Goal: Task Accomplishment & Management: Complete application form

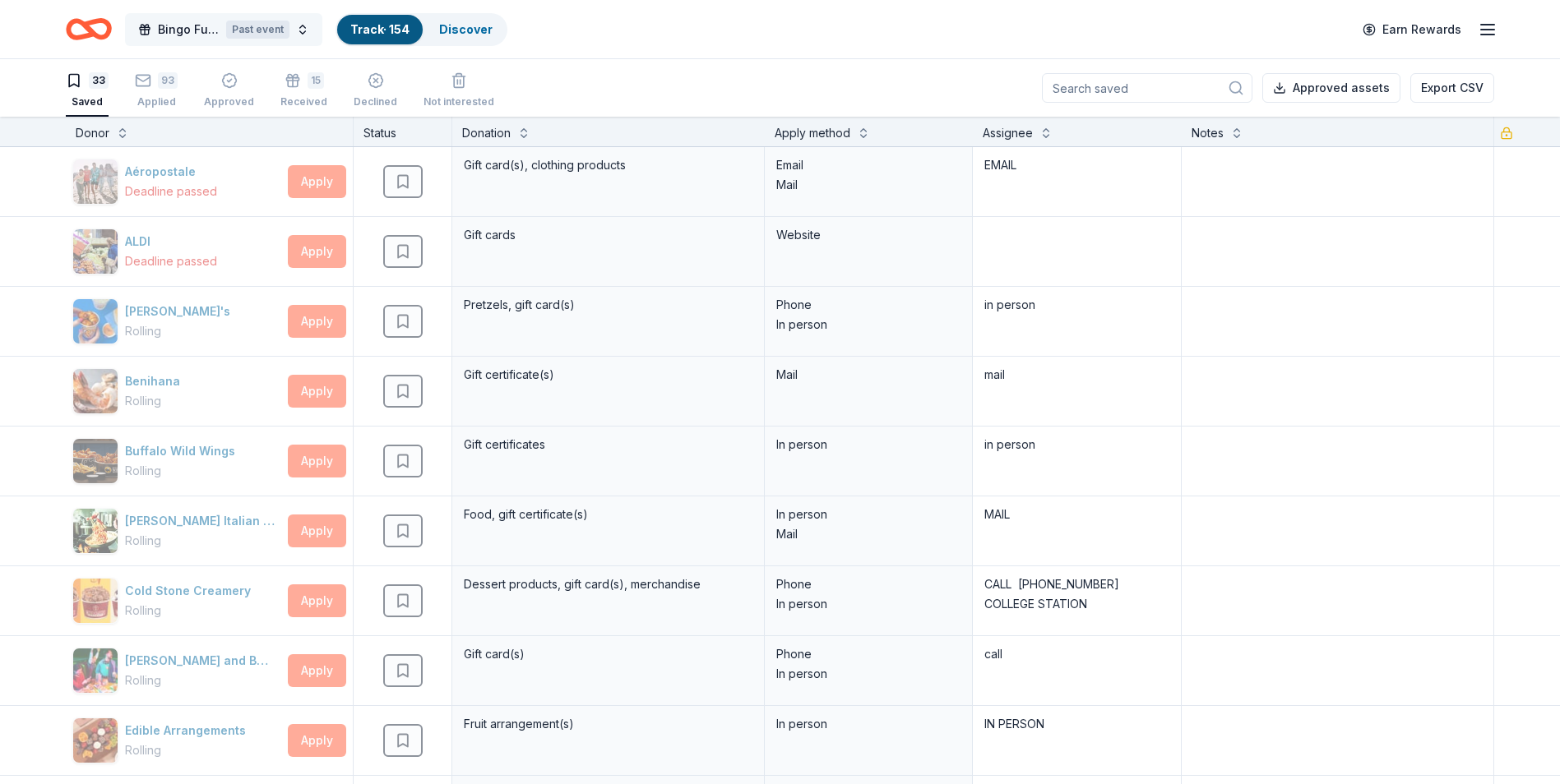
click at [222, 26] on button "Bingo Fundraiser Past event" at bounding box center [224, 30] width 197 height 33
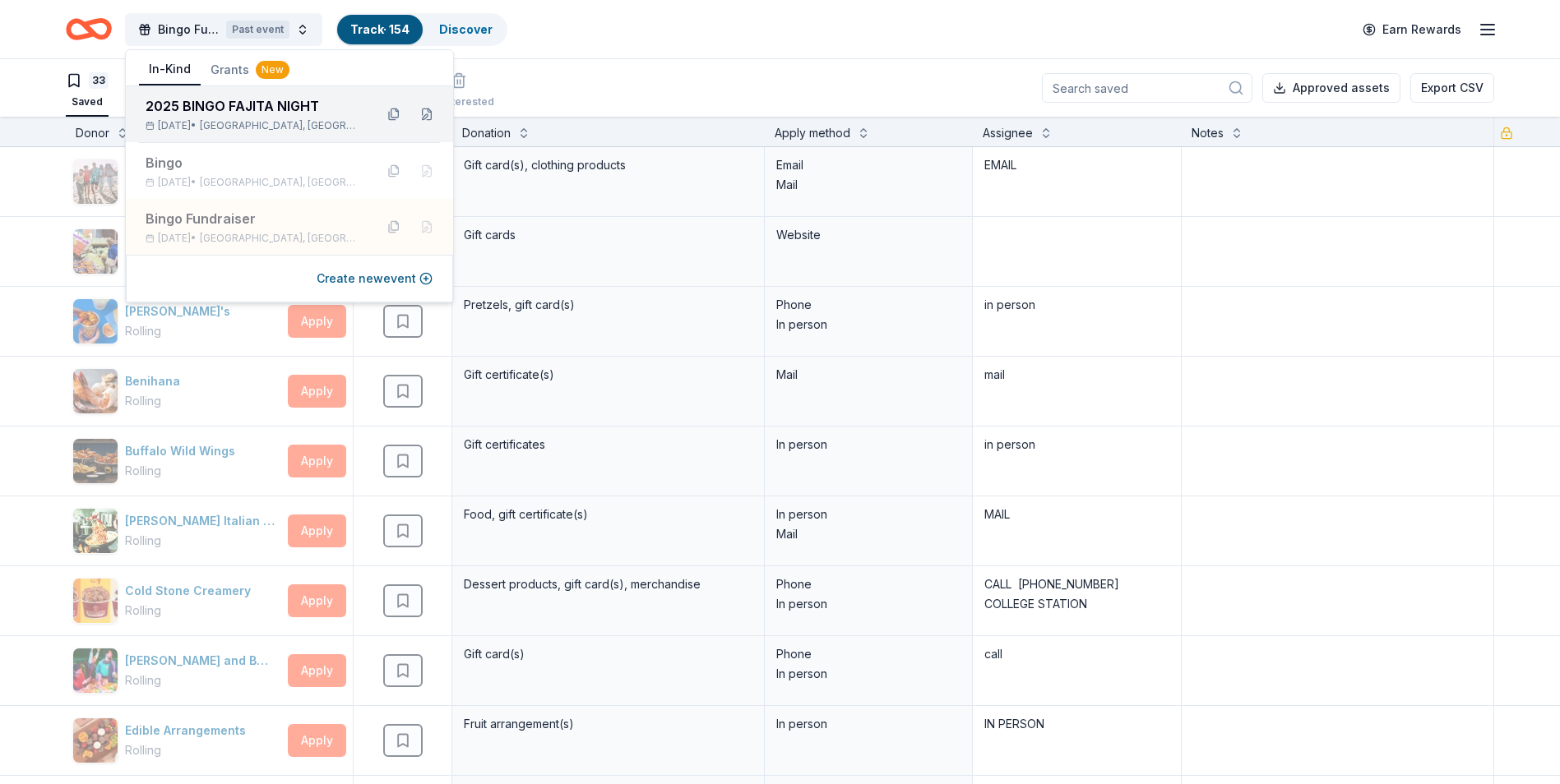
click at [215, 108] on div "2025 BINGO FAJITA NIGHT" at bounding box center [253, 105] width 215 height 20
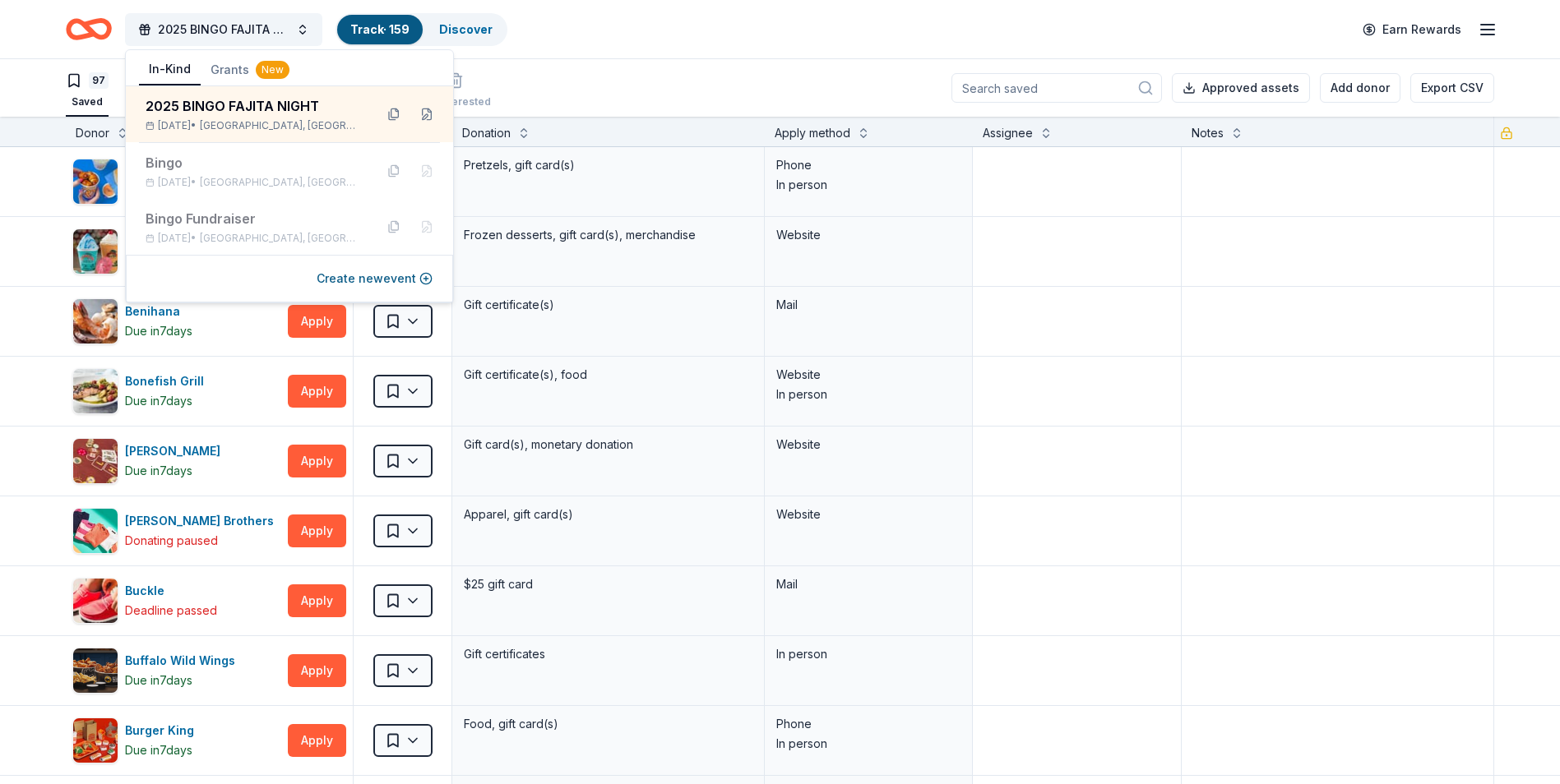
click at [682, 112] on div "97 Saved 51 Applied 9 Approved Received Declined Not interested Approved assets…" at bounding box center [780, 88] width 1429 height 57
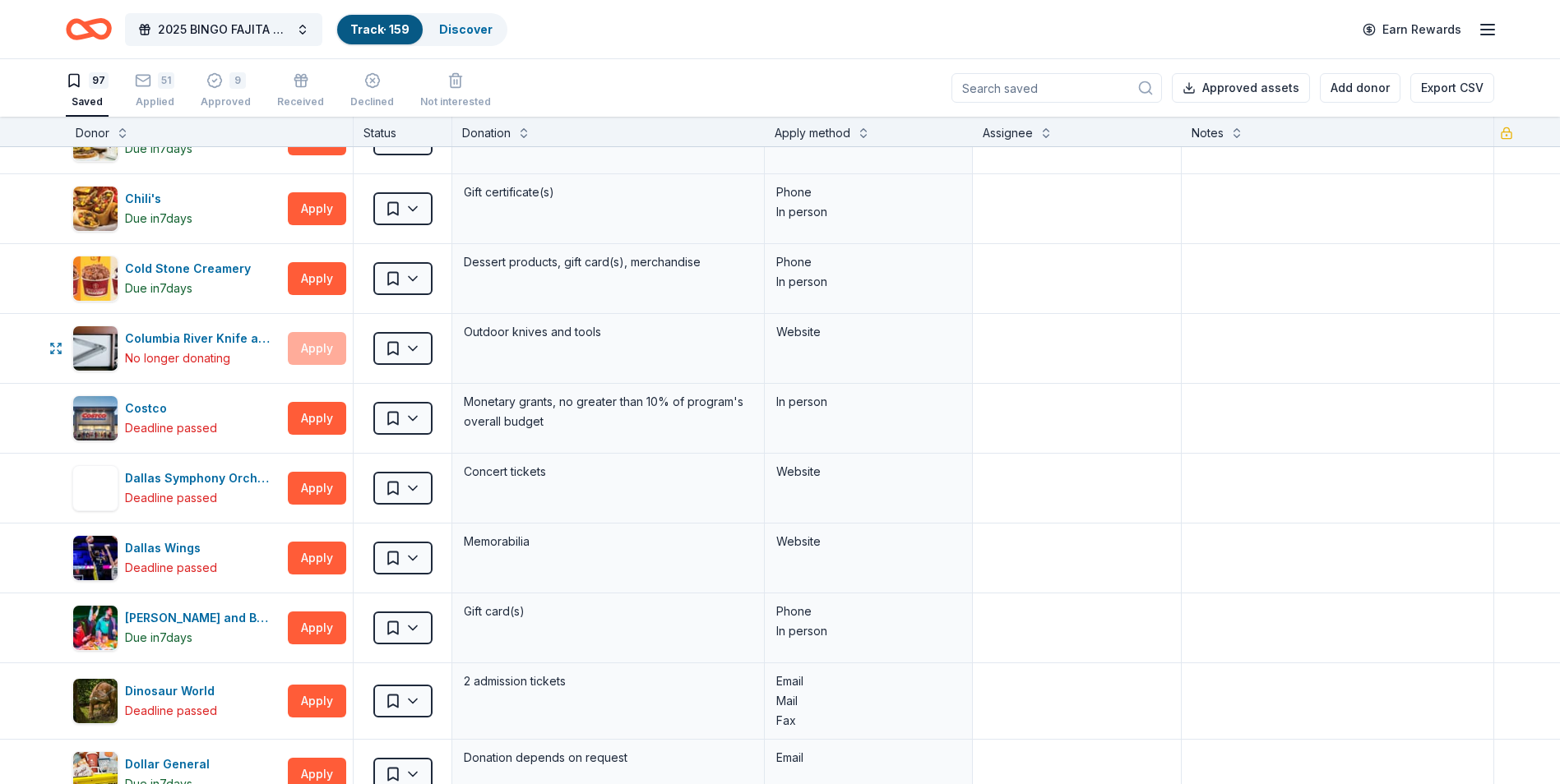
scroll to position [987, 0]
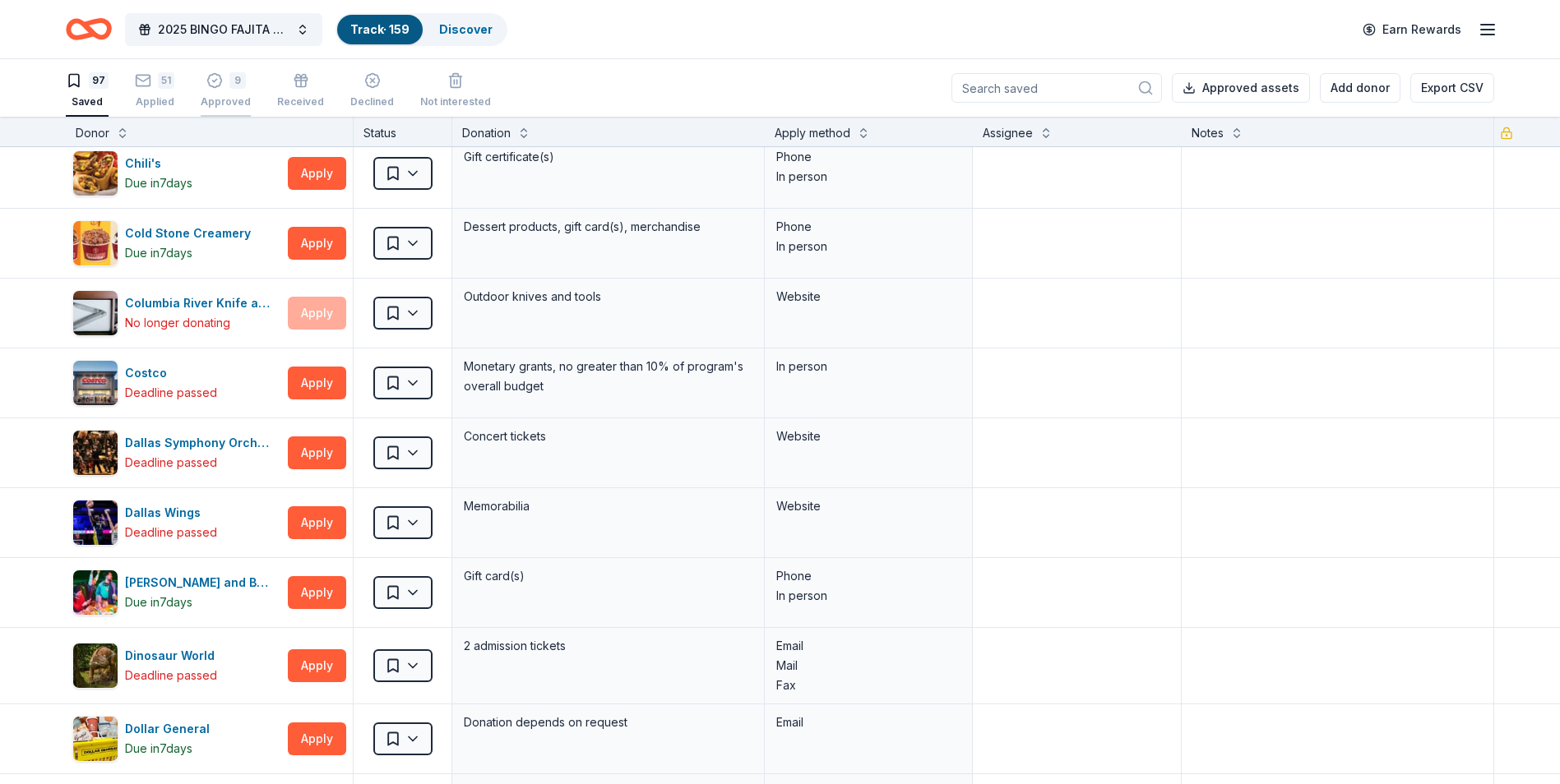
click at [212, 84] on icon "button" at bounding box center [215, 80] width 16 height 16
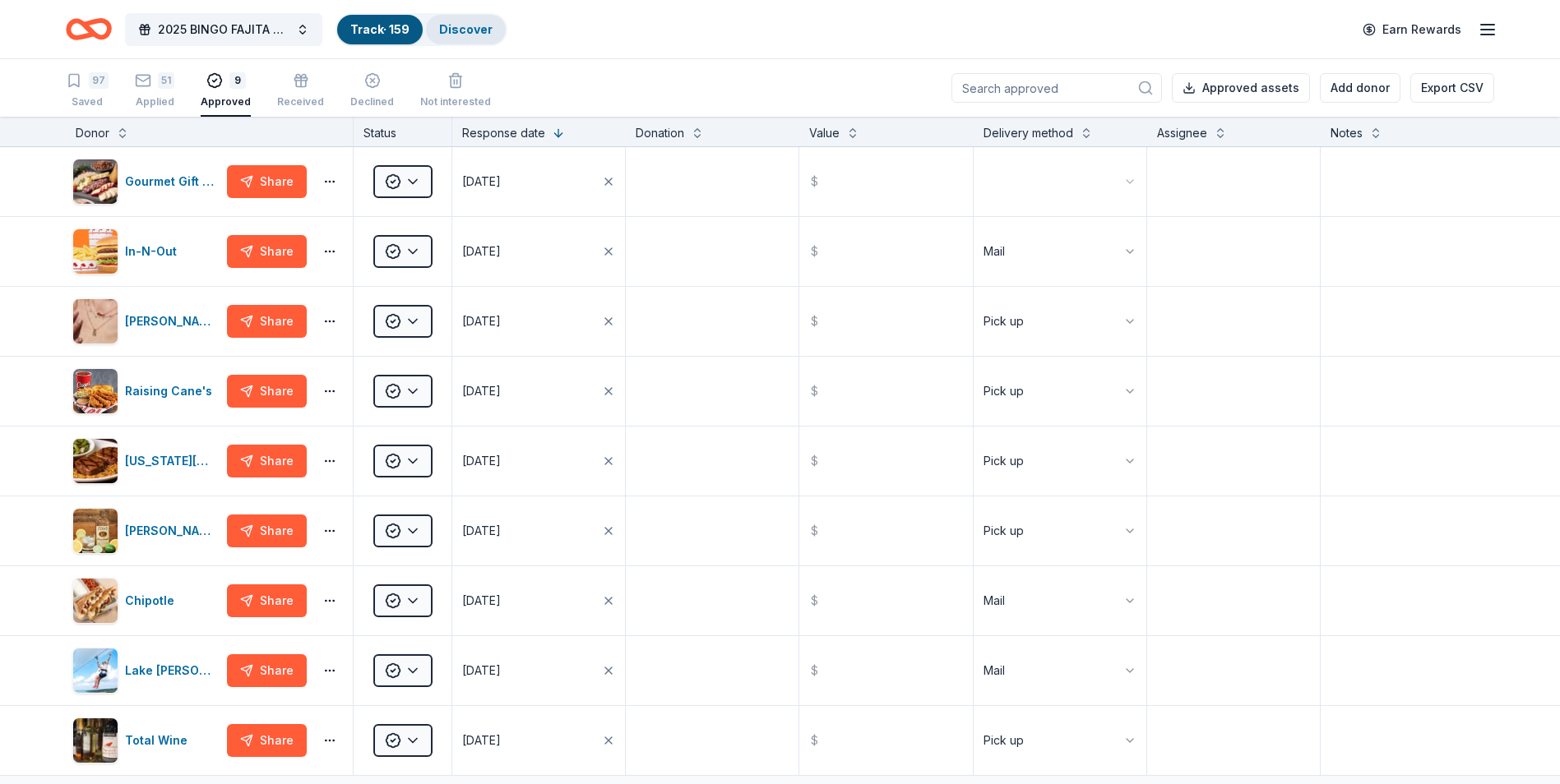
click at [458, 24] on link "Discover" at bounding box center [466, 29] width 54 height 14
click at [373, 31] on link "Track · 159" at bounding box center [380, 29] width 59 height 14
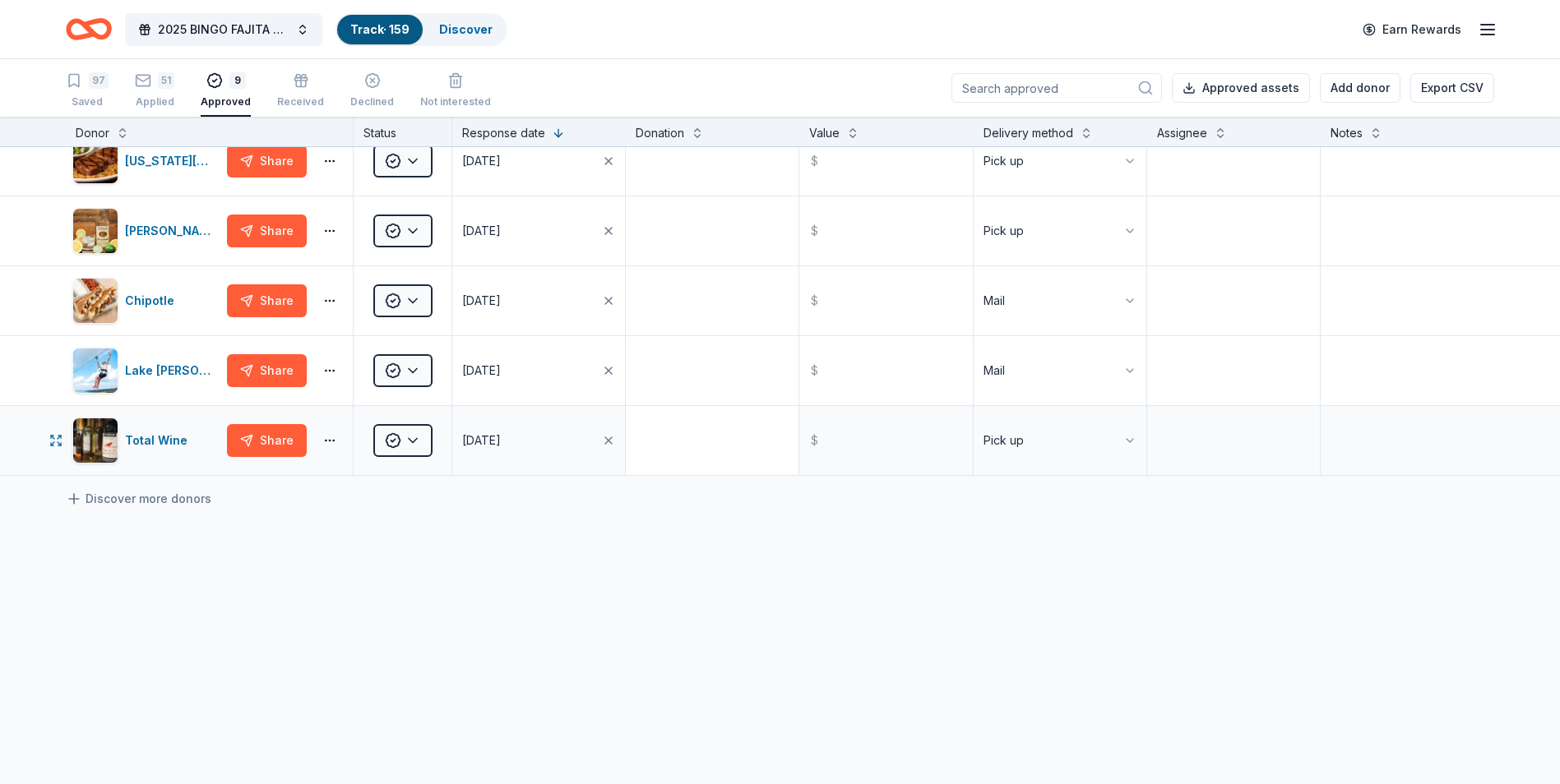
scroll to position [1, 0]
click at [147, 494] on link "Discover more donors" at bounding box center [139, 498] width 146 height 20
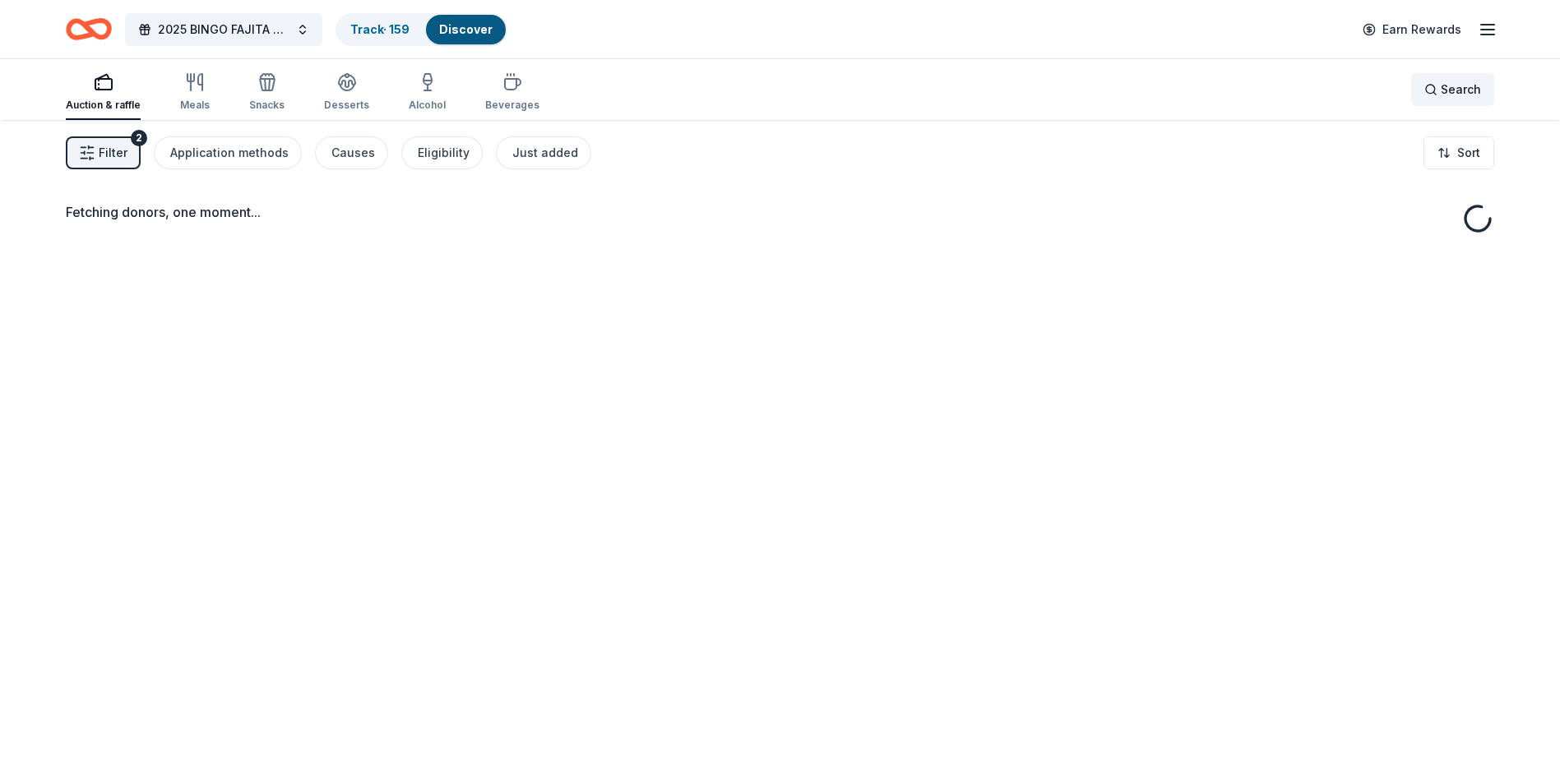
click at [1458, 91] on span "Search" at bounding box center [1461, 89] width 40 height 20
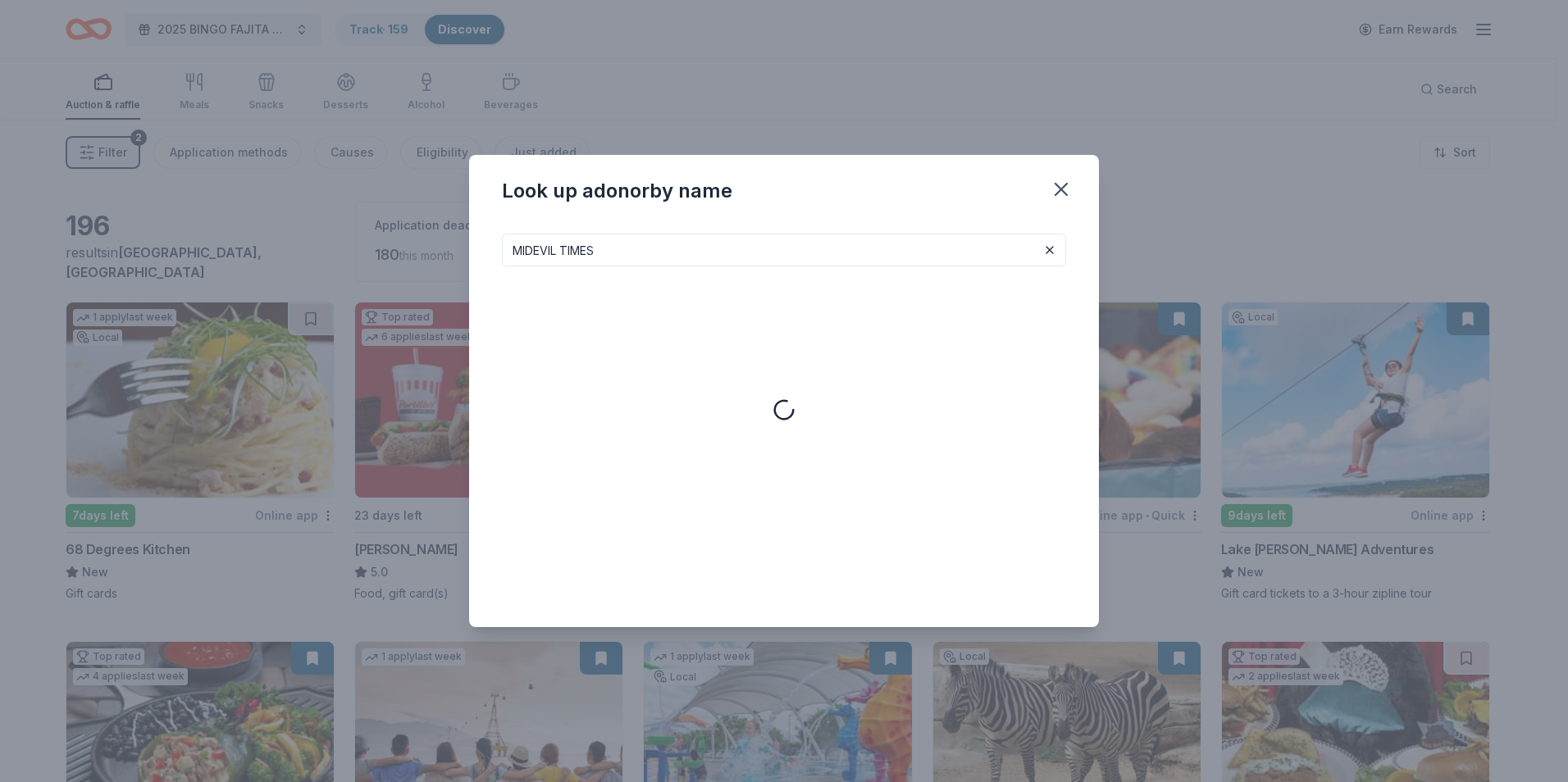
type input "MIDEVIL TIMES"
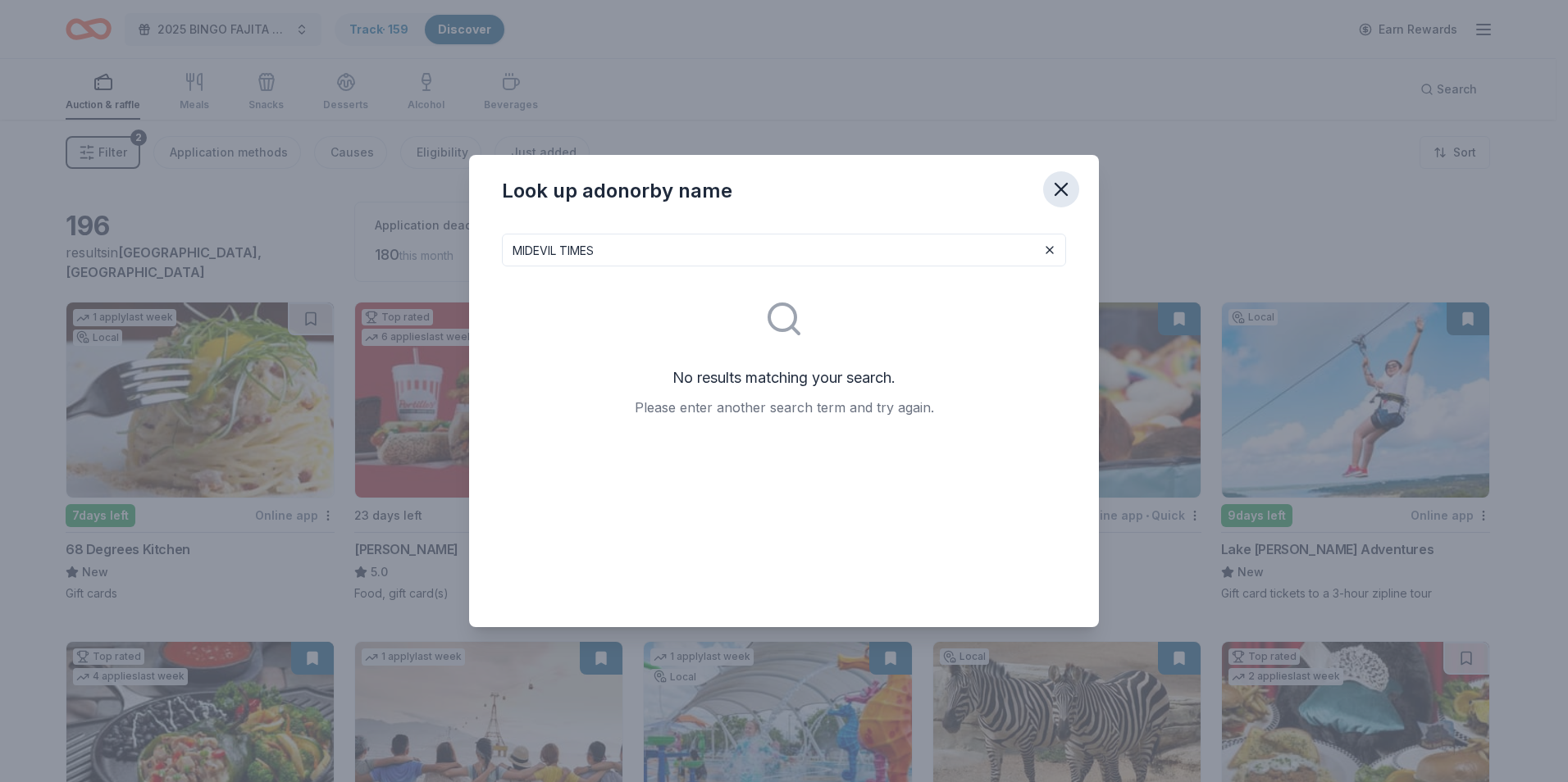
click at [1061, 185] on icon "button" at bounding box center [1061, 189] width 23 height 23
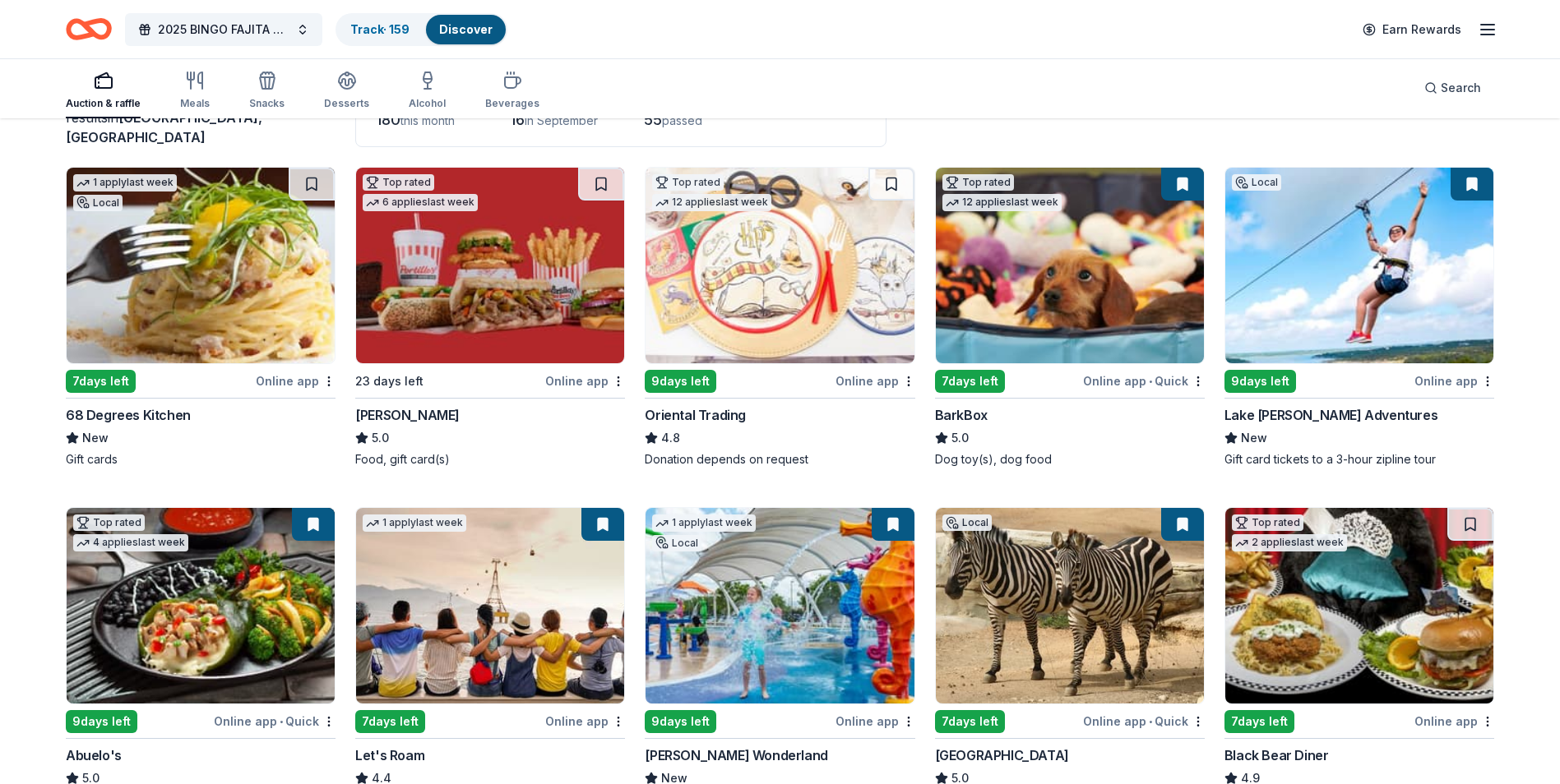
scroll to position [165, 0]
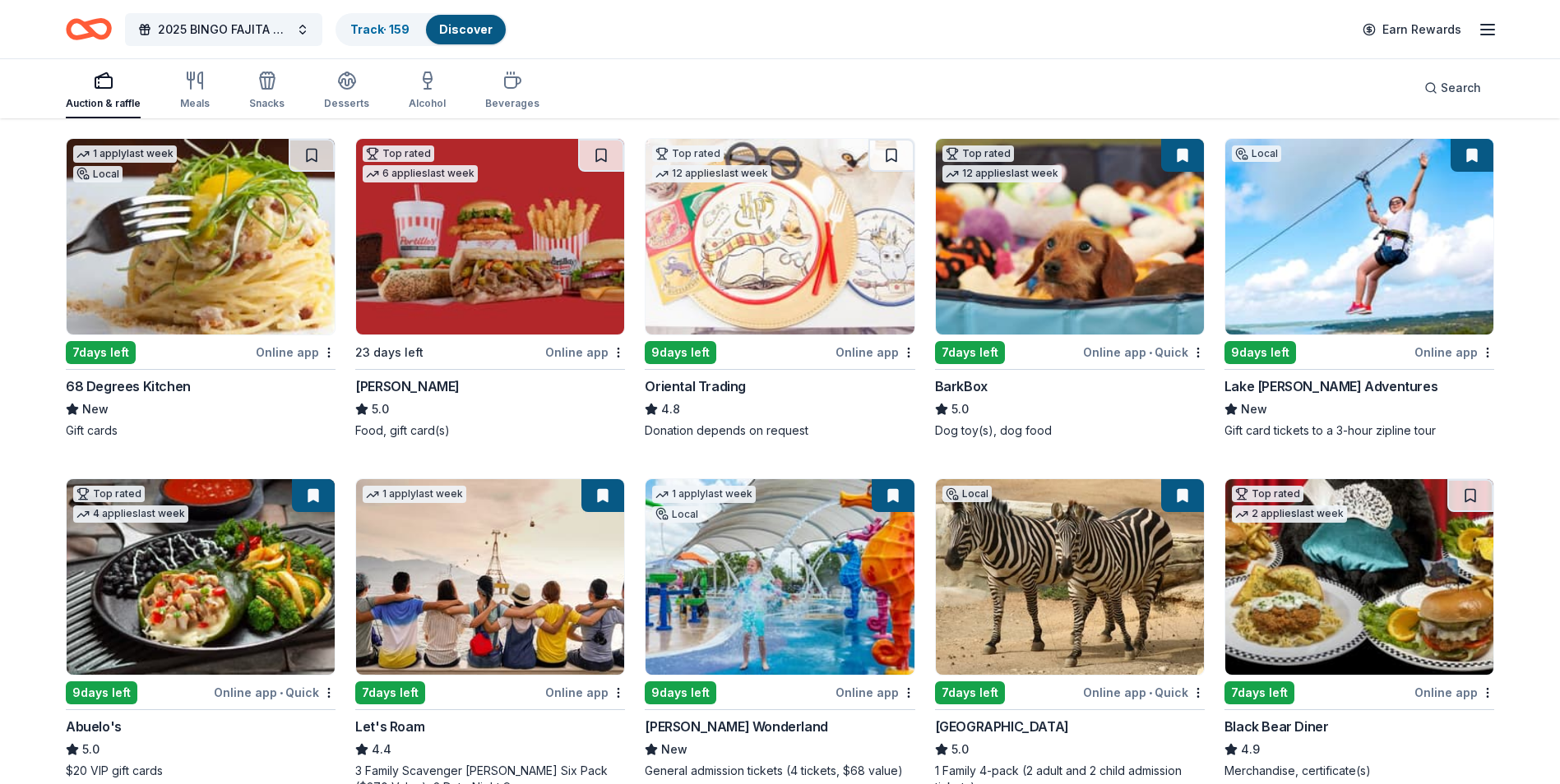
click at [1187, 148] on button at bounding box center [1183, 155] width 43 height 33
click at [1178, 154] on button at bounding box center [1183, 155] width 43 height 33
click at [1181, 154] on button at bounding box center [1183, 155] width 43 height 33
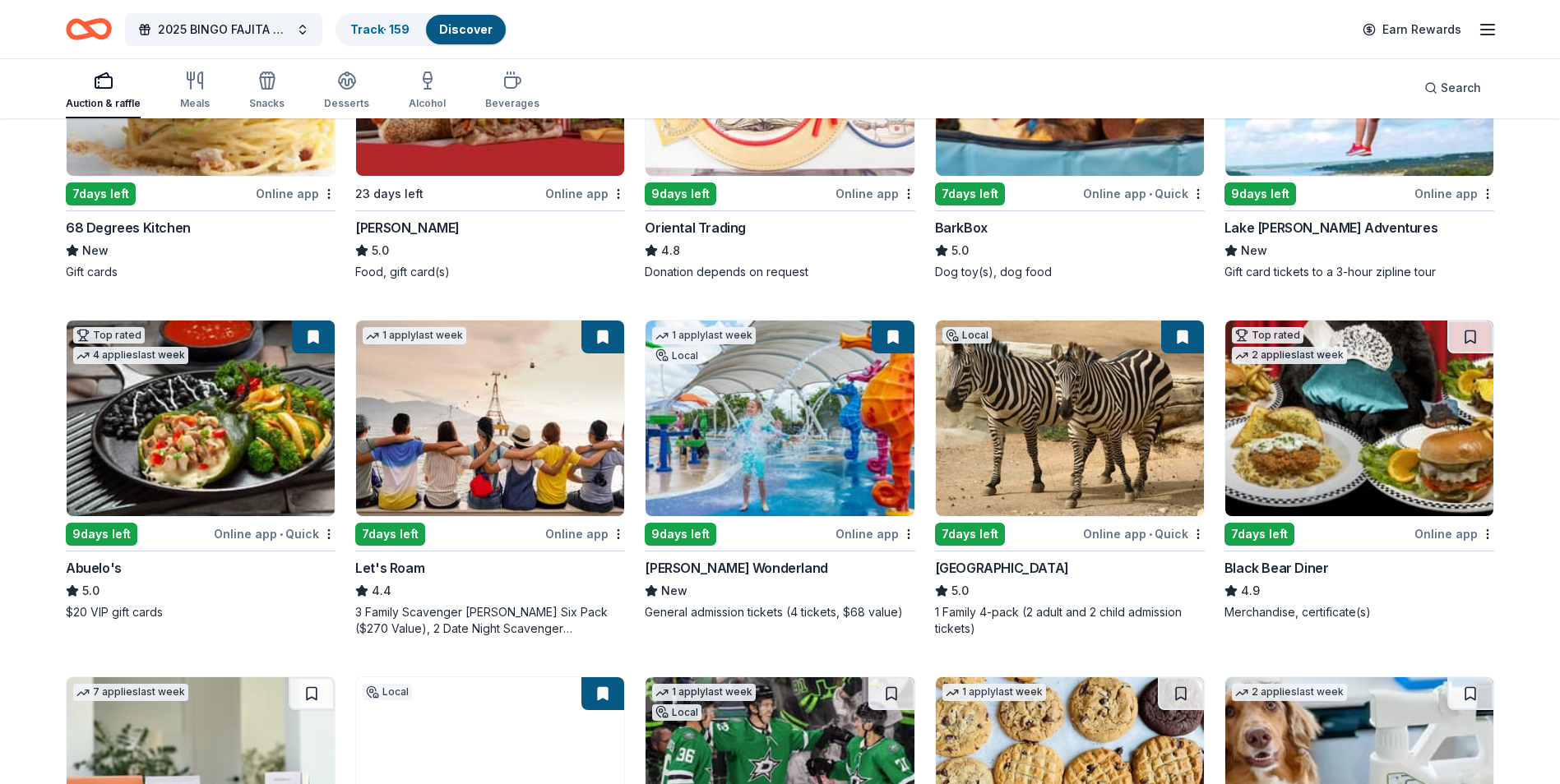
scroll to position [329, 0]
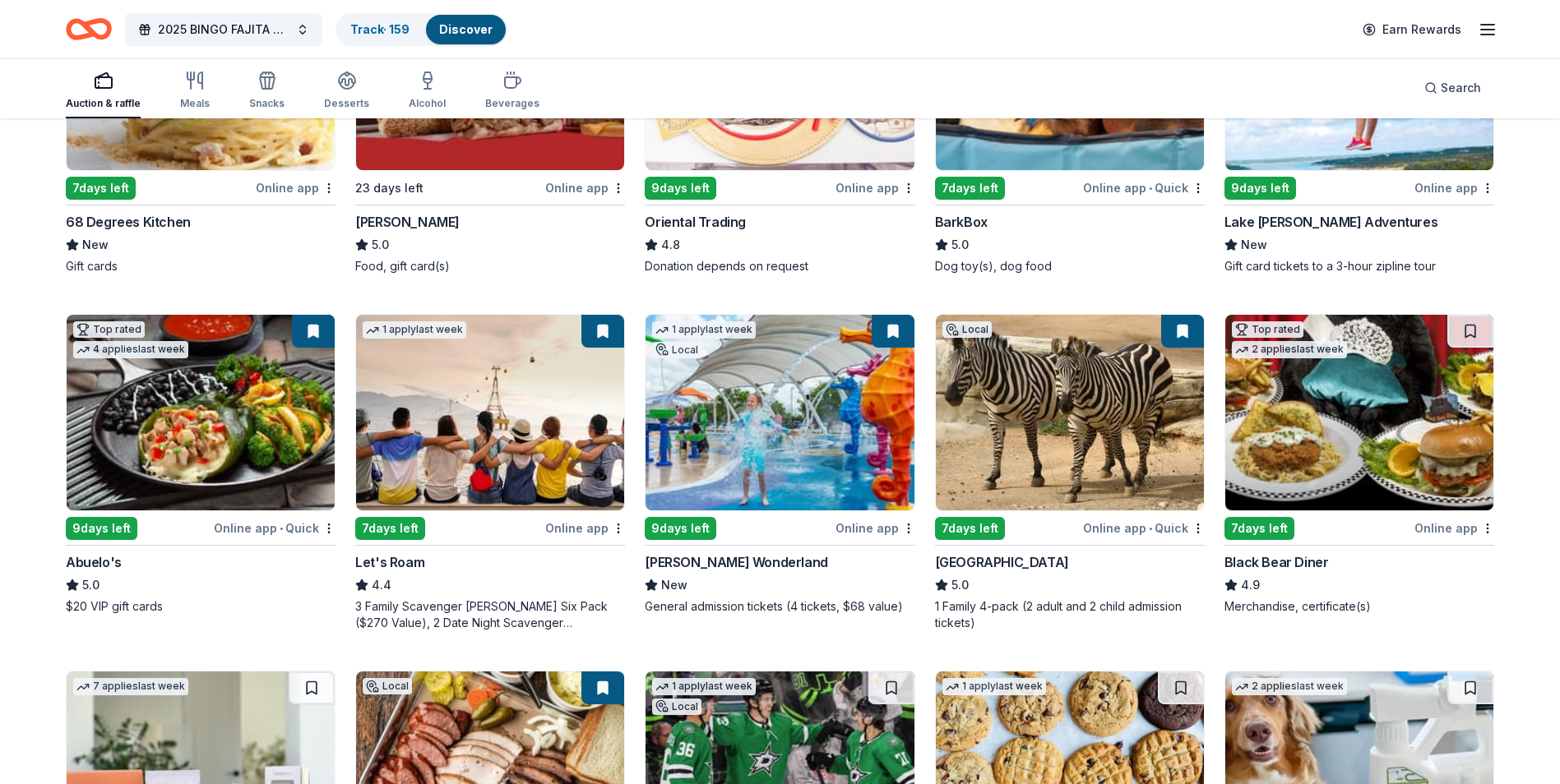
click at [1066, 462] on img at bounding box center [1070, 413] width 268 height 195
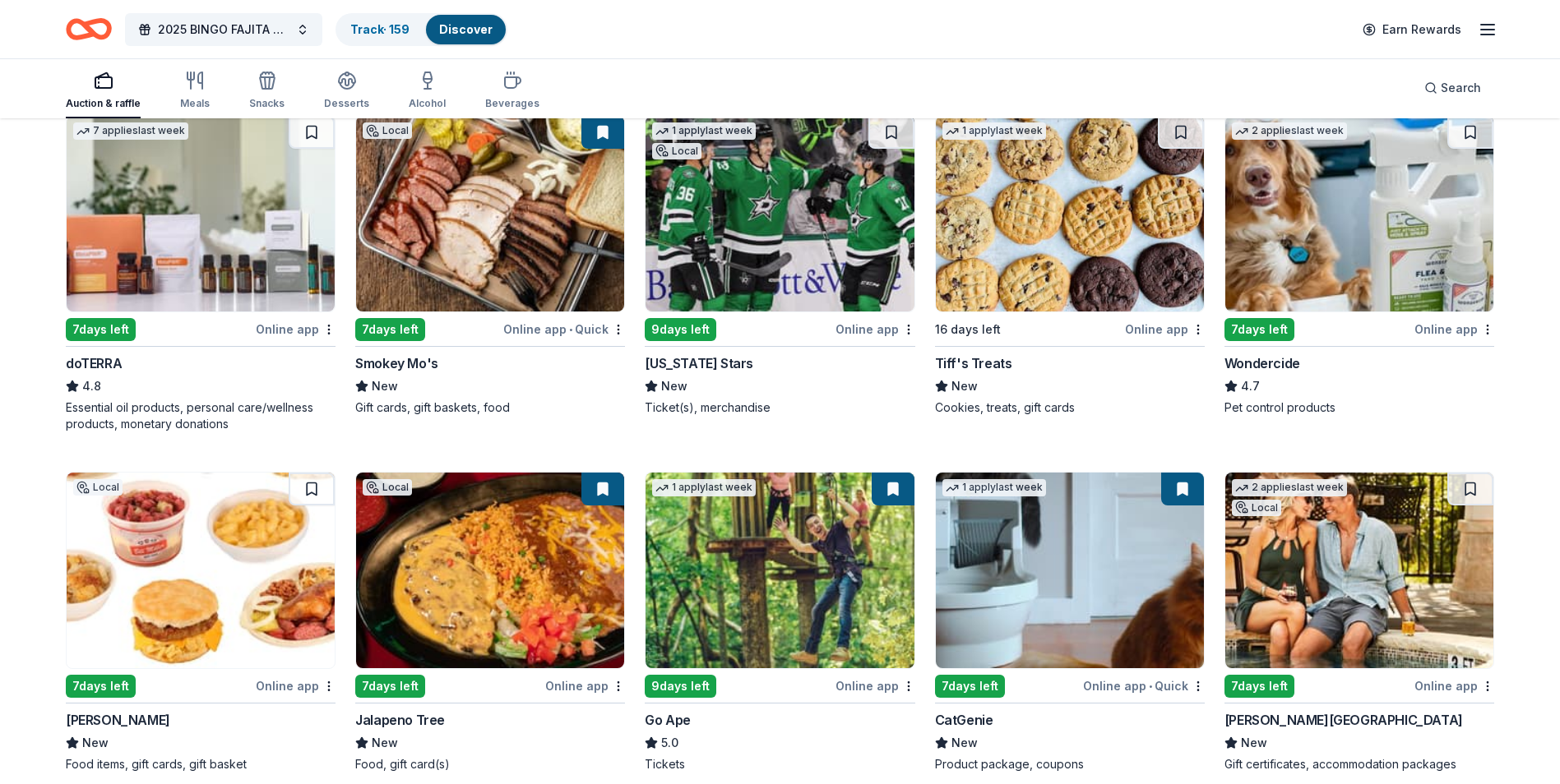
scroll to position [987, 0]
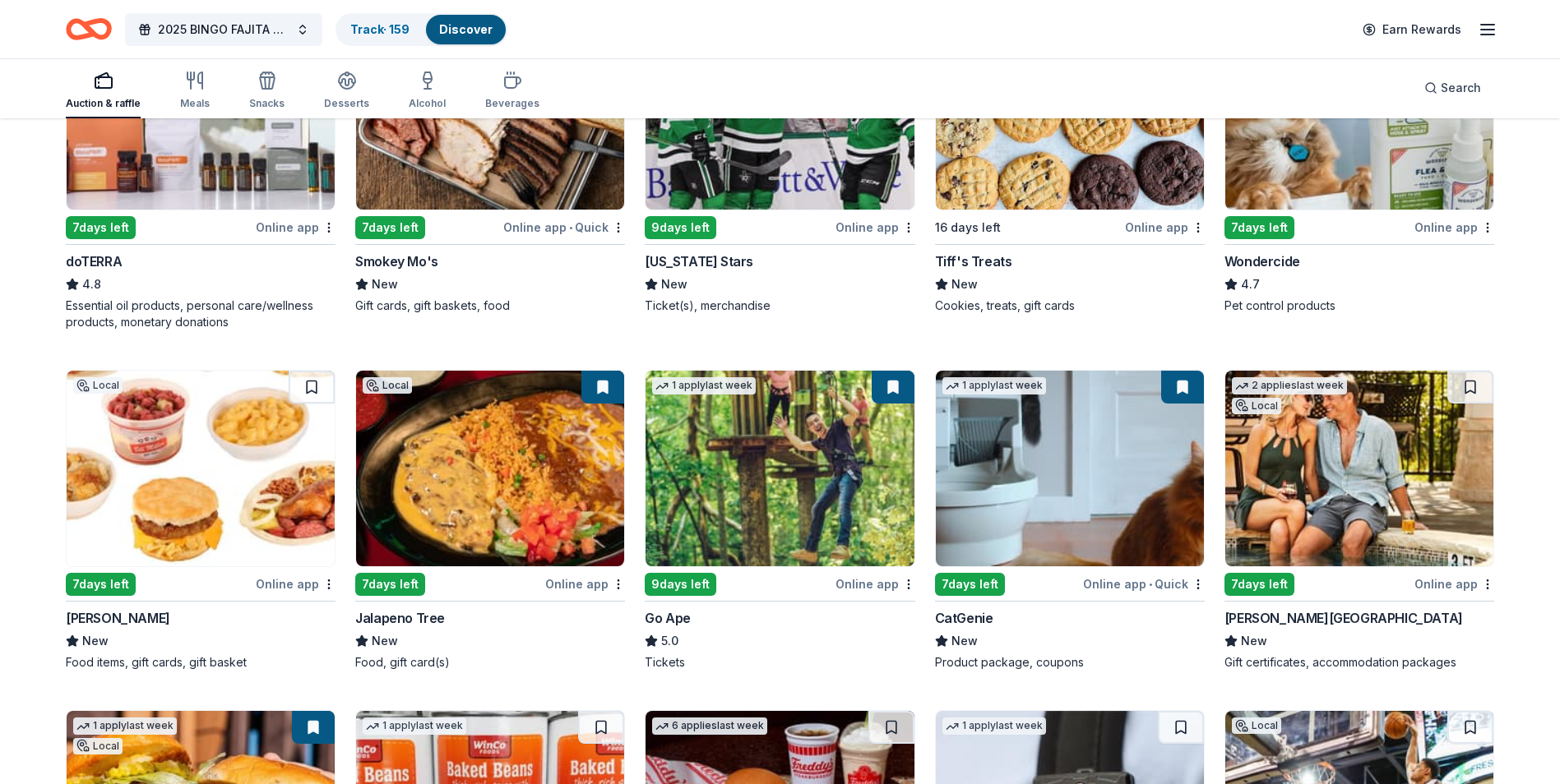
click at [1350, 484] on img at bounding box center [1360, 468] width 268 height 195
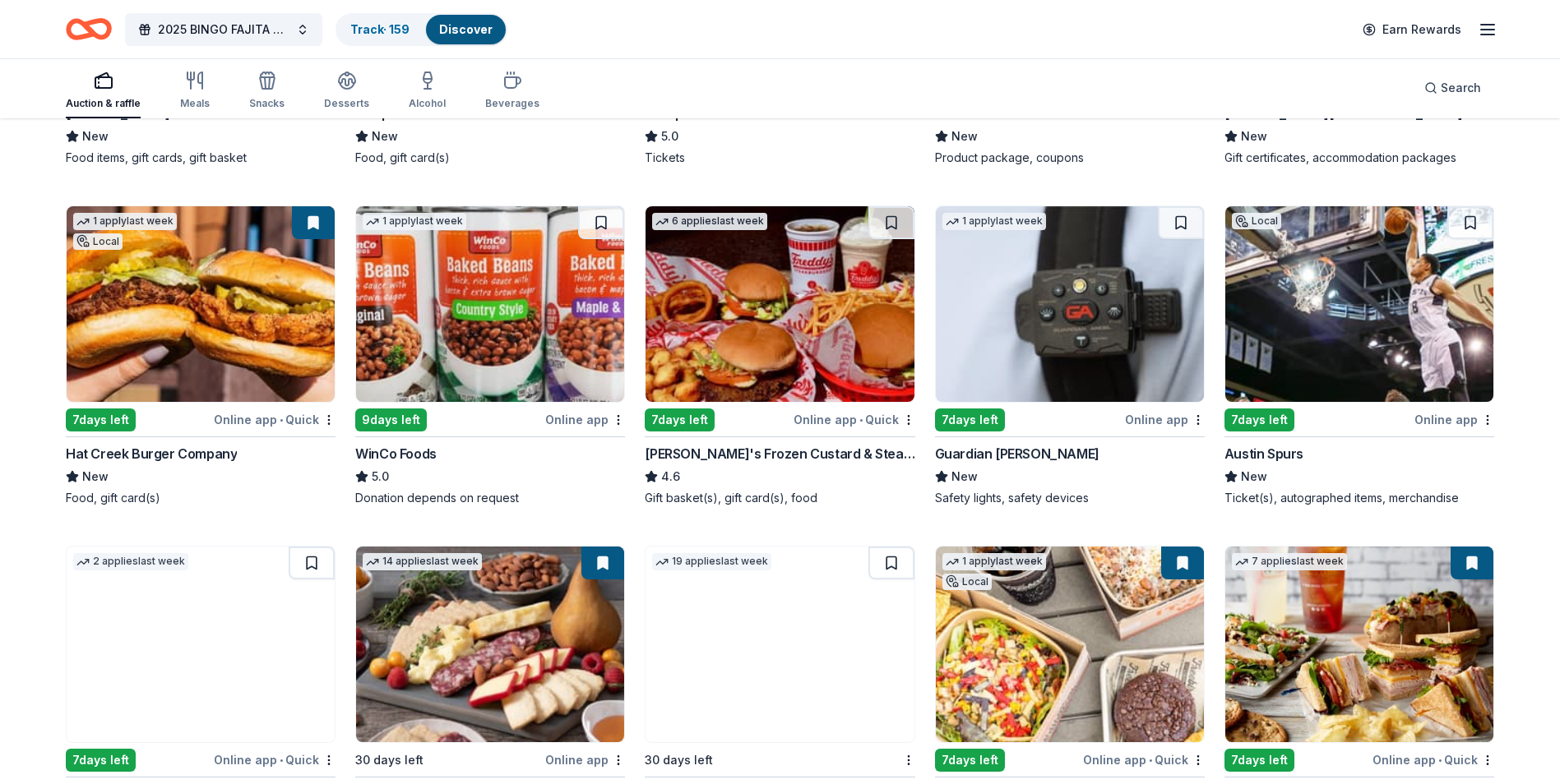
scroll to position [1645, 0]
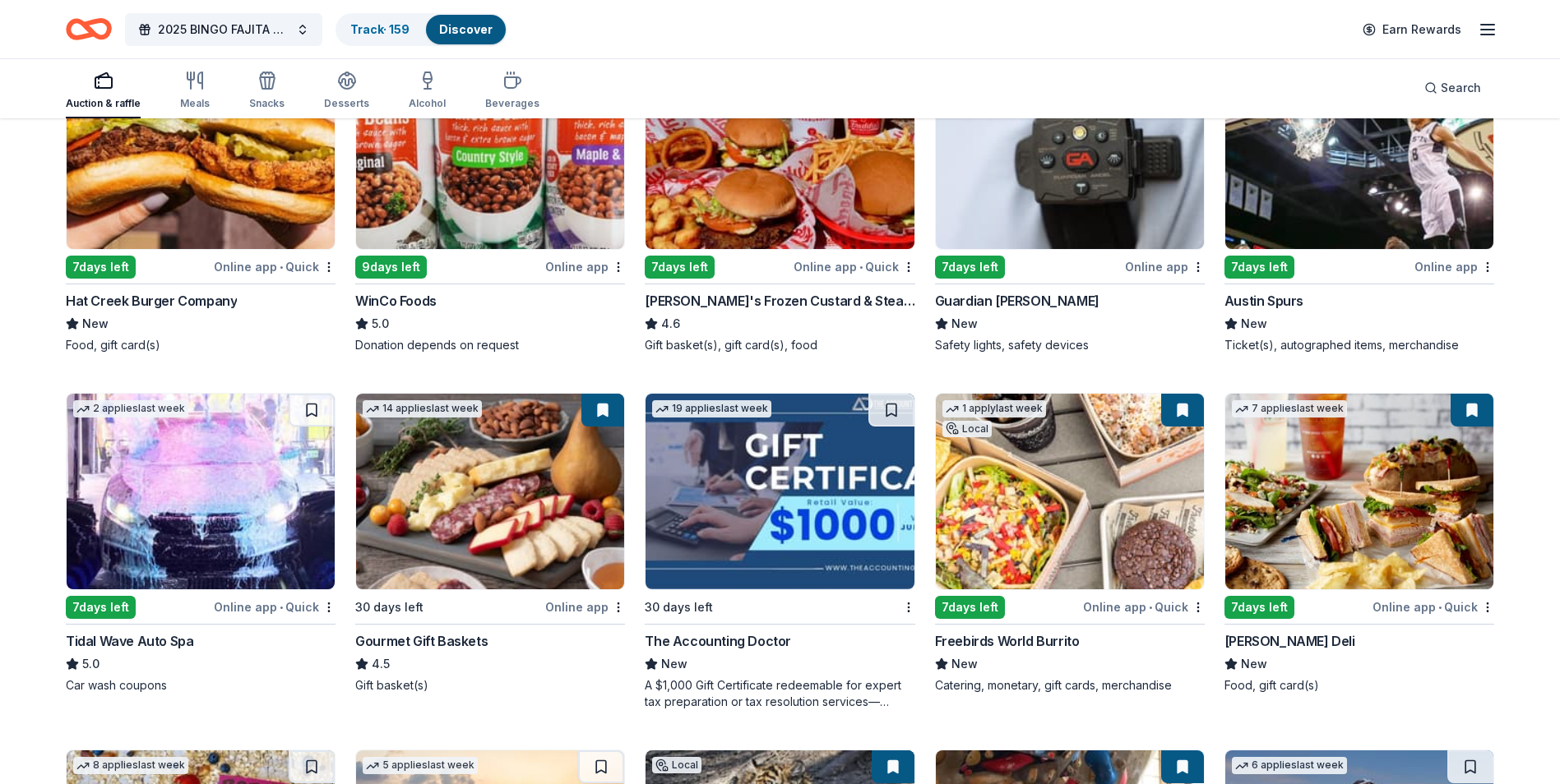
click at [1354, 502] on img at bounding box center [1360, 491] width 268 height 195
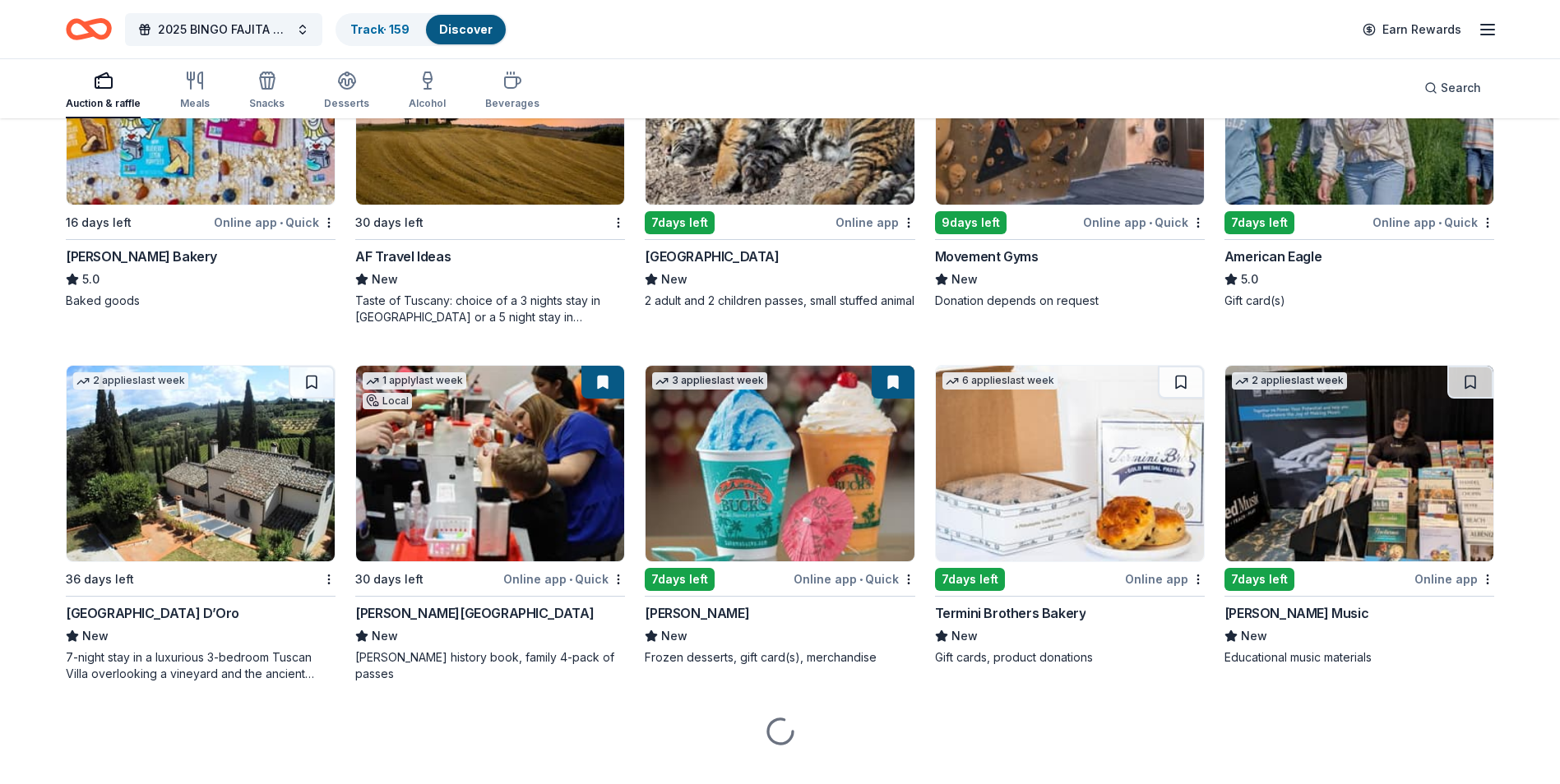
scroll to position [2415, 0]
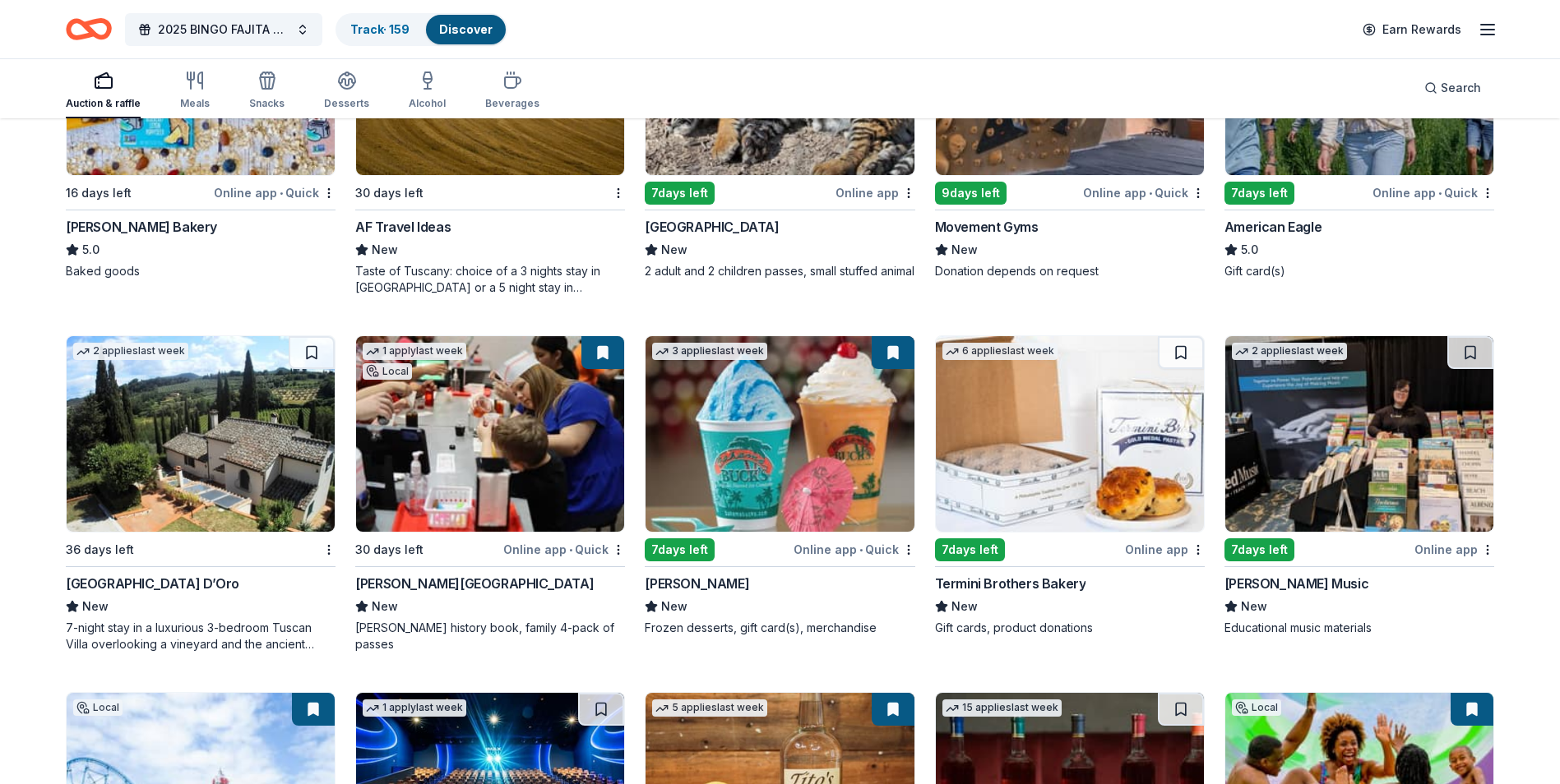
click at [475, 442] on img at bounding box center [490, 434] width 268 height 195
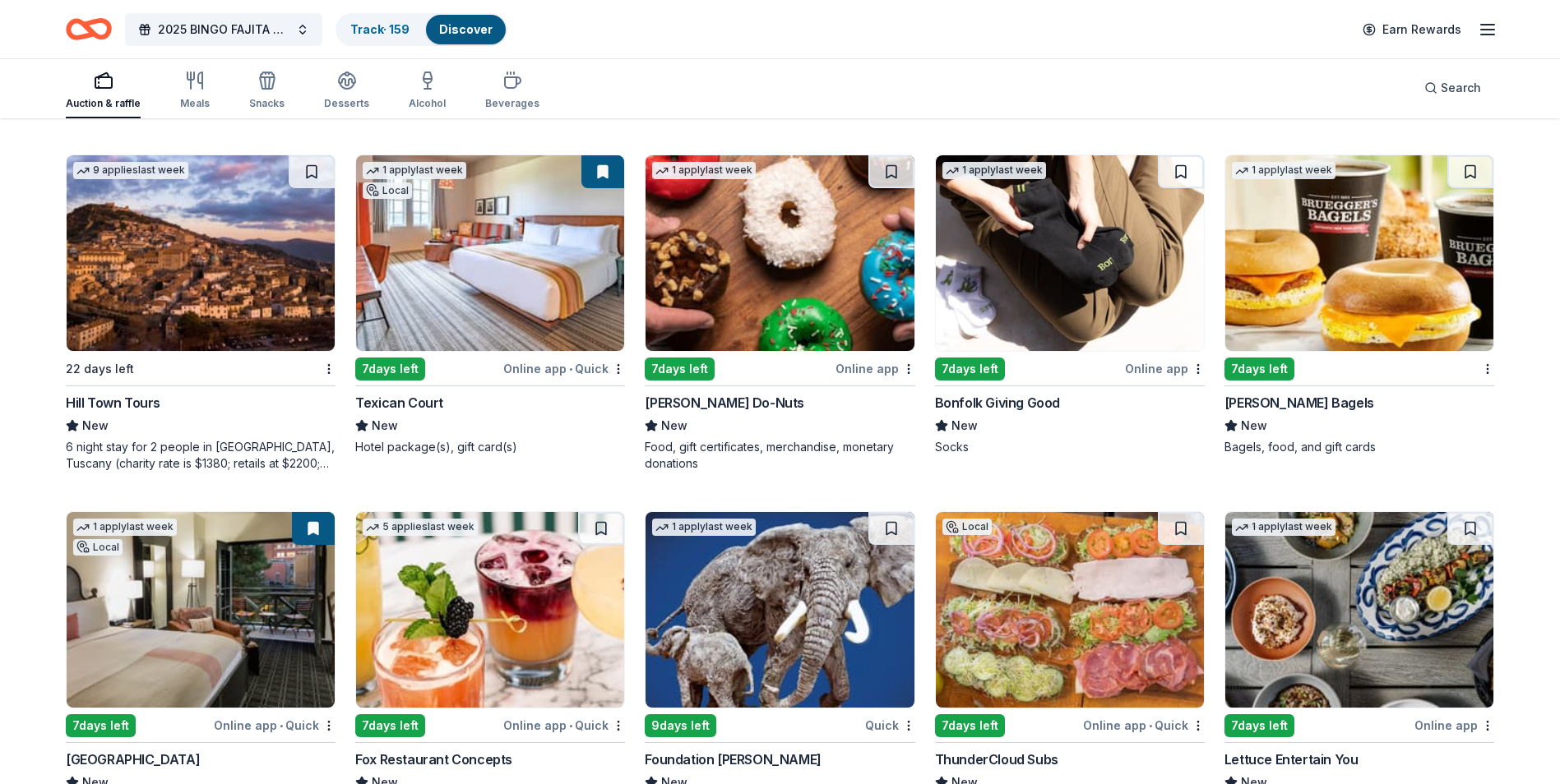
scroll to position [3977, 0]
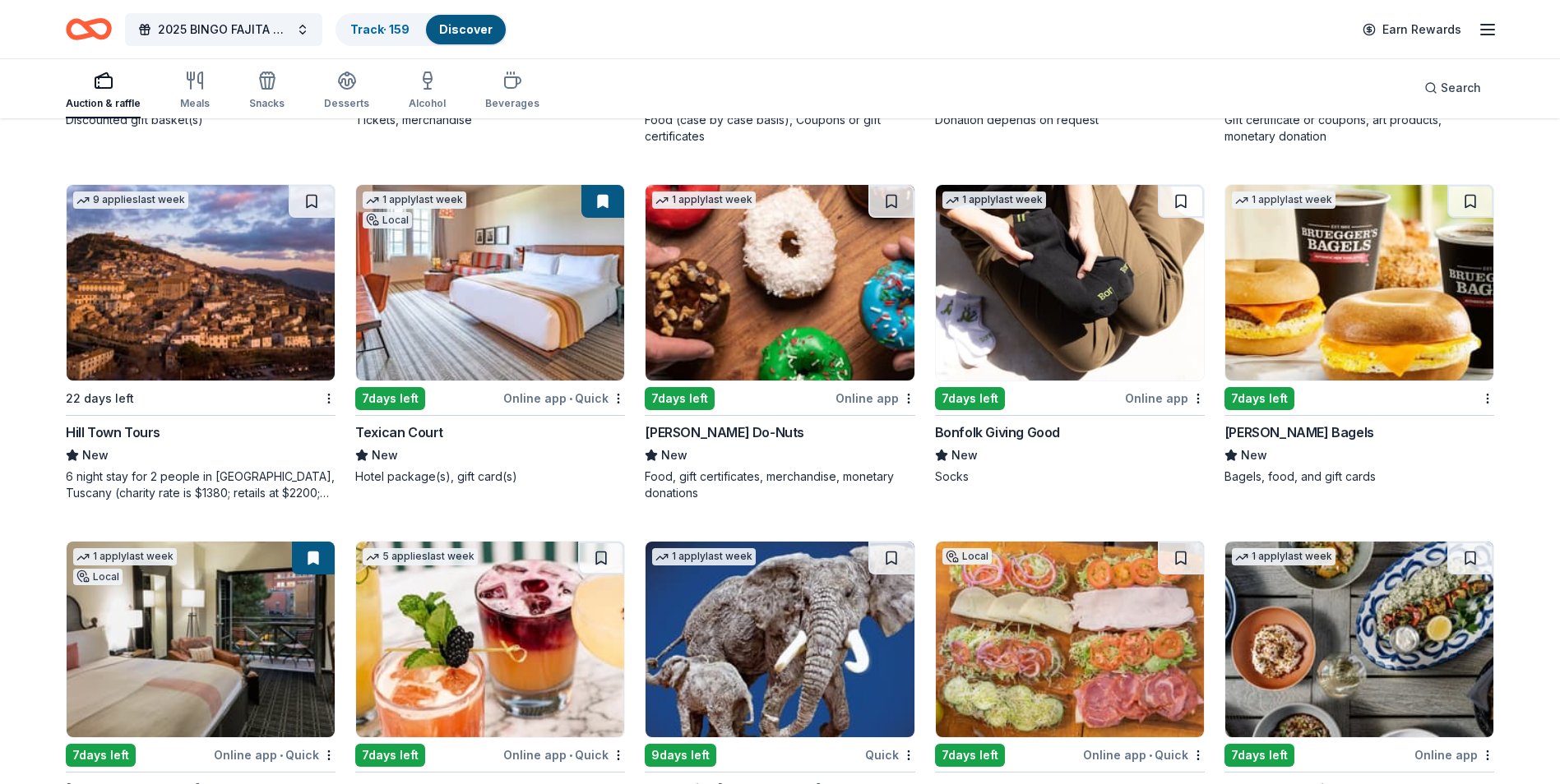
click at [516, 316] on img at bounding box center [490, 282] width 268 height 195
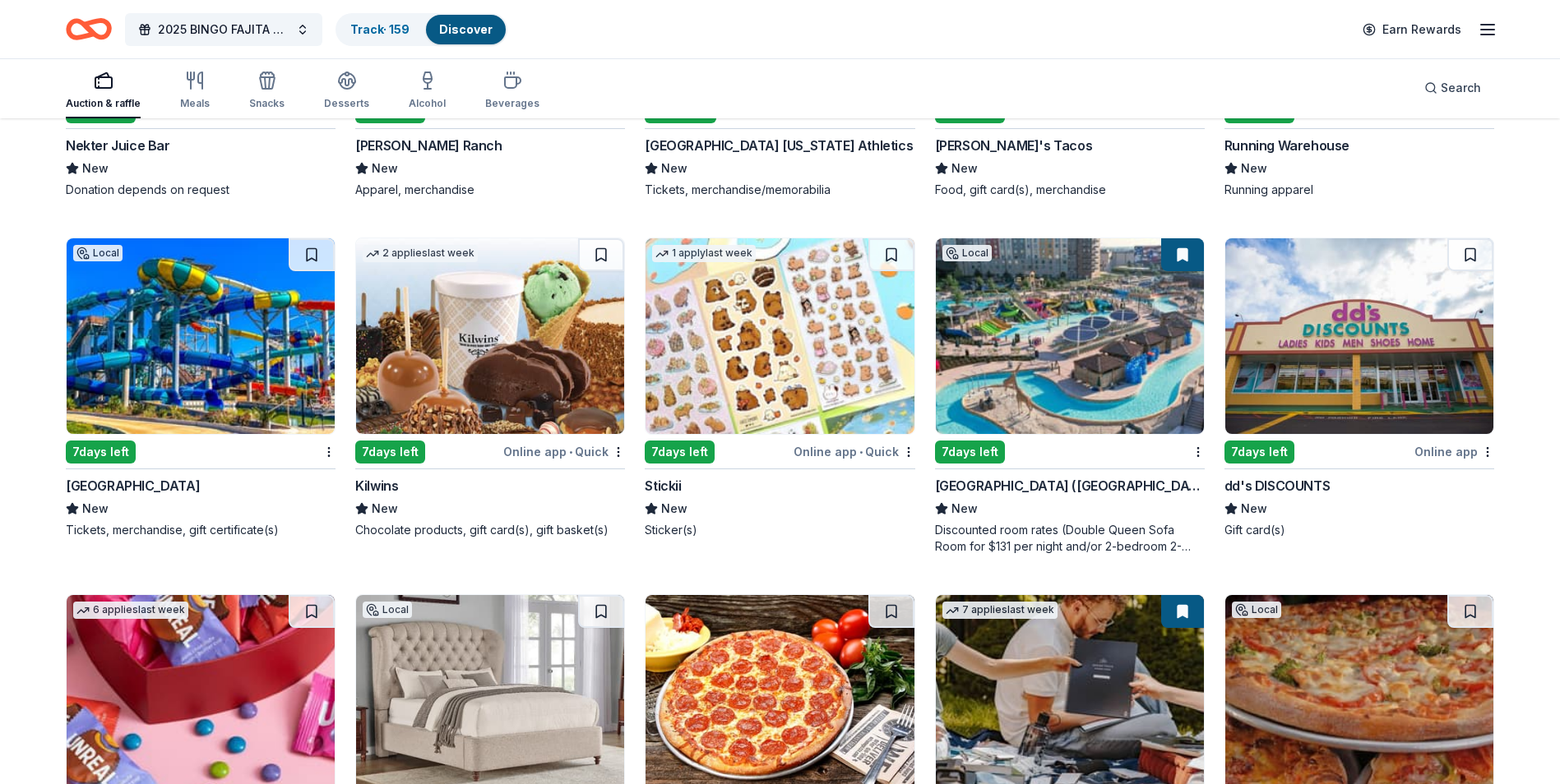
scroll to position [5363, 0]
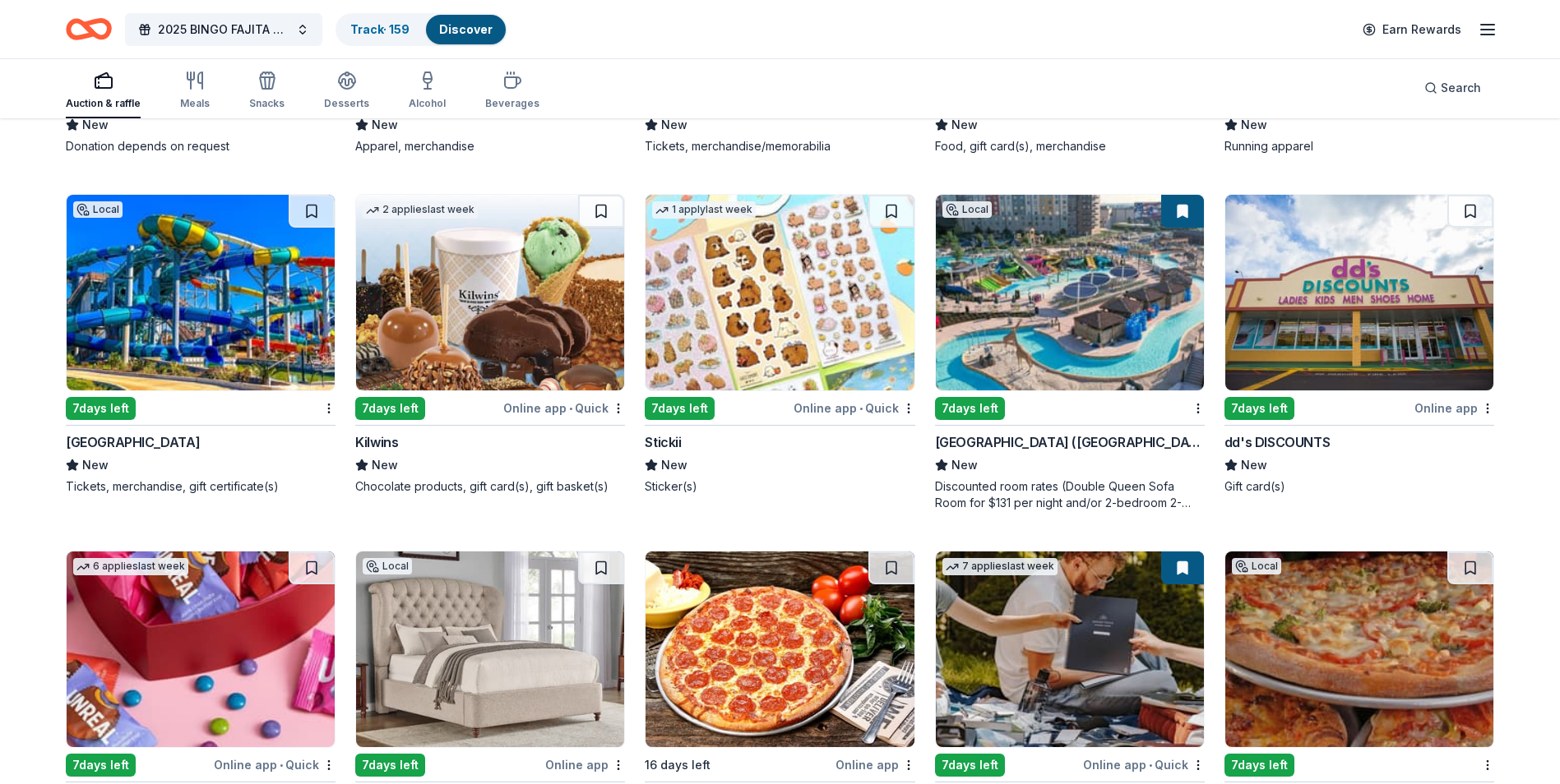
click at [184, 347] on img at bounding box center [201, 293] width 268 height 195
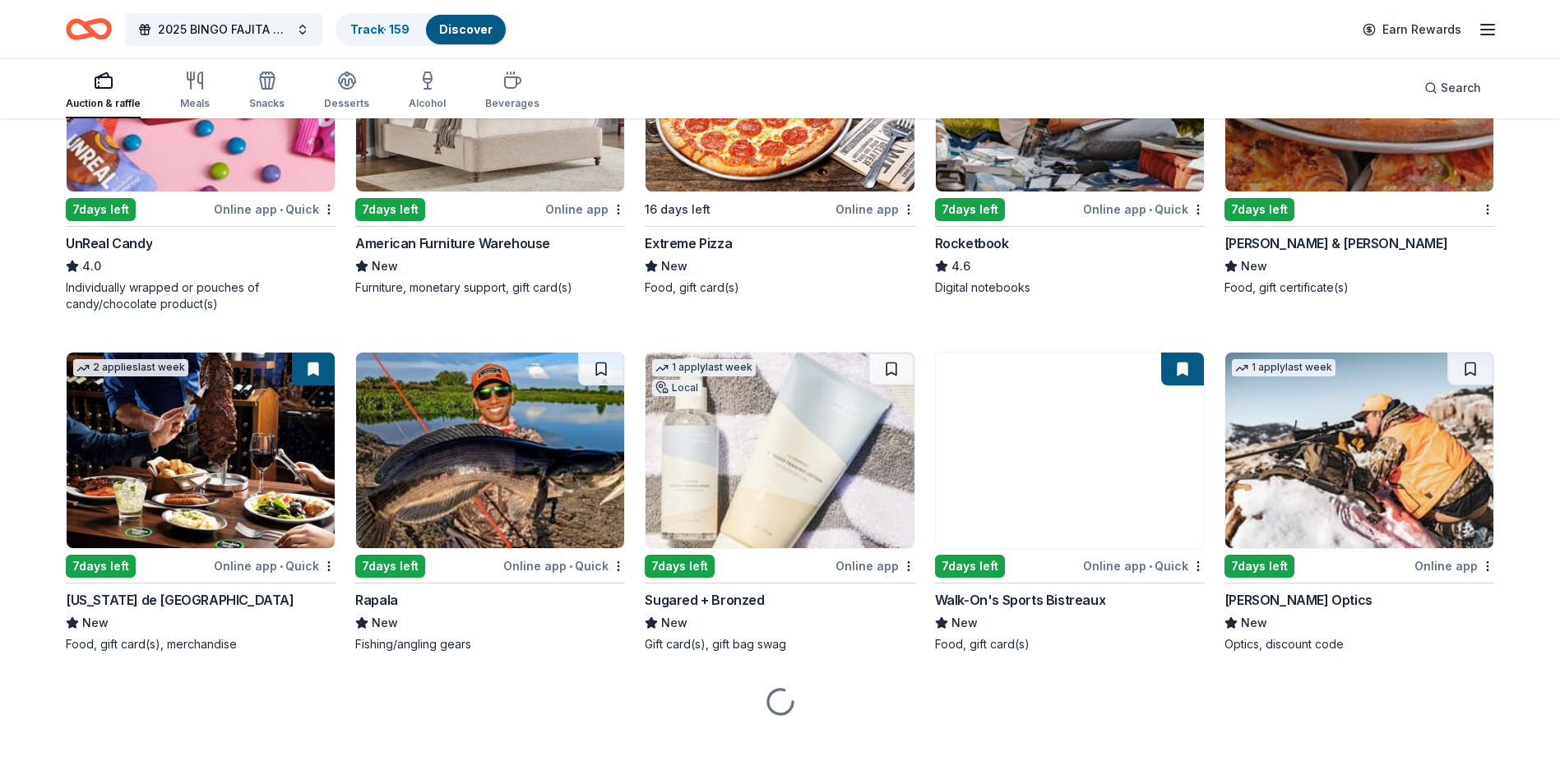
scroll to position [5935, 0]
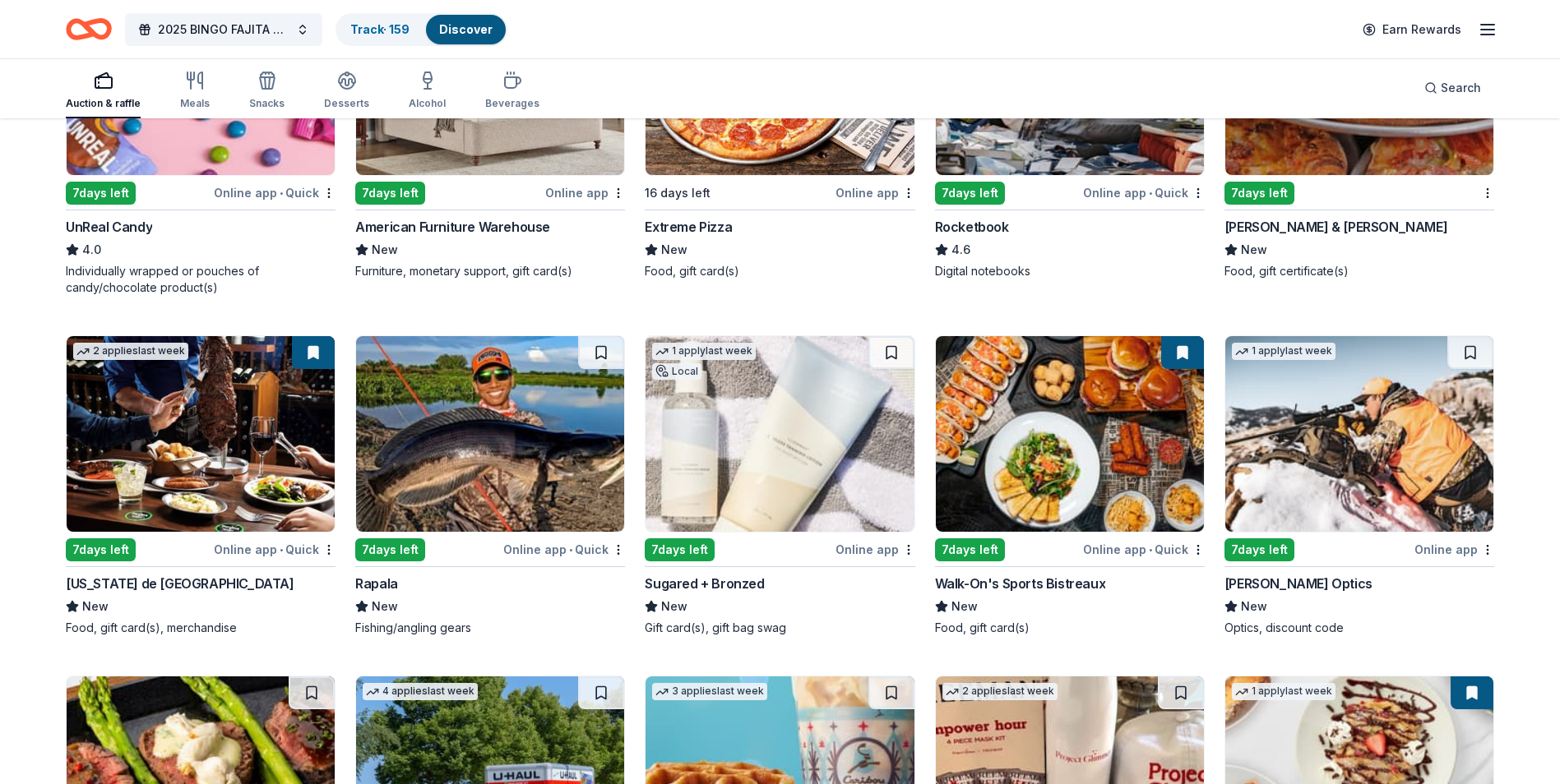
click at [1058, 433] on img at bounding box center [1070, 434] width 268 height 195
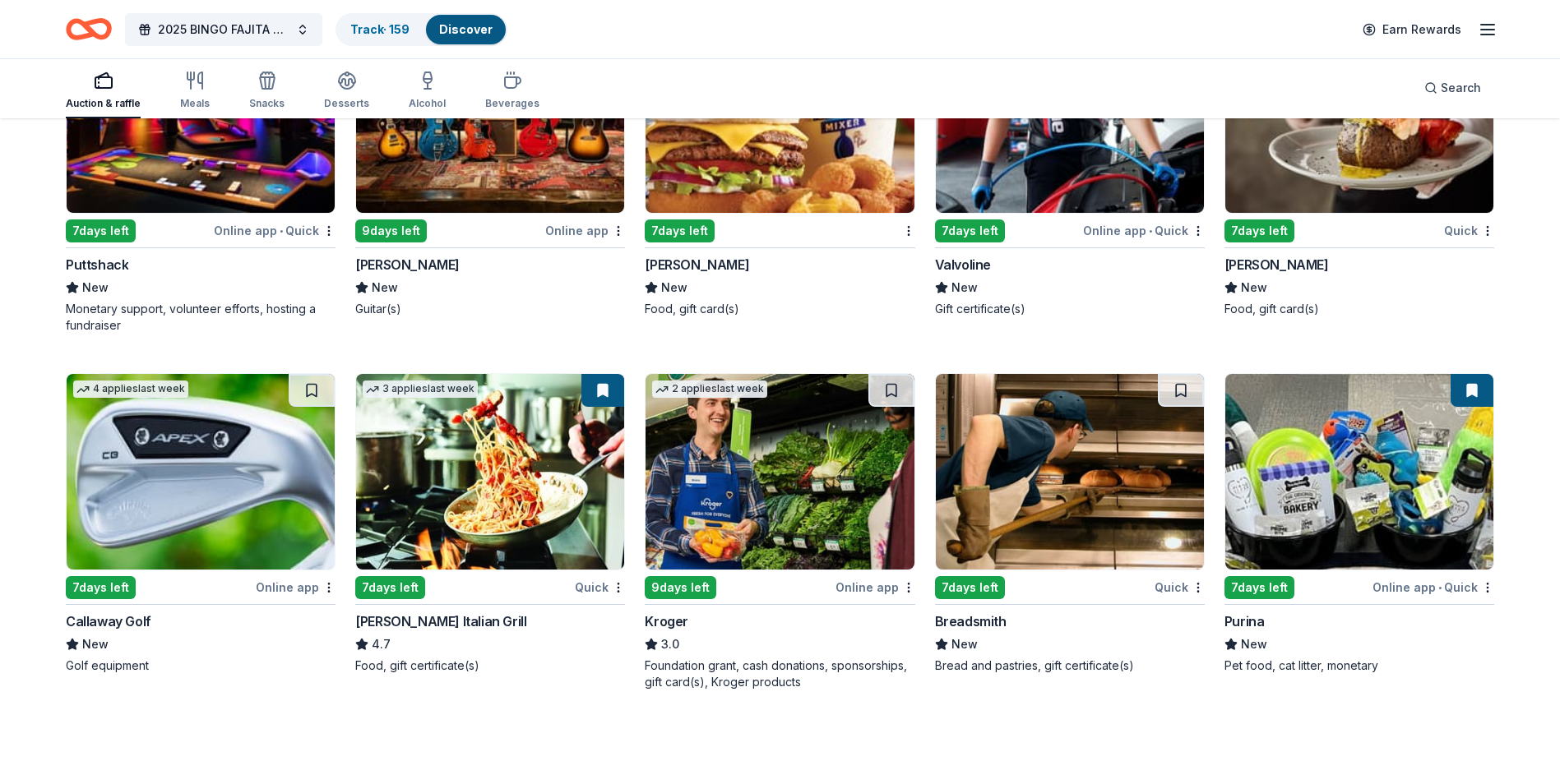
scroll to position [7181, 0]
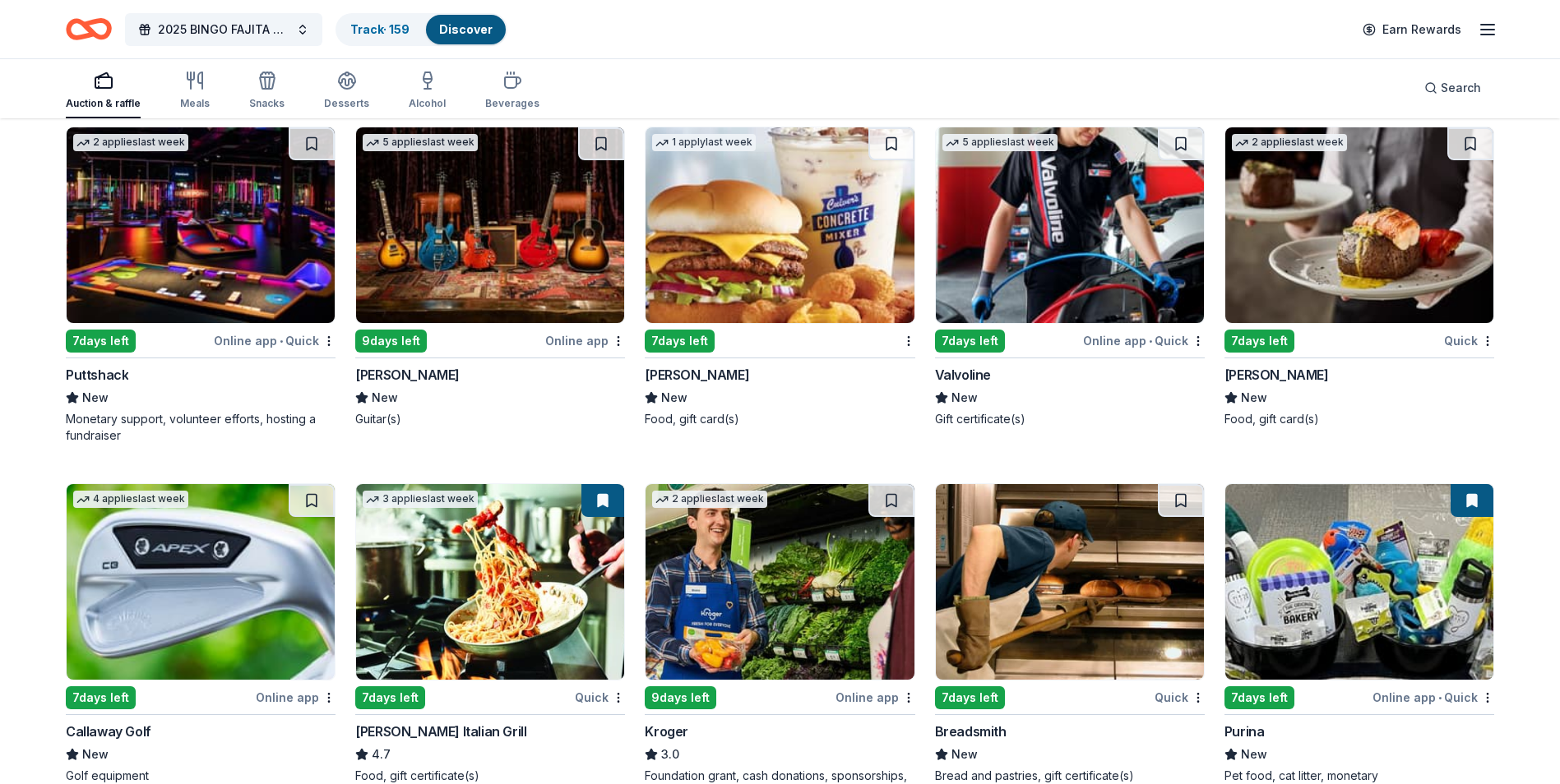
click at [1048, 258] on img at bounding box center [1070, 225] width 268 height 195
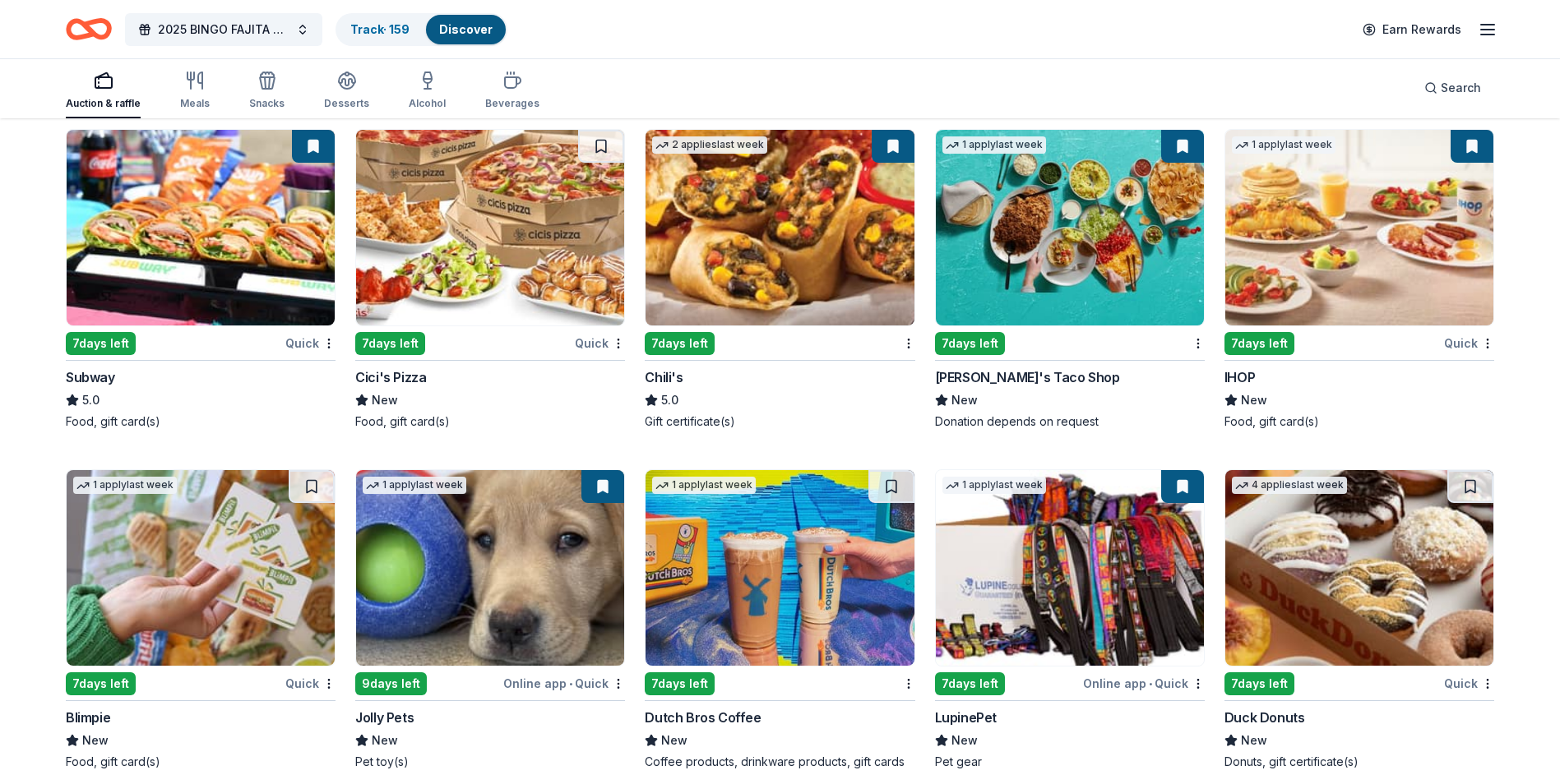
scroll to position [8289, 0]
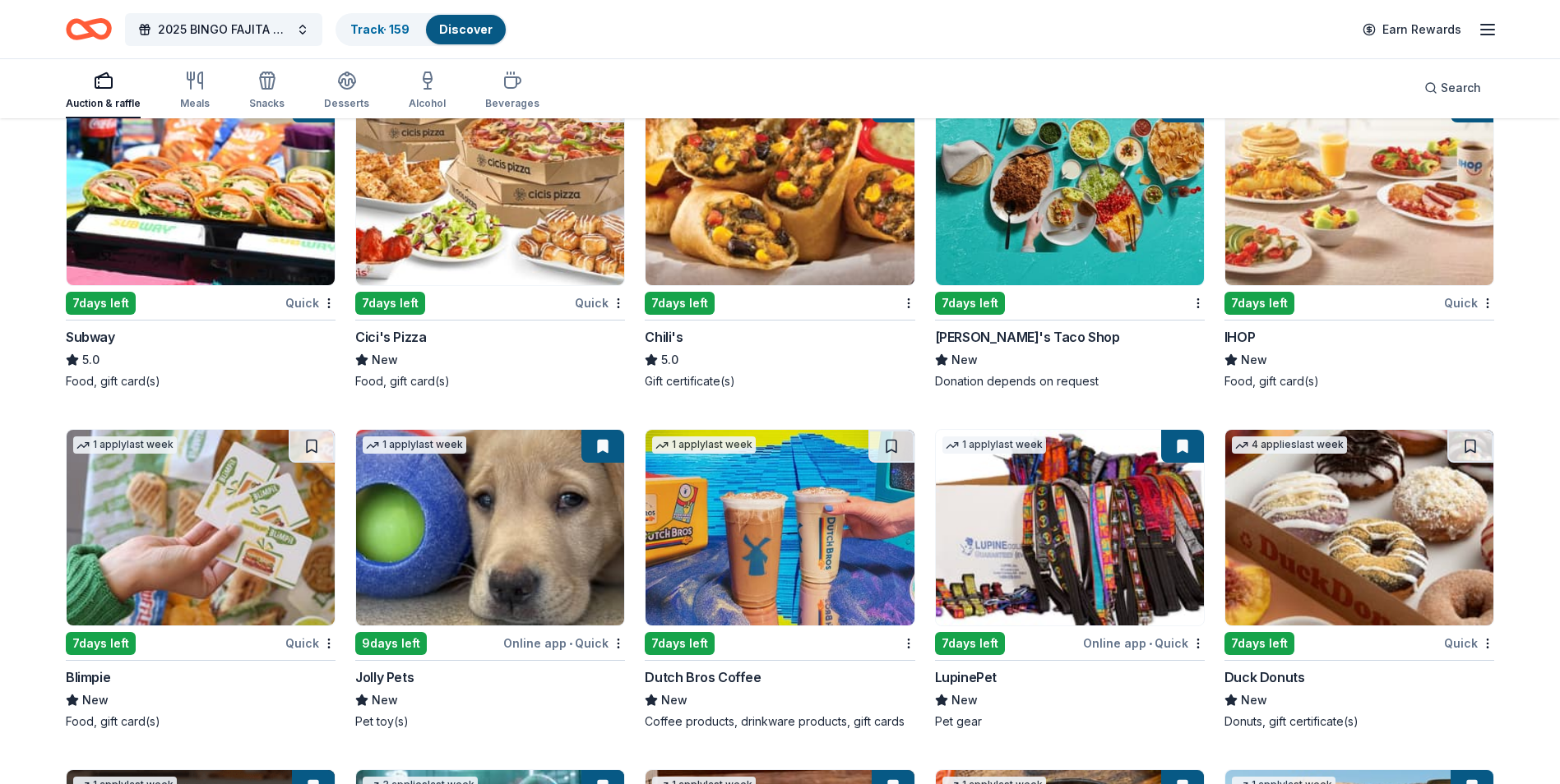
click at [784, 242] on img at bounding box center [780, 188] width 268 height 195
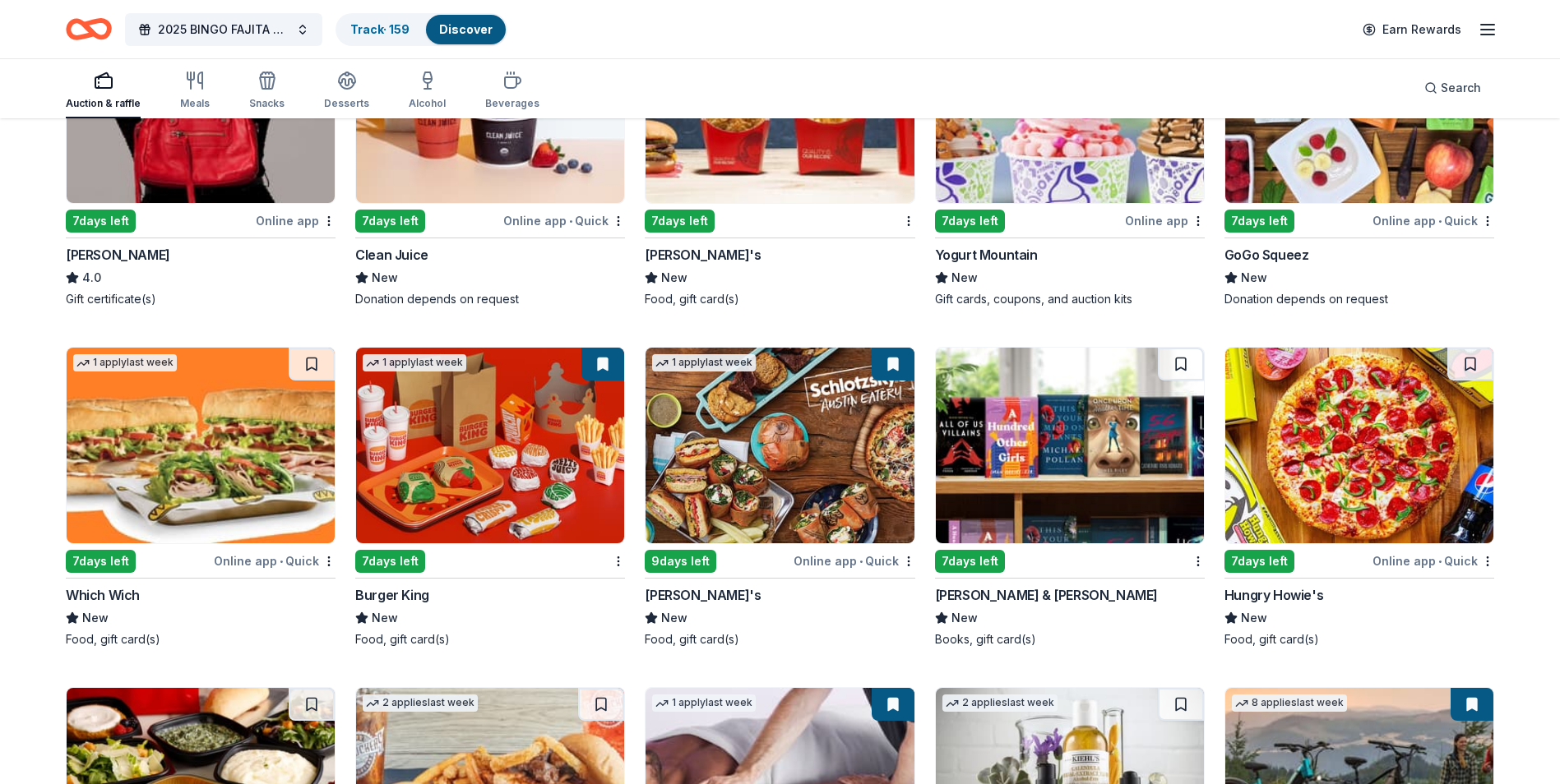
scroll to position [9816, 0]
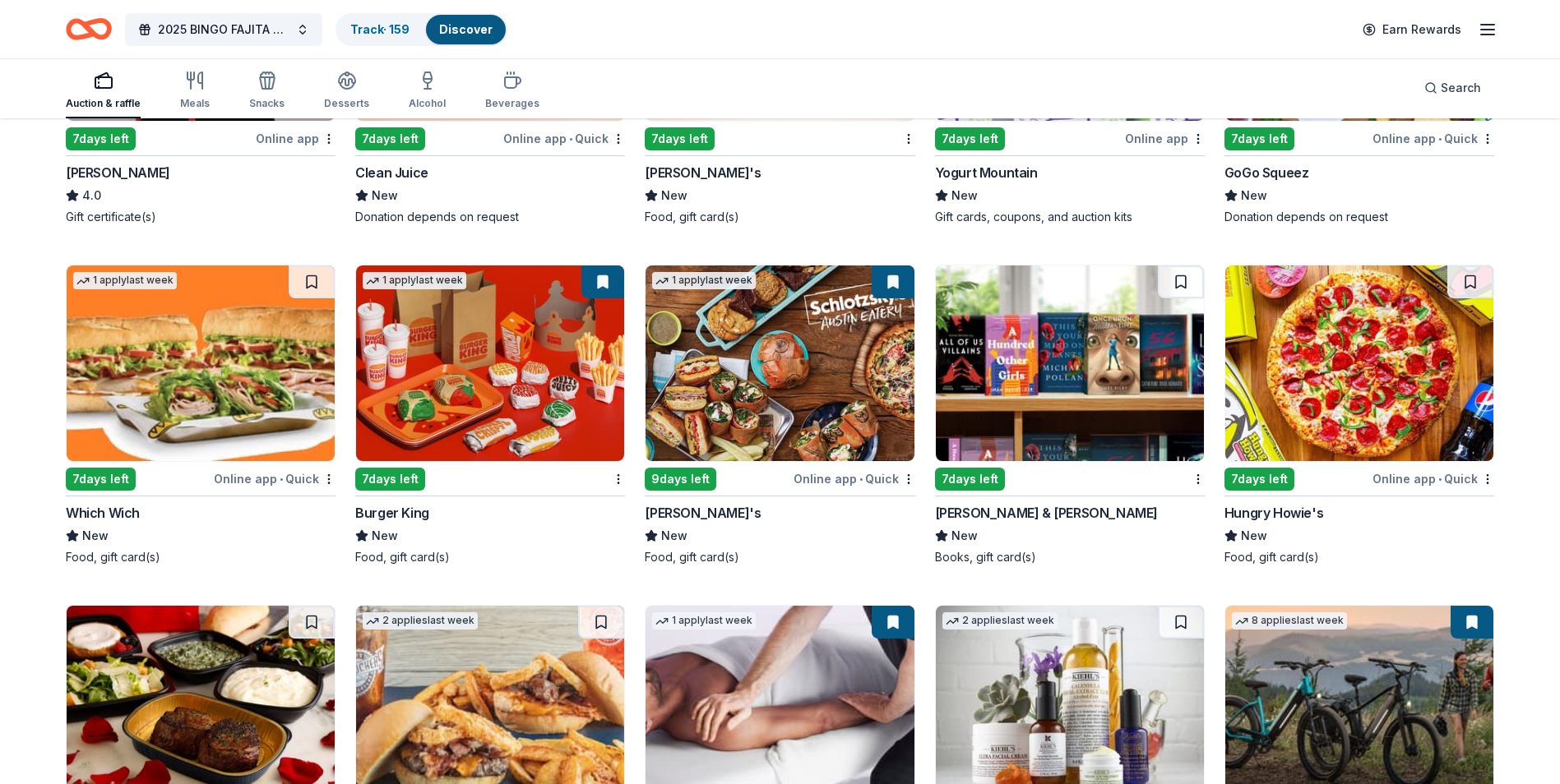
click at [749, 393] on img at bounding box center [780, 363] width 268 height 195
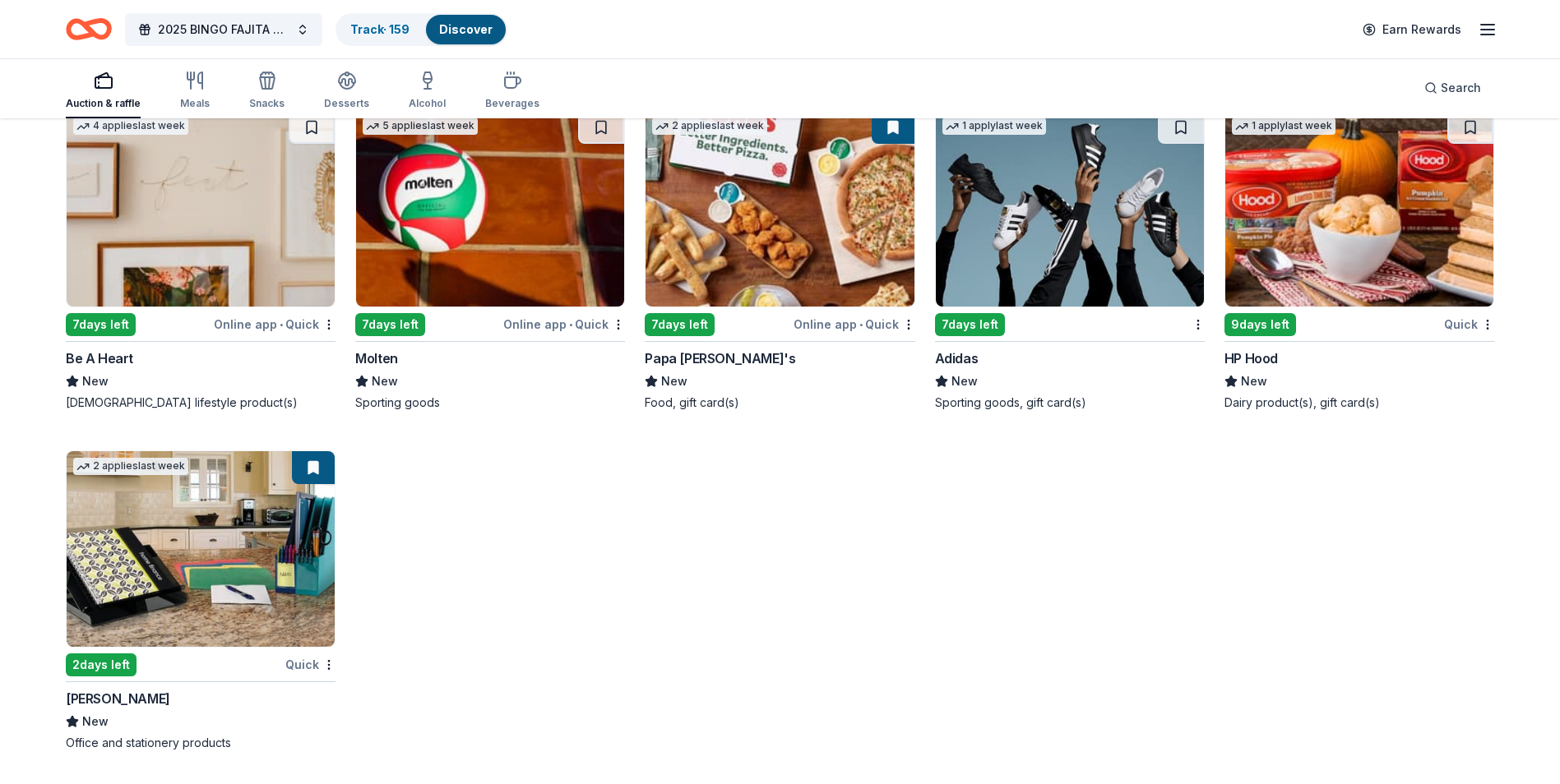
scroll to position [13505, 0]
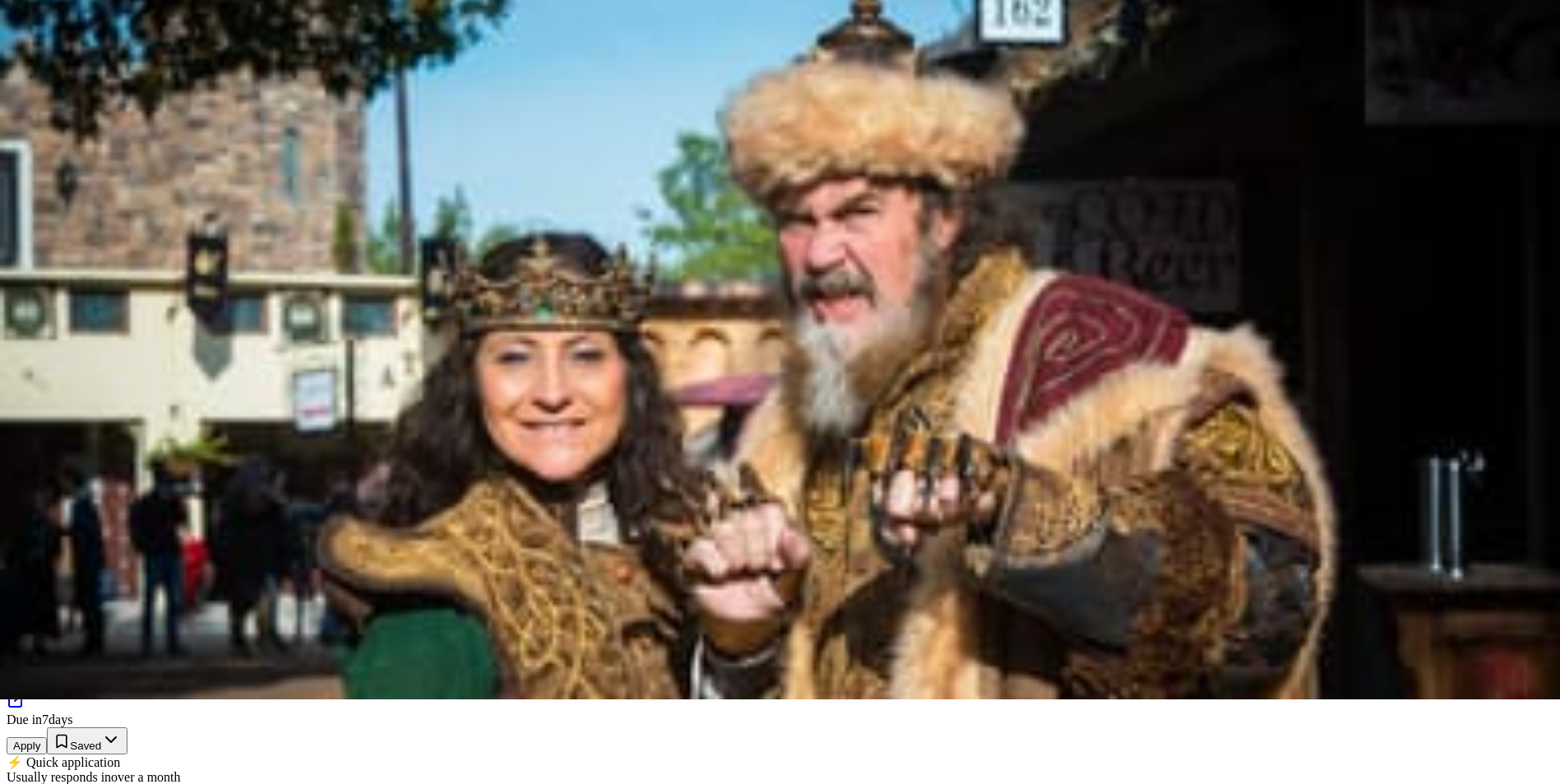
scroll to position [247, 0]
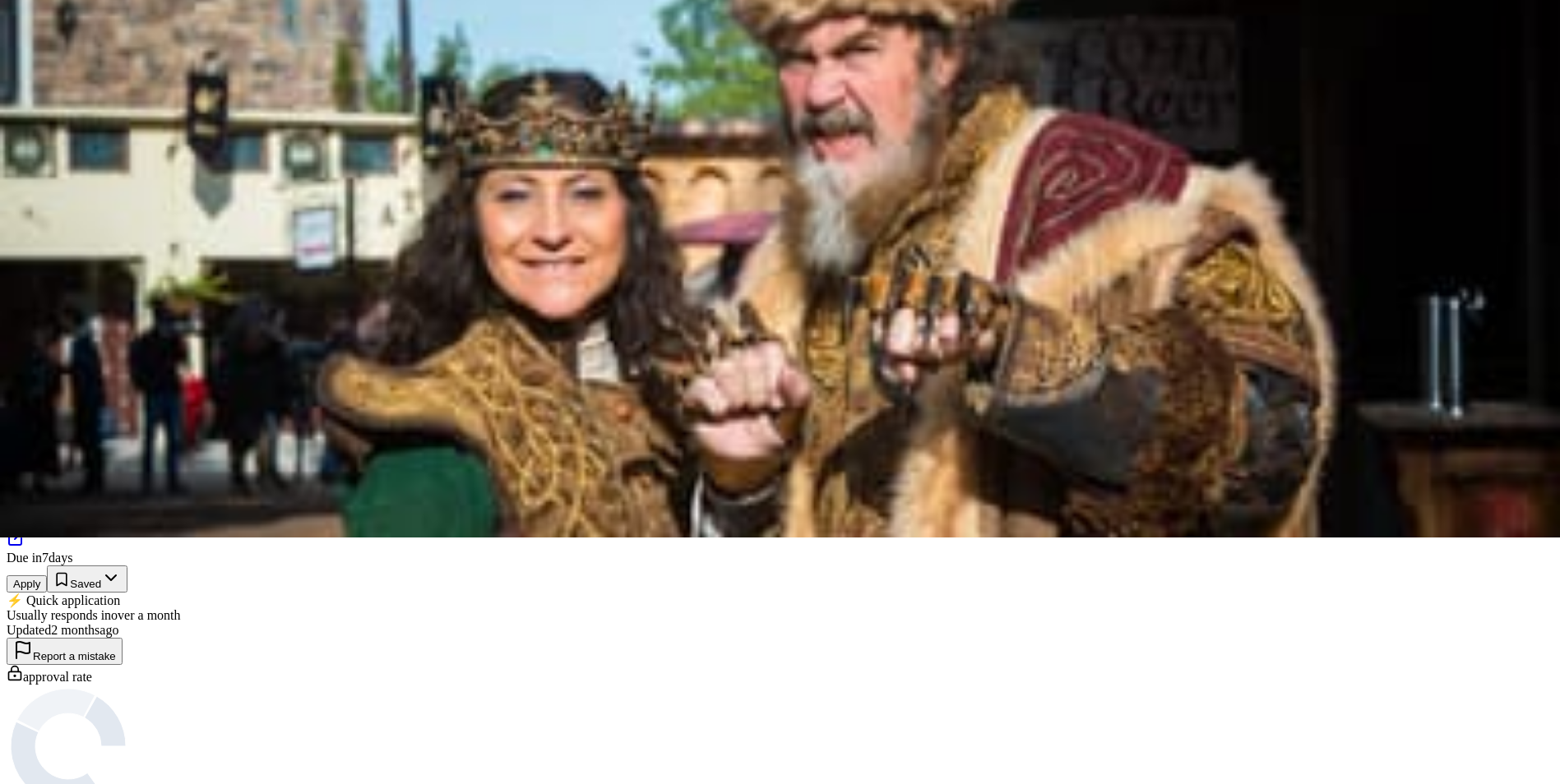
click at [47, 575] on button "Apply" at bounding box center [27, 584] width 40 height 17
drag, startPoint x: 887, startPoint y: 693, endPoint x: 900, endPoint y: 648, distance: 46.8
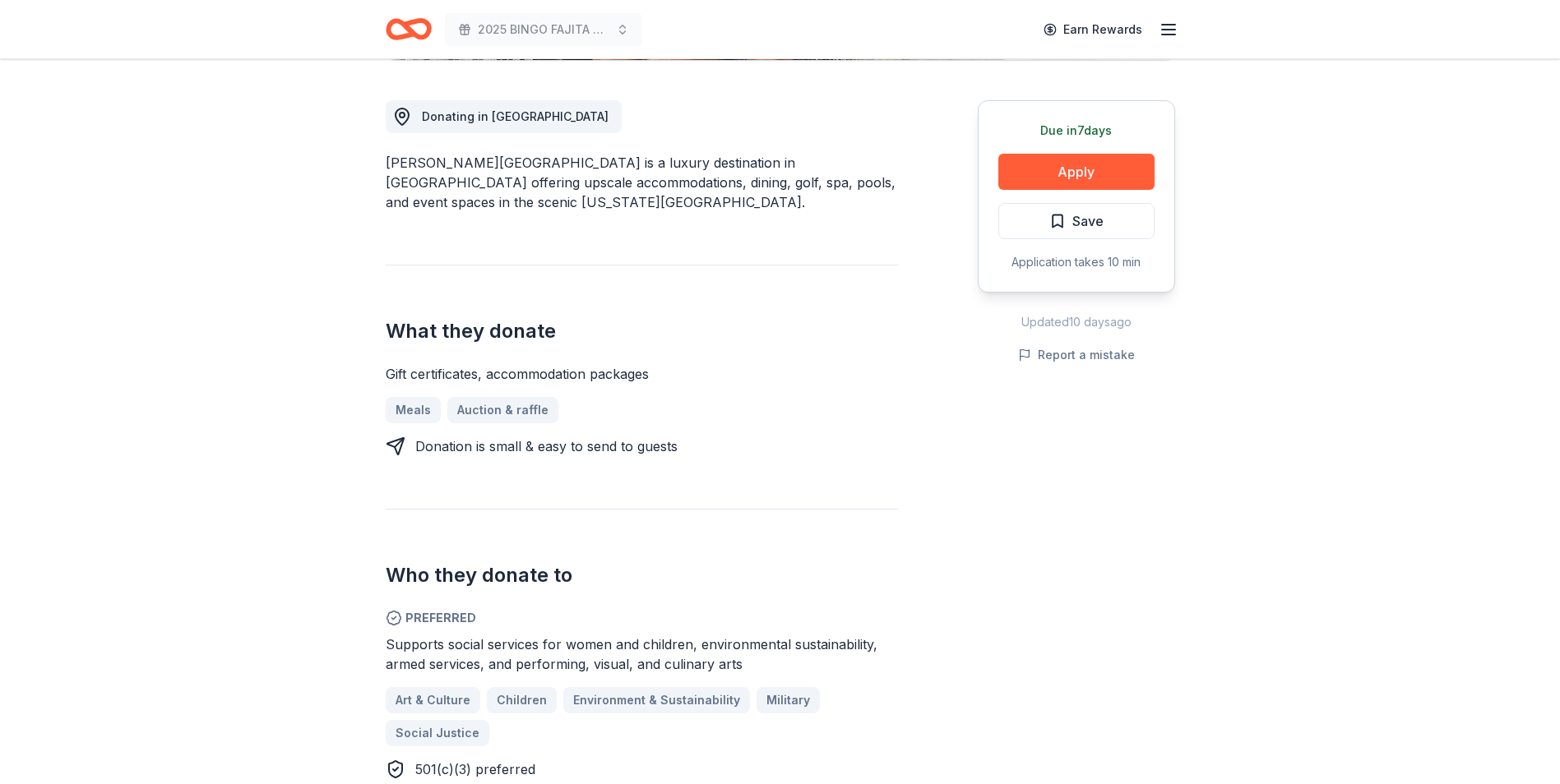
scroll to position [493, 0]
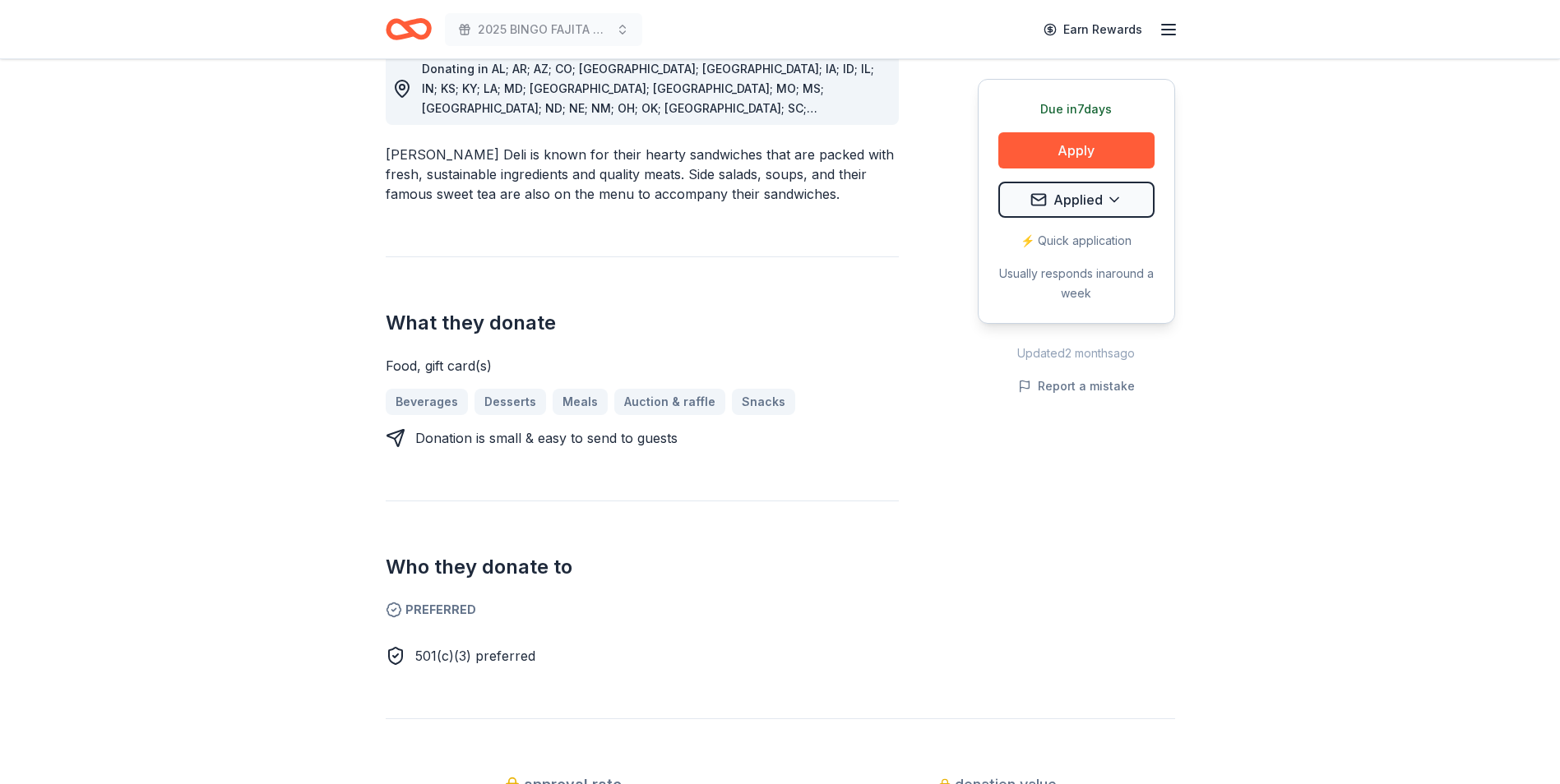
scroll to position [493, 0]
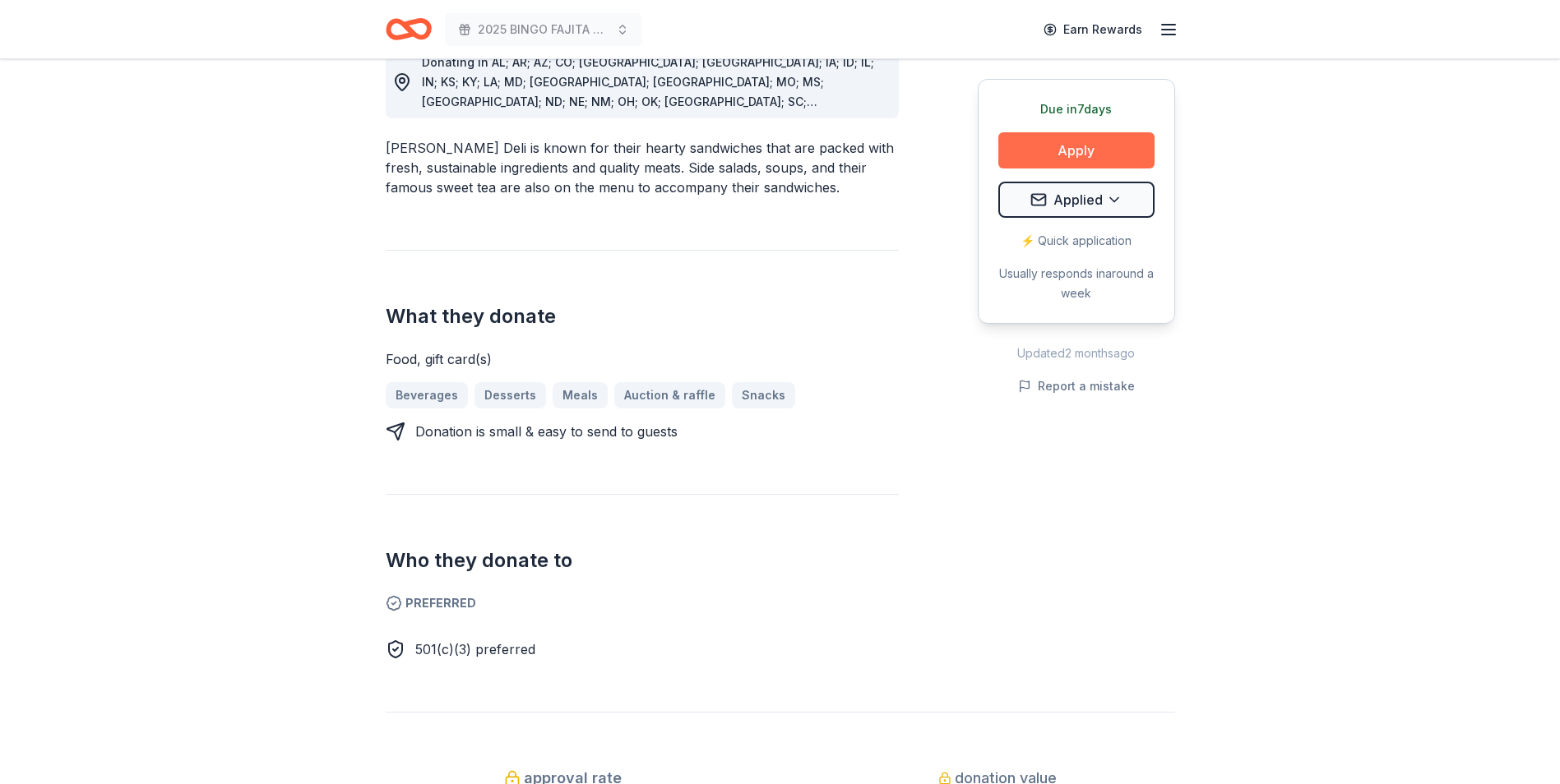
click at [1064, 154] on button "Apply" at bounding box center [1076, 150] width 156 height 36
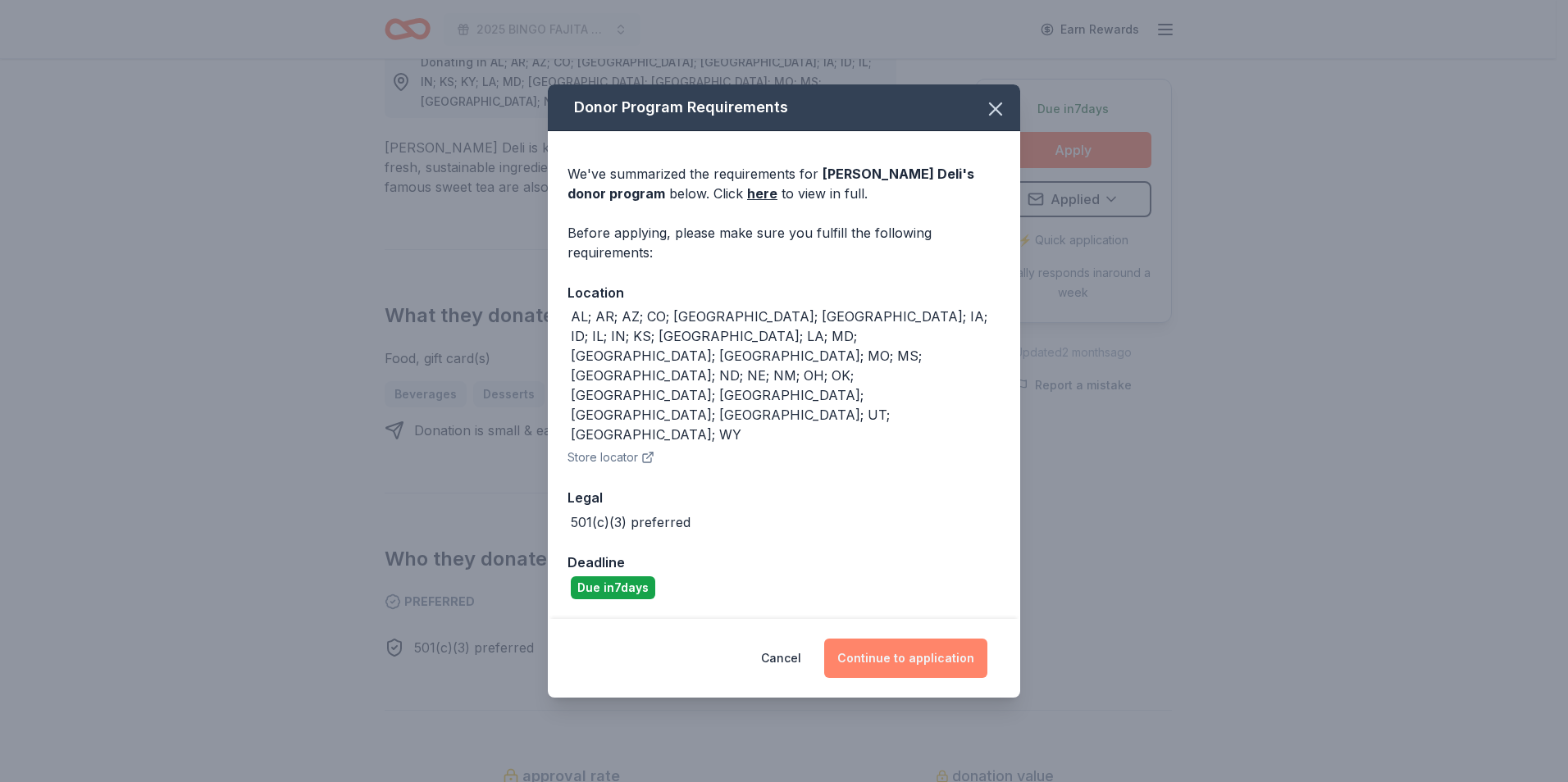
click at [910, 639] on button "Continue to application" at bounding box center [905, 658] width 163 height 39
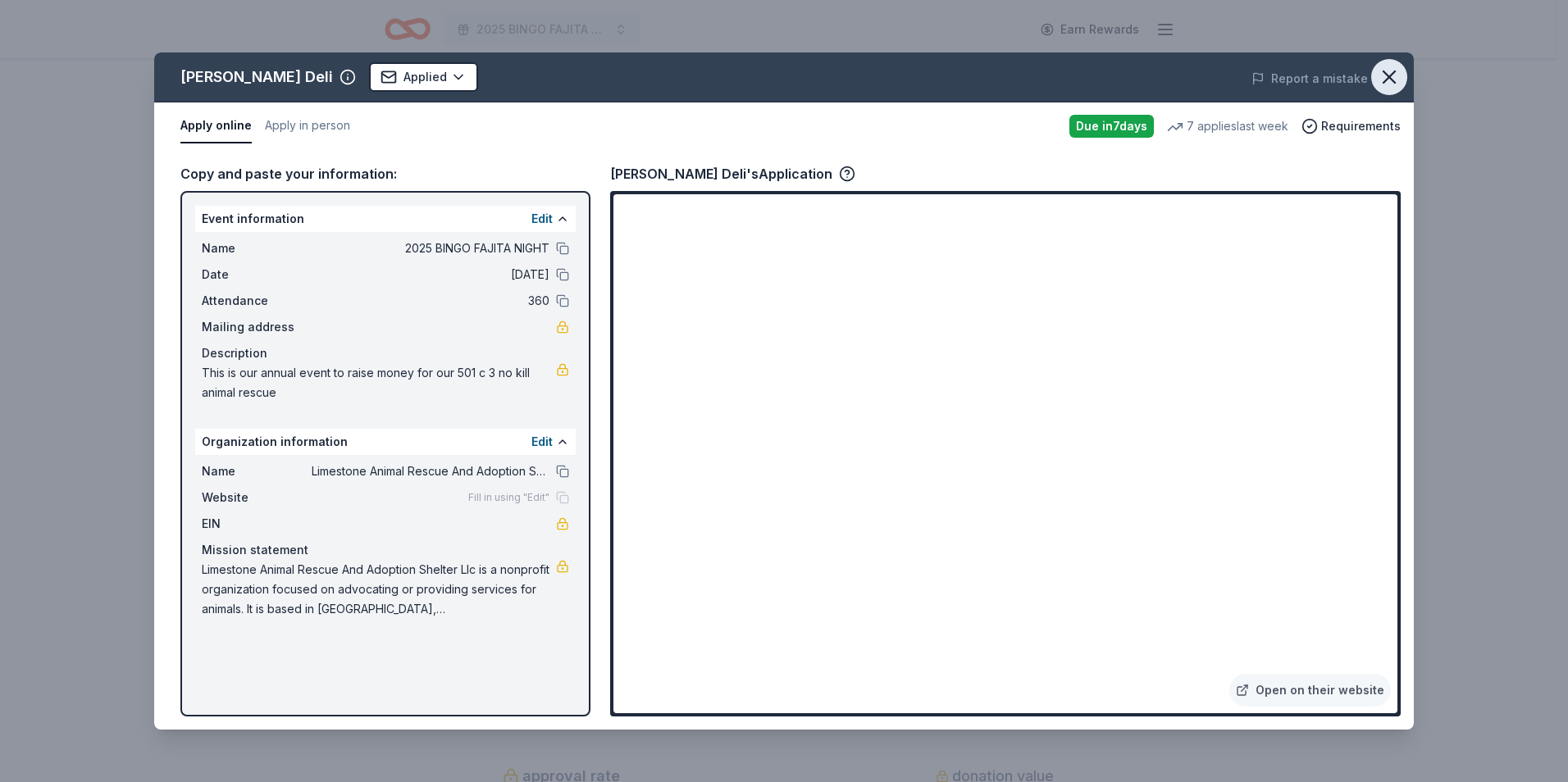
click at [1387, 79] on icon "button" at bounding box center [1389, 77] width 11 height 11
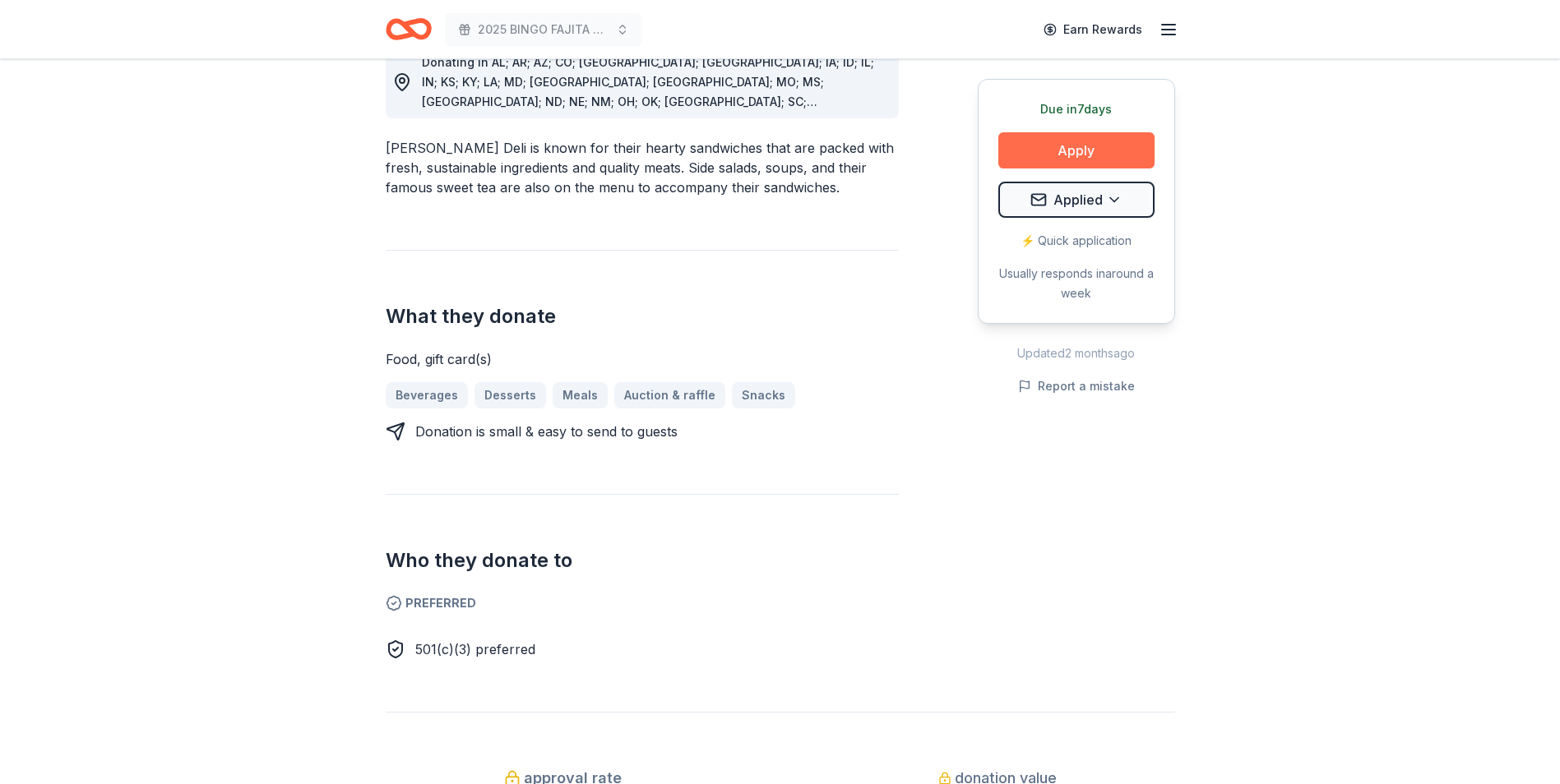
click at [1100, 150] on button "Apply" at bounding box center [1076, 150] width 156 height 36
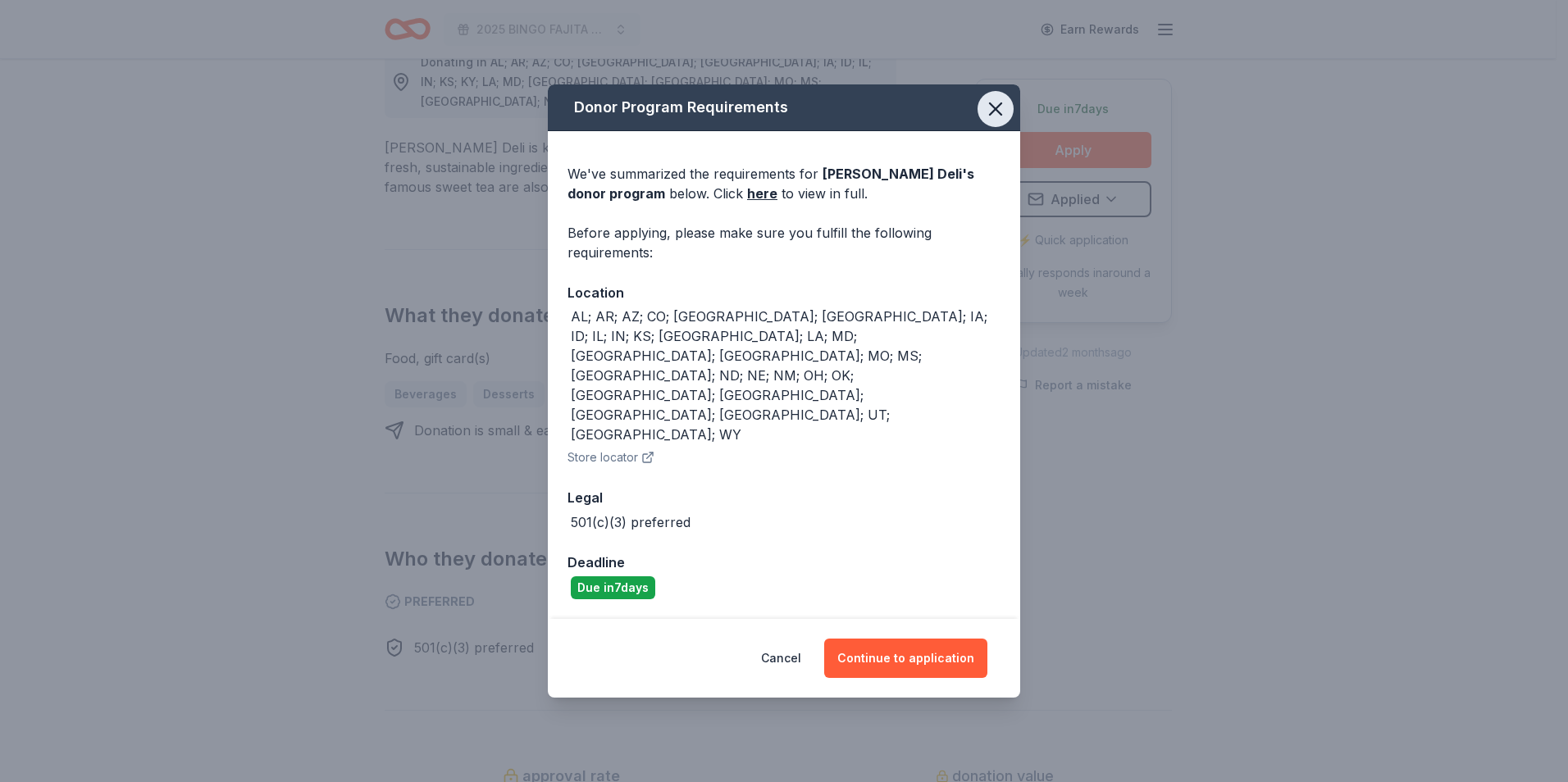
click at [991, 120] on icon "button" at bounding box center [996, 109] width 23 height 23
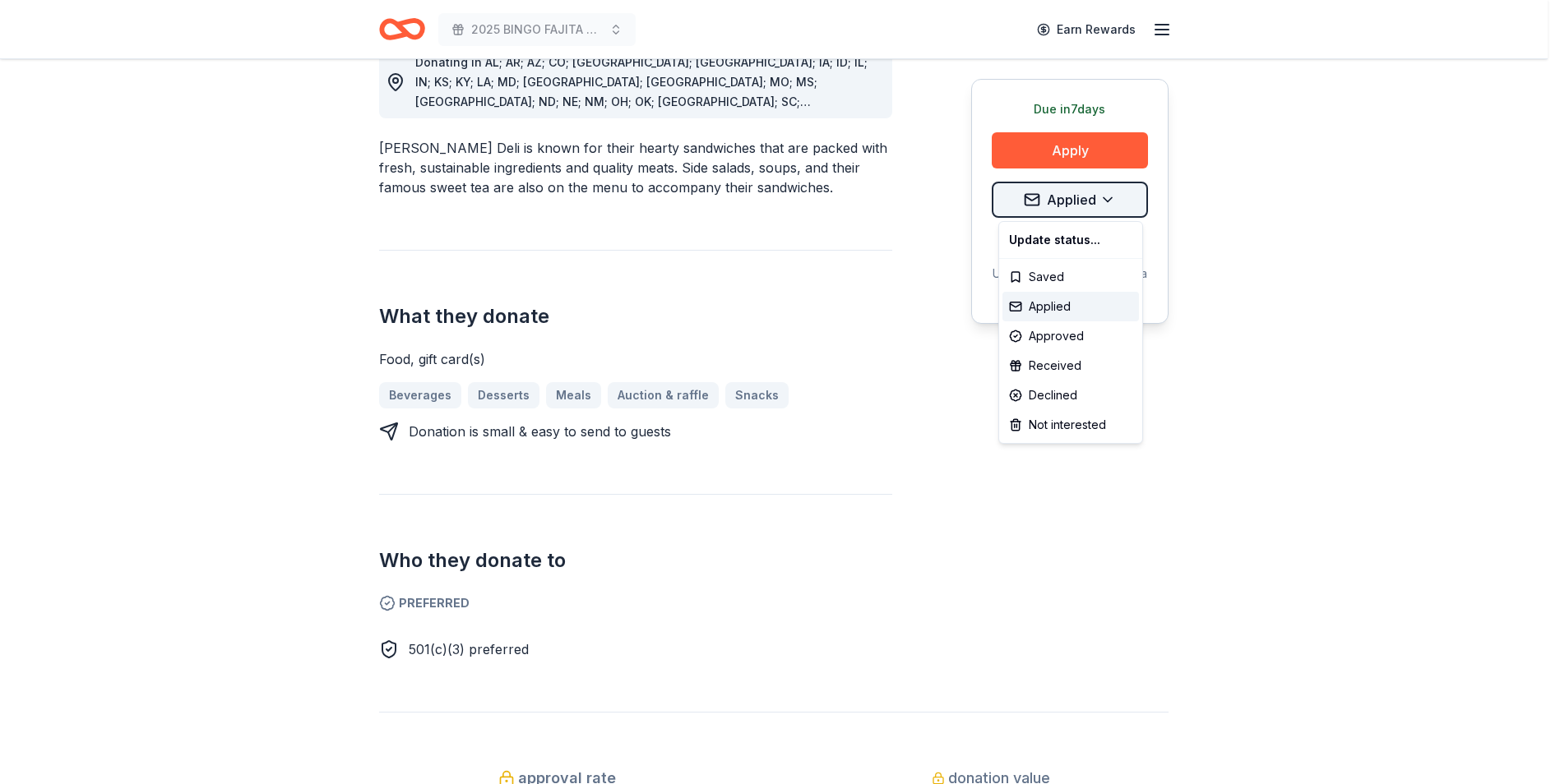
click at [1066, 312] on div "Applied" at bounding box center [1071, 306] width 137 height 30
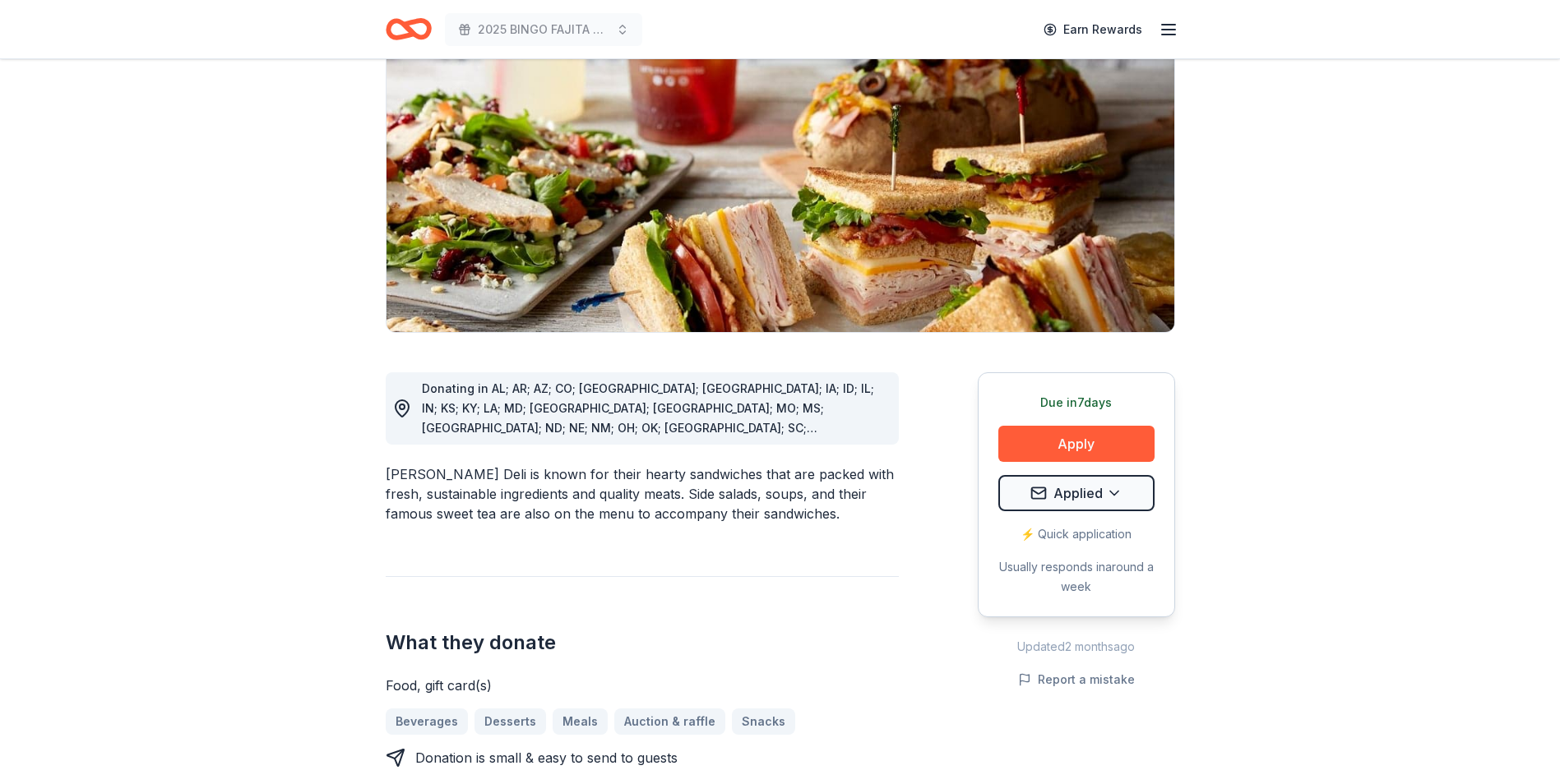
scroll to position [165, 0]
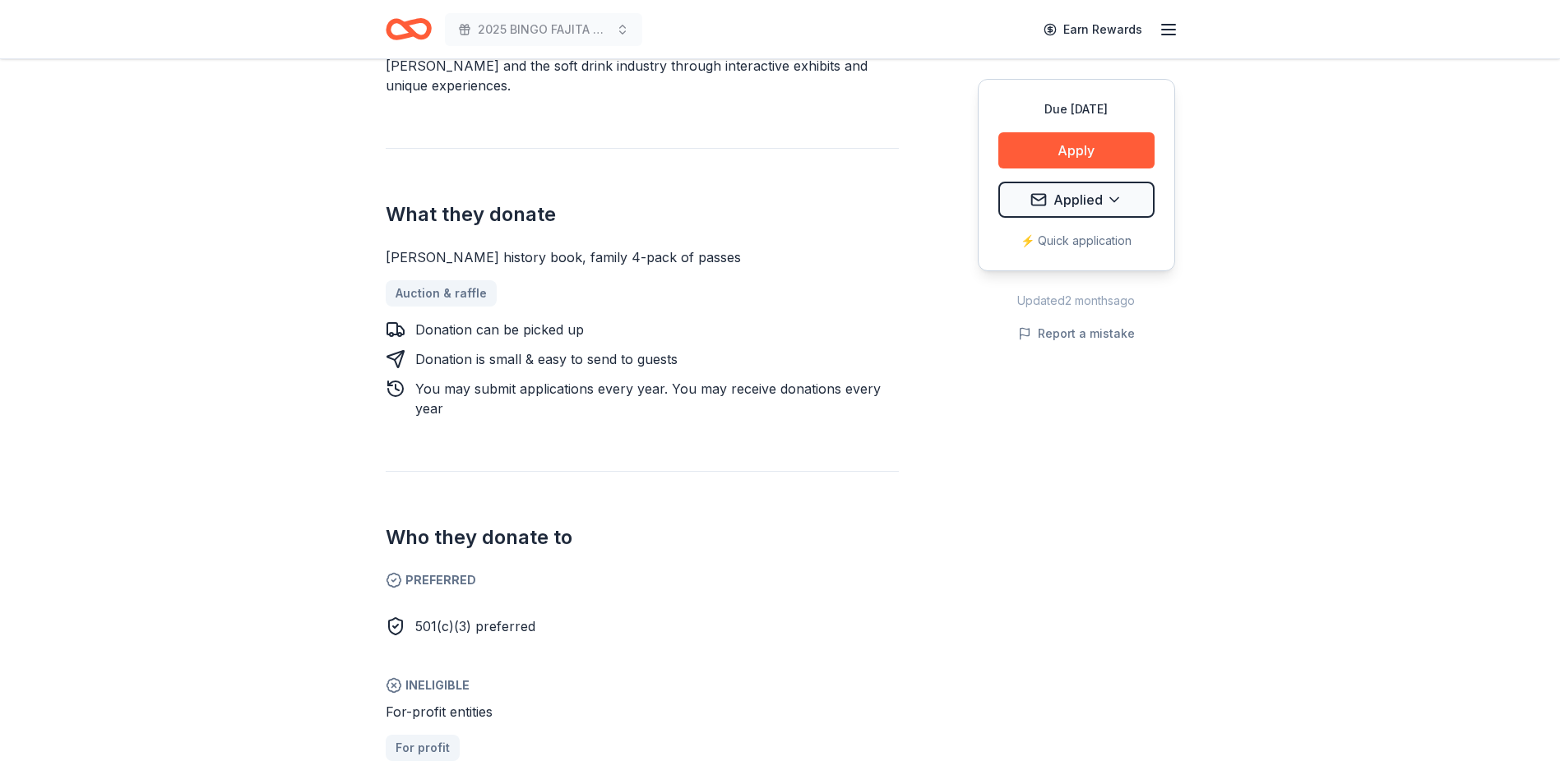
scroll to position [247, 0]
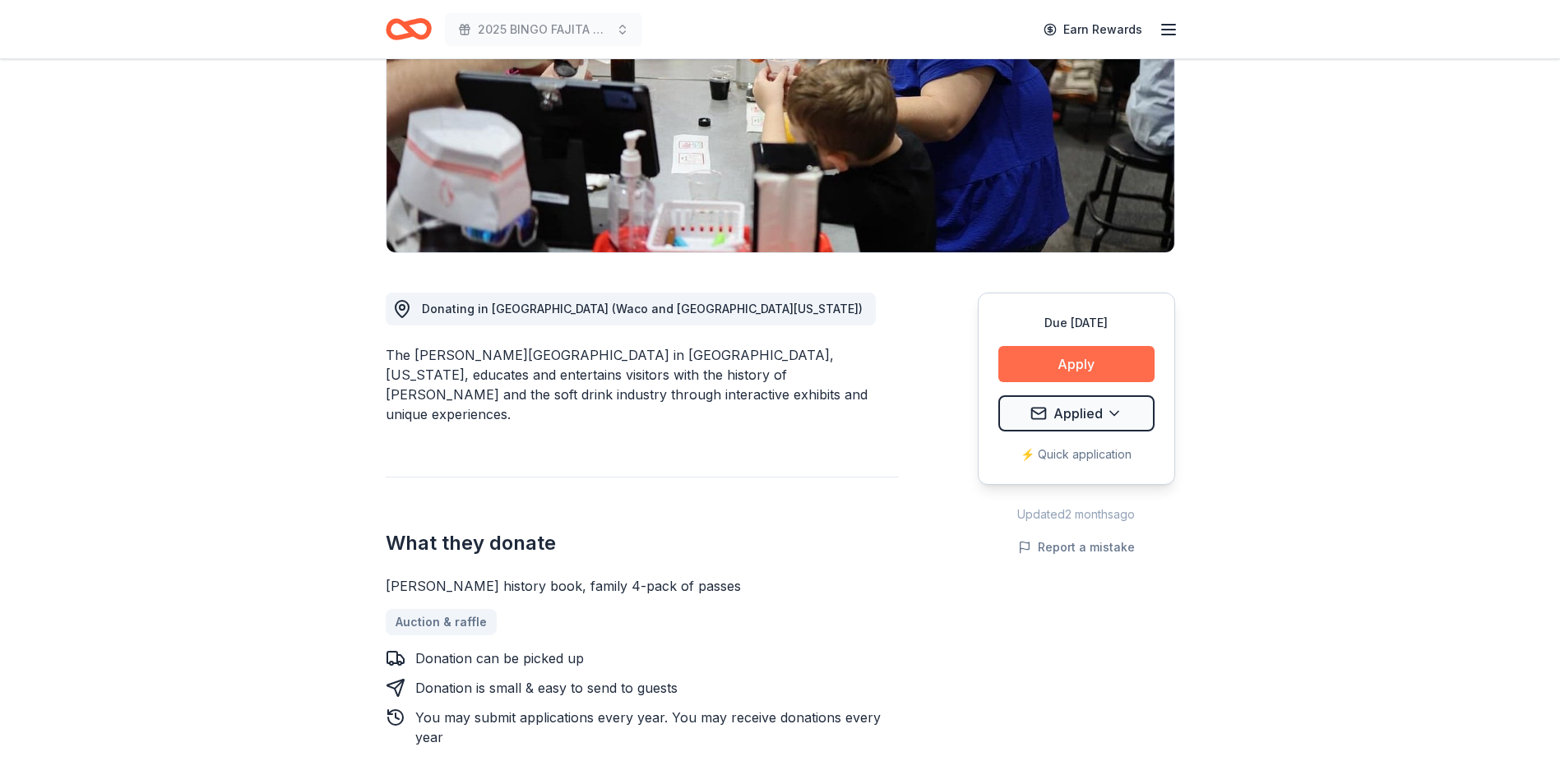
click at [1070, 355] on button "Apply" at bounding box center [1076, 365] width 156 height 36
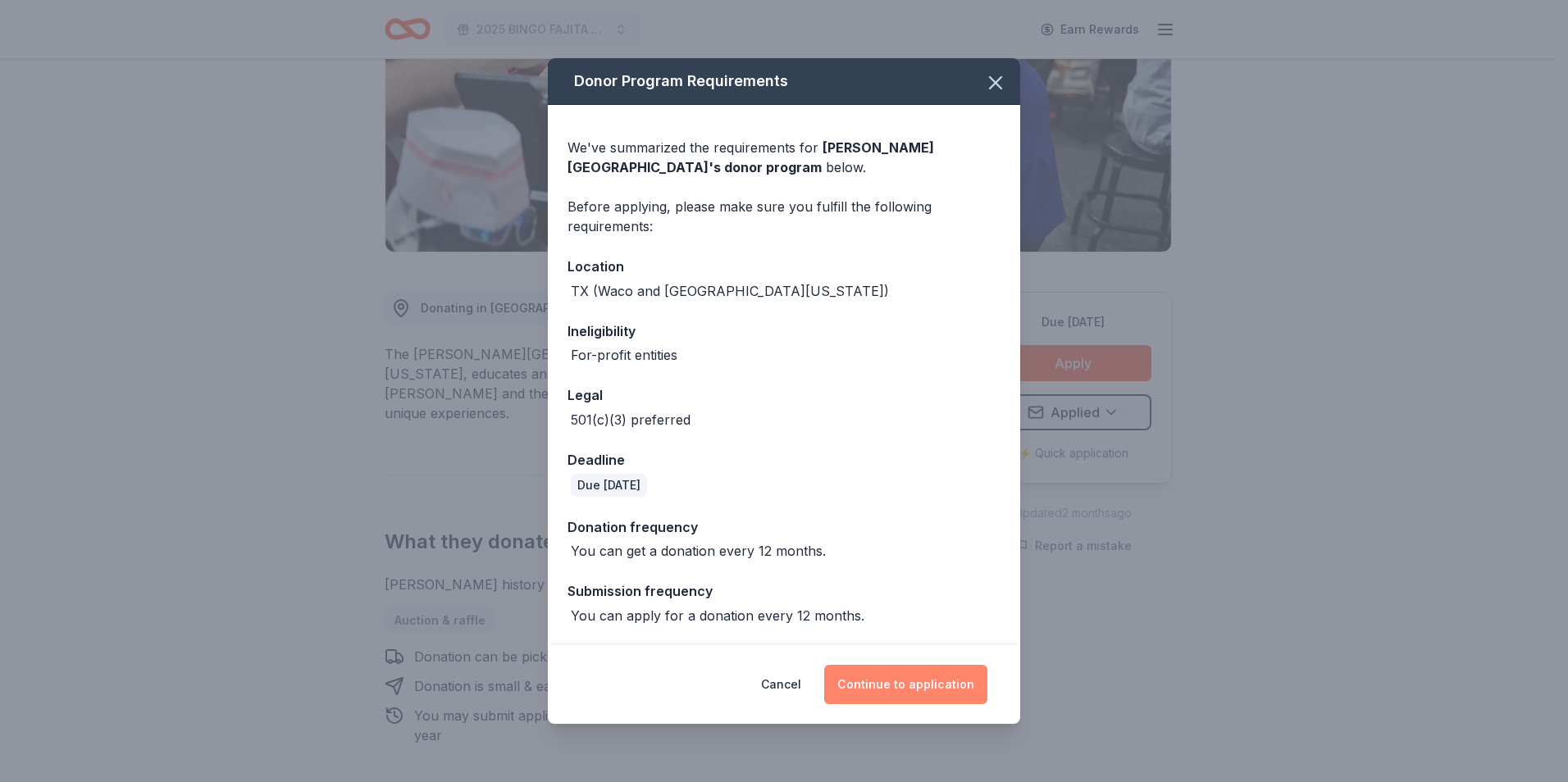
click at [920, 682] on button "Continue to application" at bounding box center [905, 685] width 163 height 39
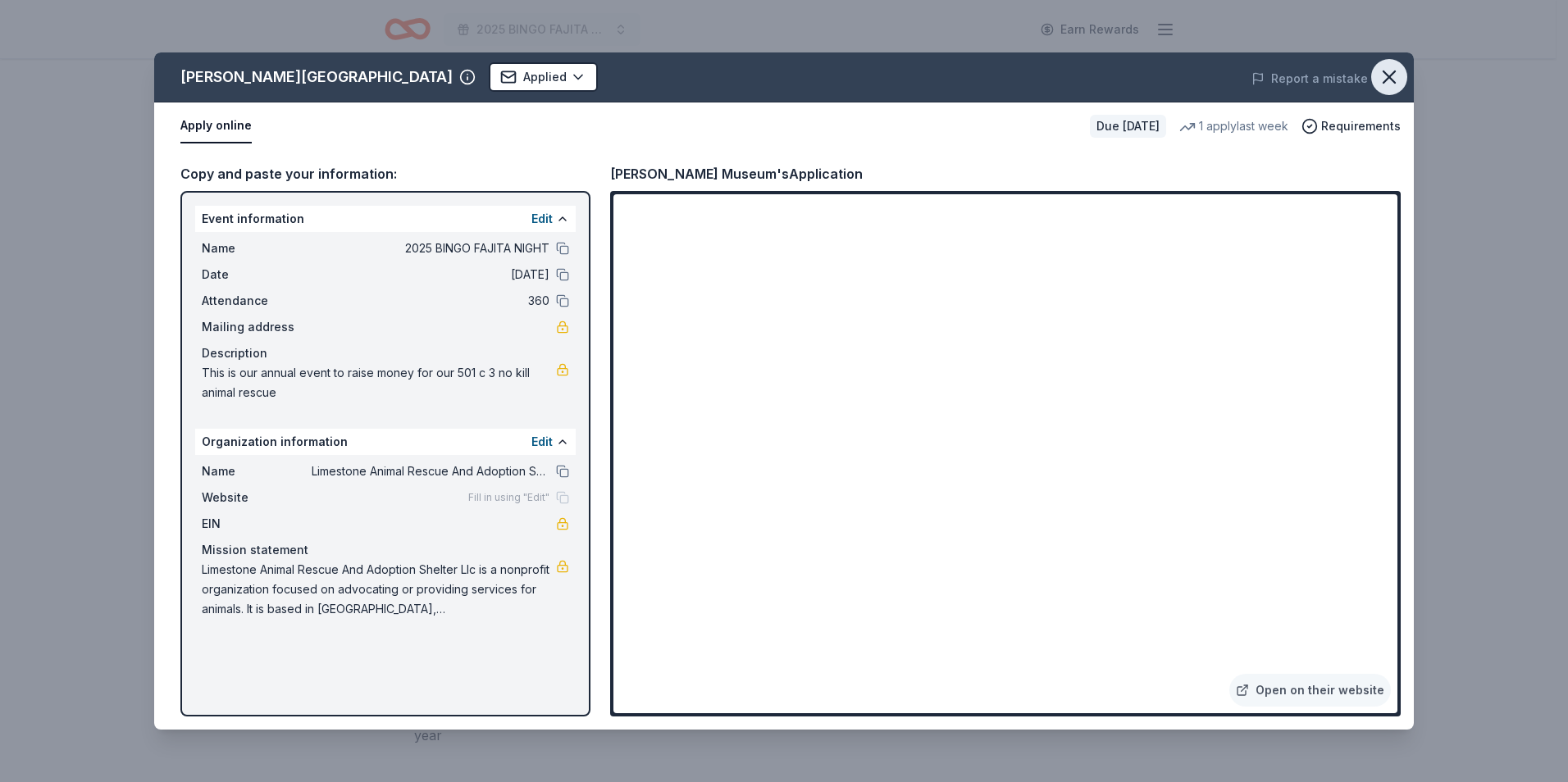
click at [1380, 72] on icon "button" at bounding box center [1389, 77] width 23 height 23
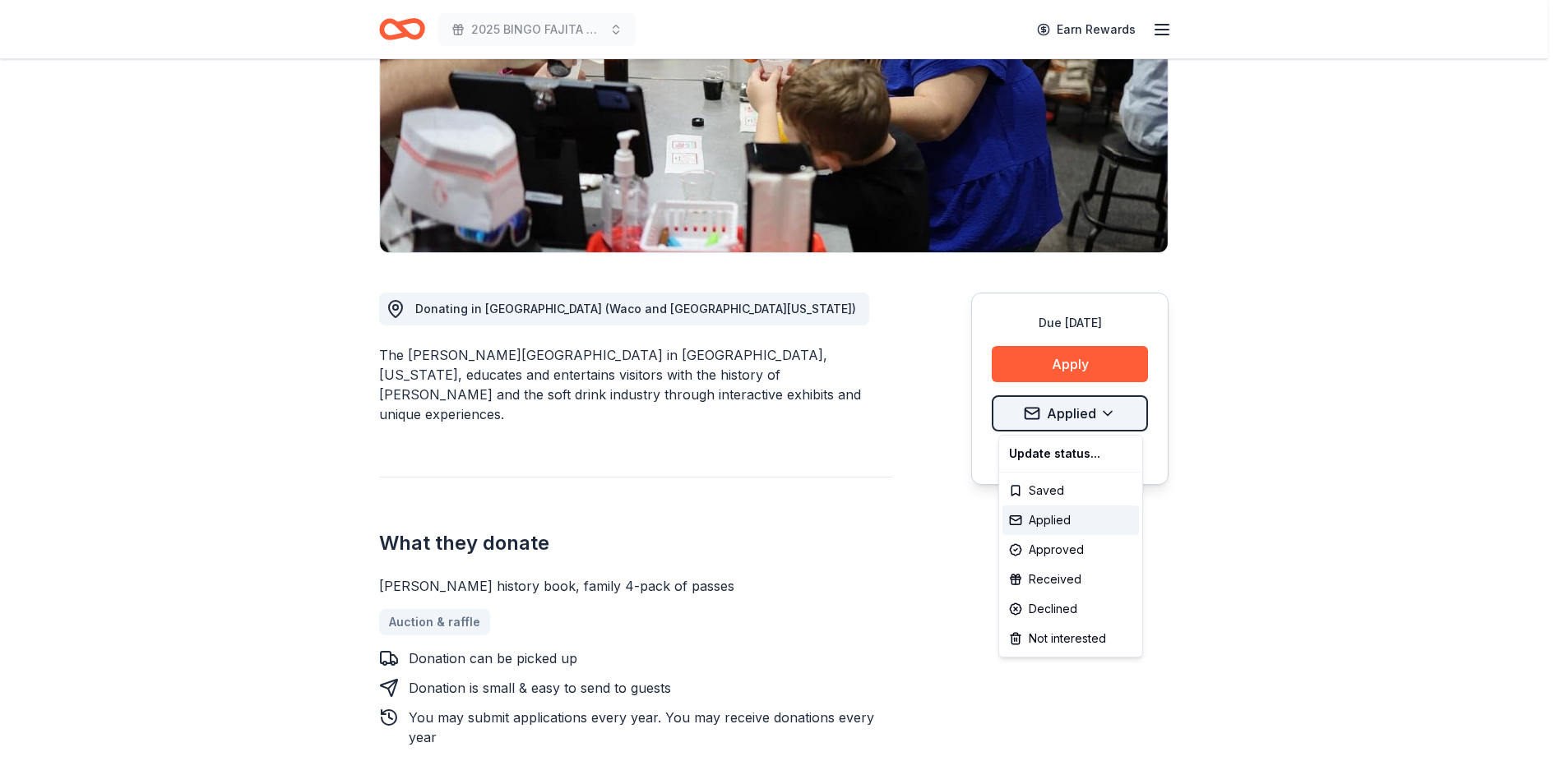
click at [1081, 418] on html "2025 BINGO FAJITA NIGHT Earn Rewards Due [DATE] Share [PERSON_NAME][GEOGRAPHIC_…" at bounding box center [780, 145] width 1560 height 784
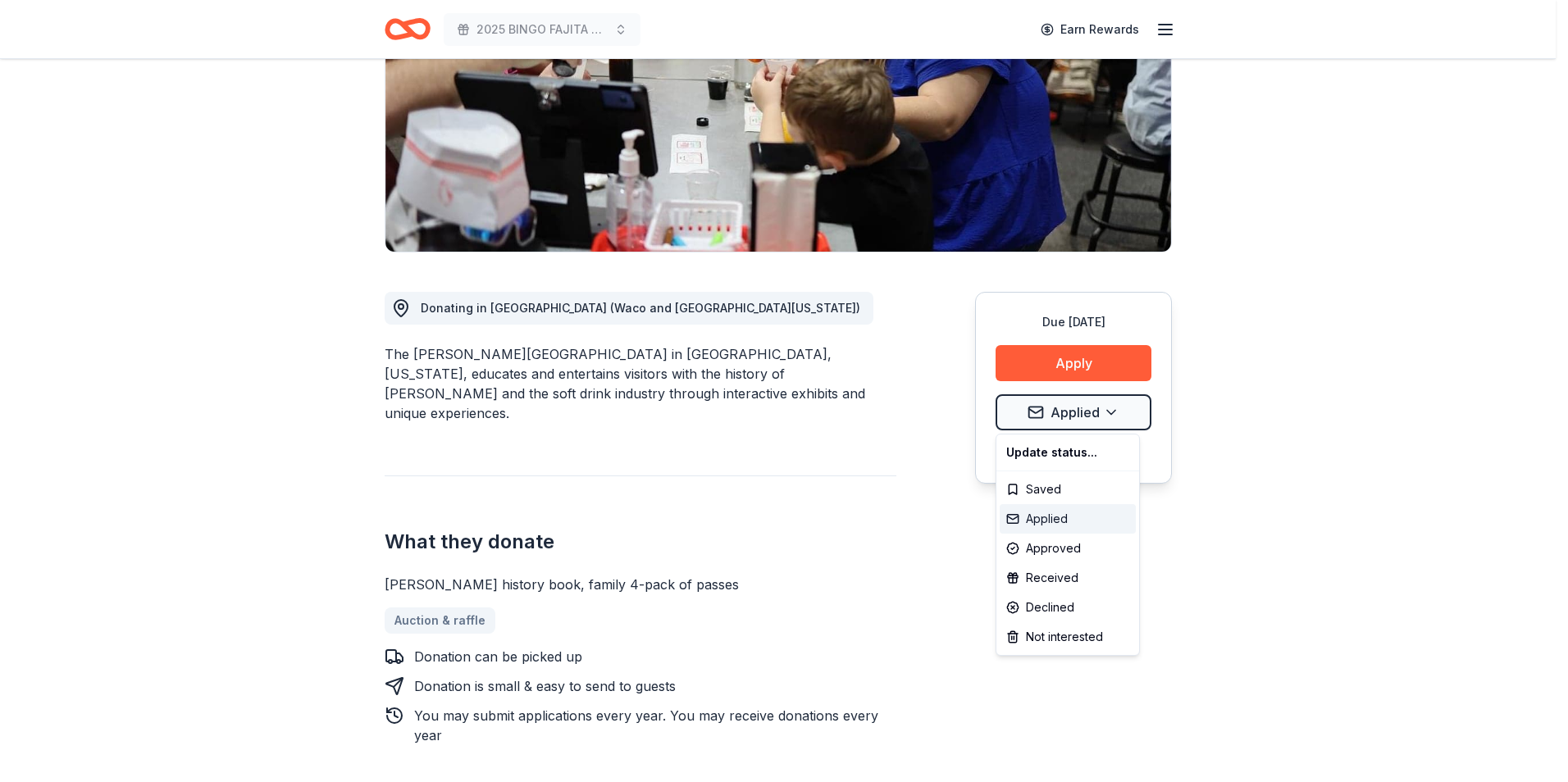
click at [1046, 521] on div "Applied" at bounding box center [1068, 518] width 137 height 30
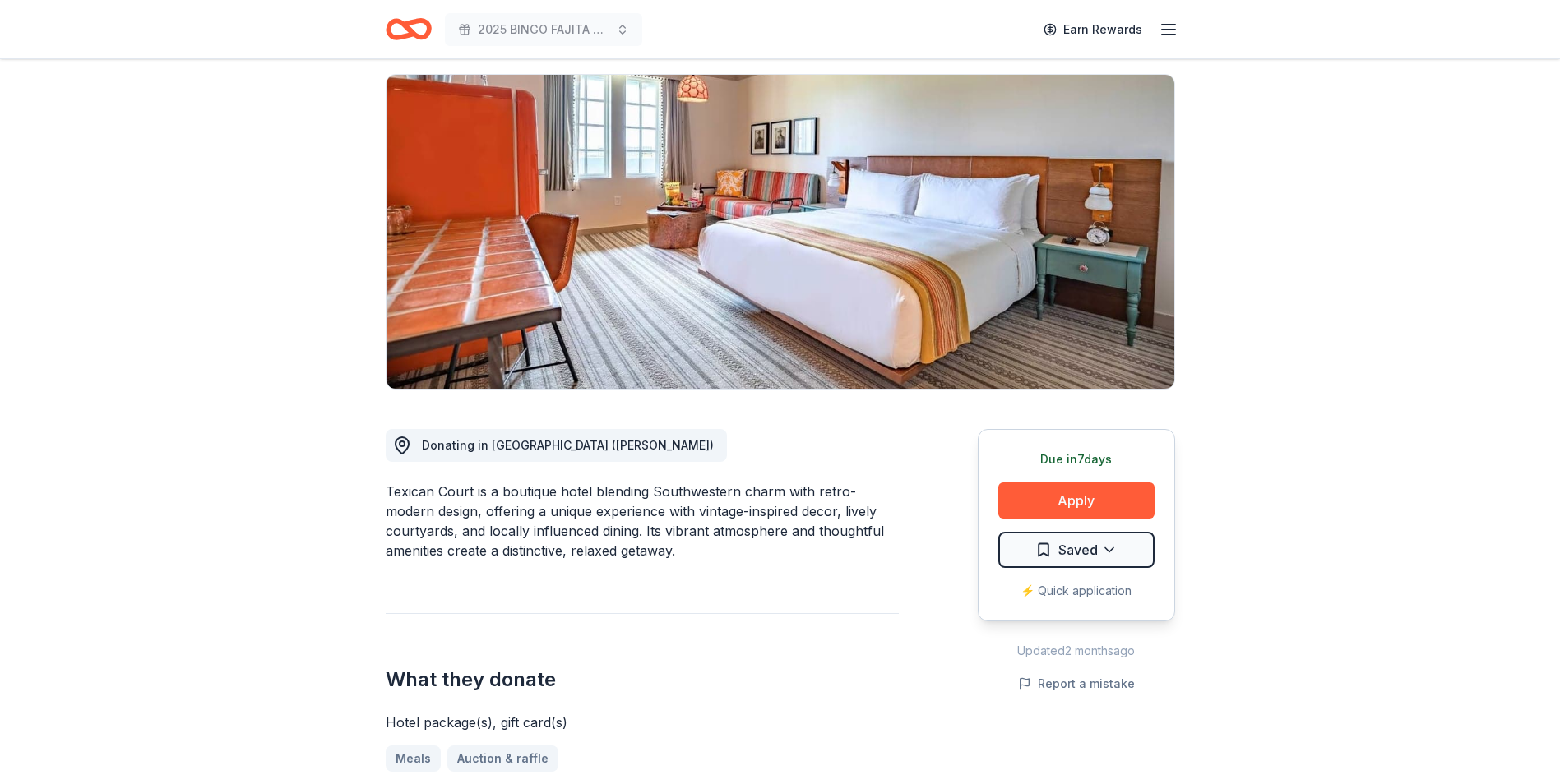
scroll to position [247, 0]
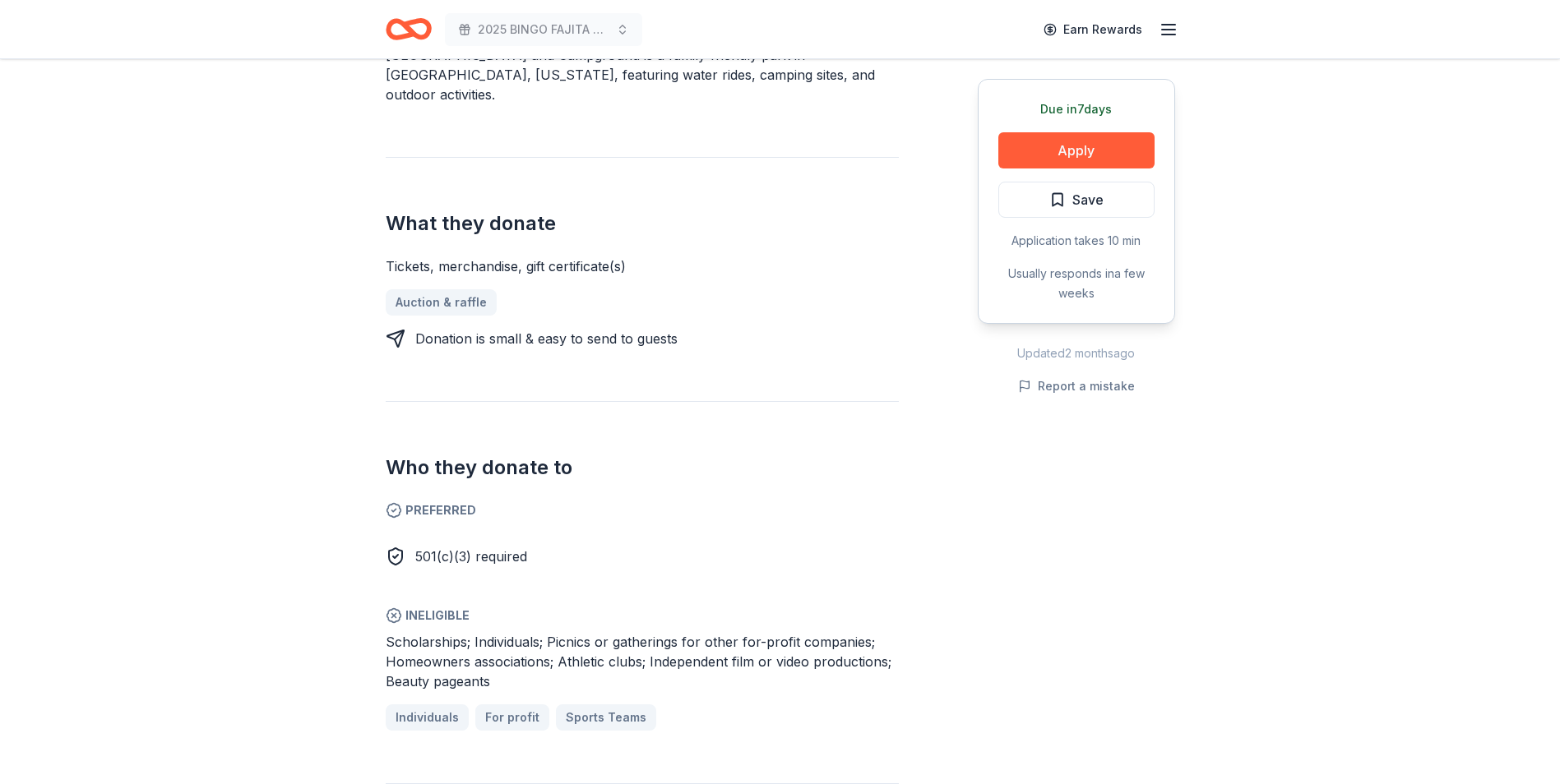
scroll to position [575, 0]
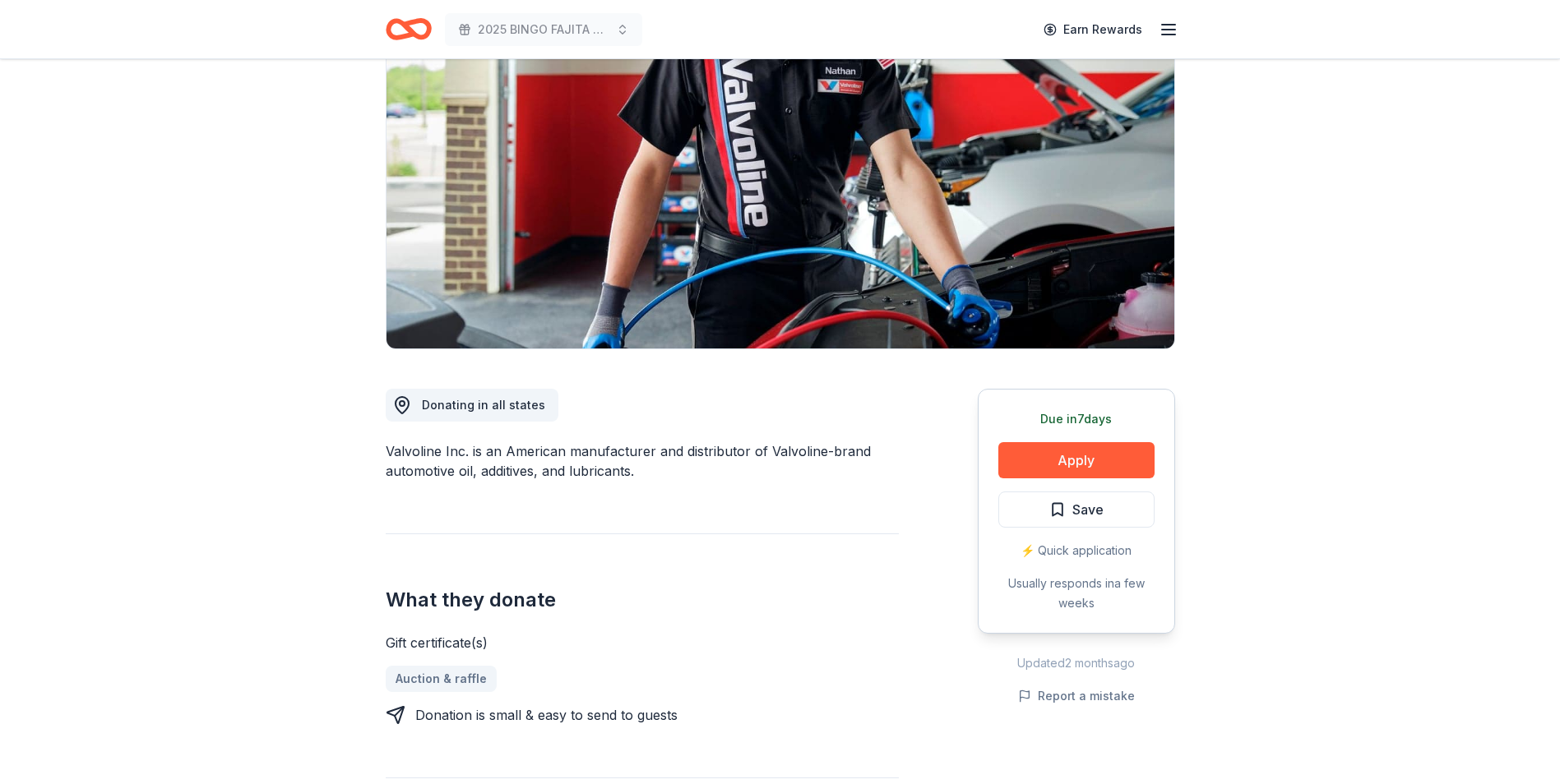
scroll to position [165, 0]
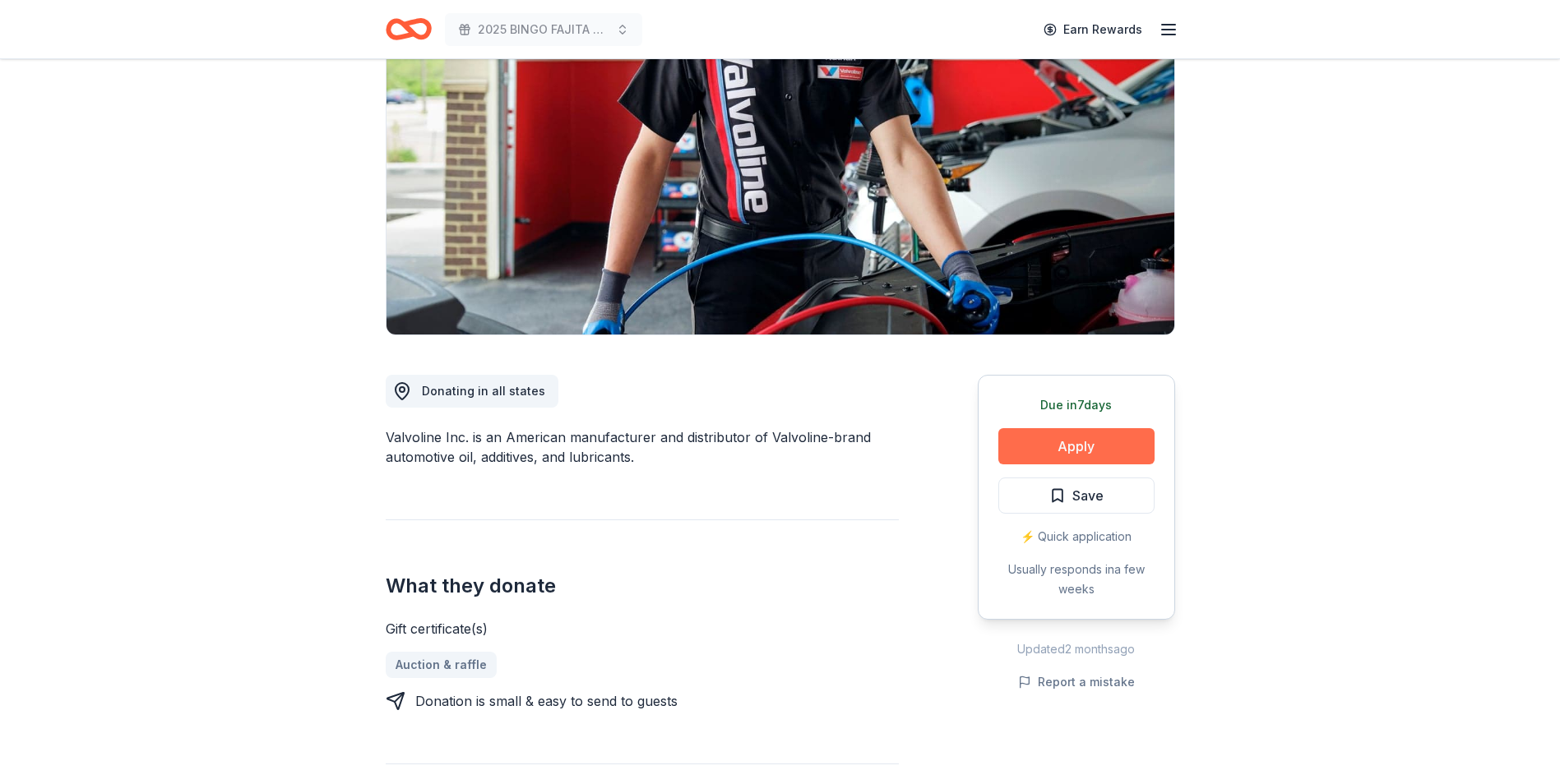
click at [1072, 439] on button "Apply" at bounding box center [1076, 446] width 156 height 36
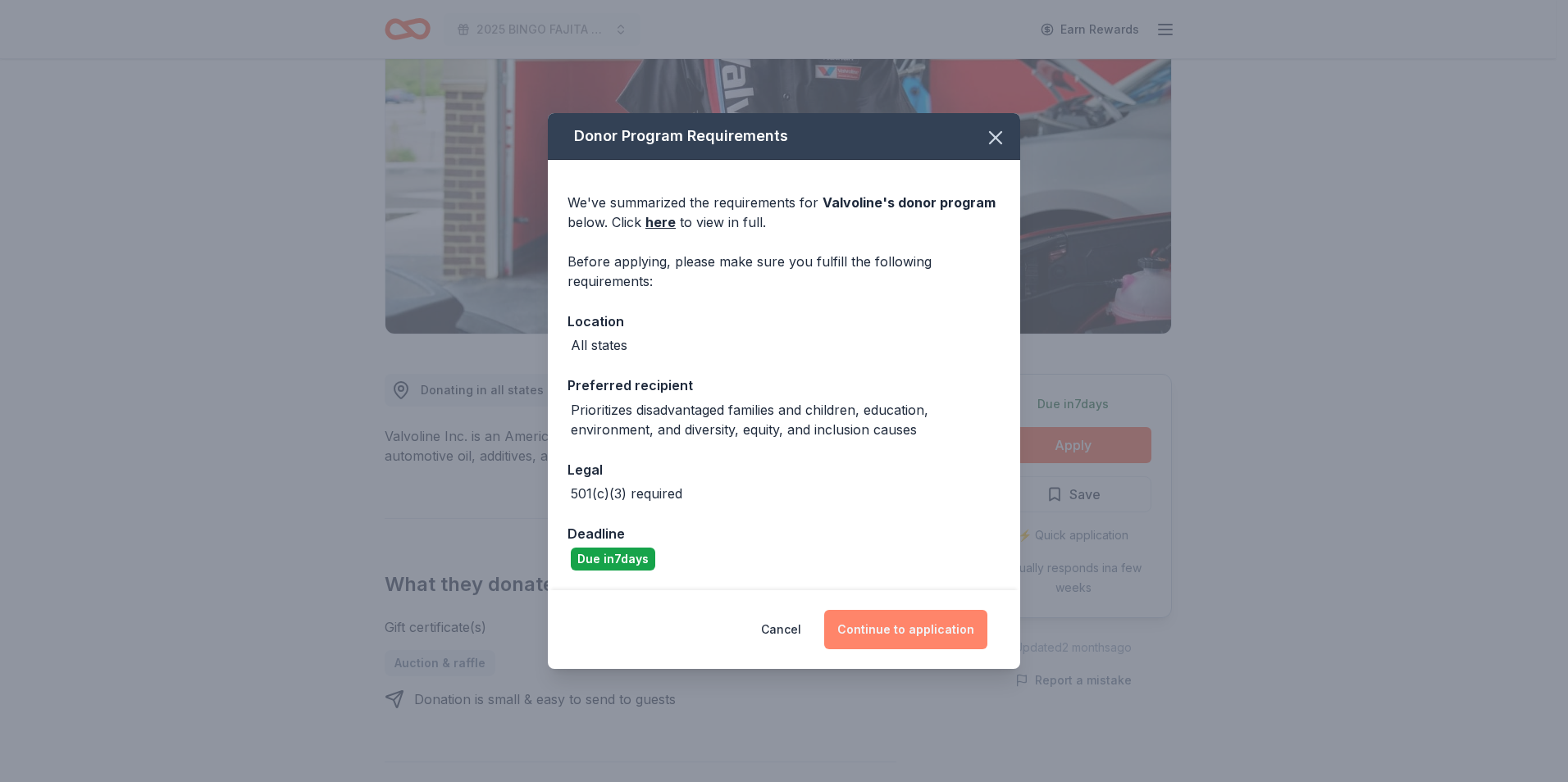
click at [899, 627] on button "Continue to application" at bounding box center [905, 629] width 163 height 39
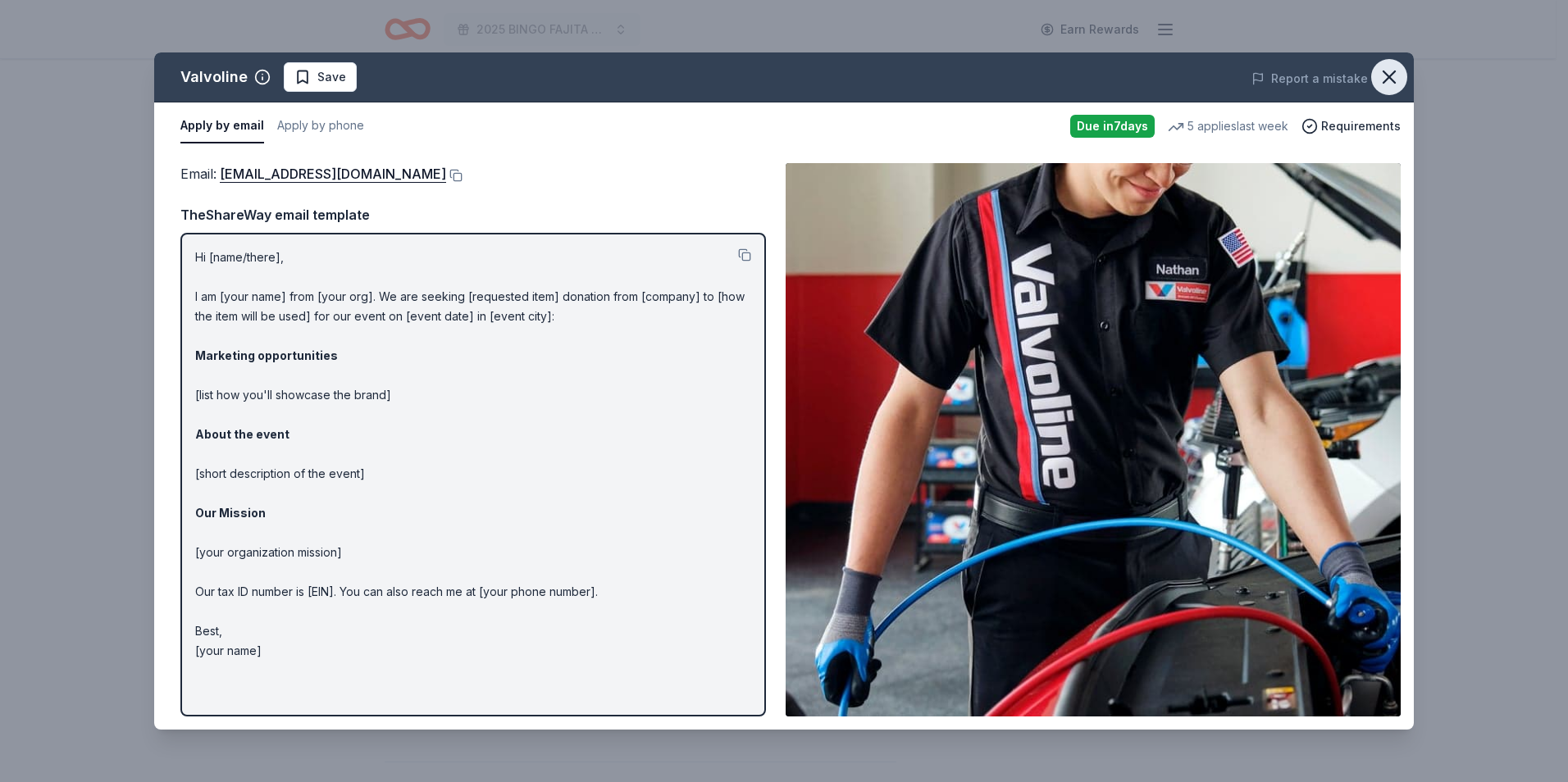
click at [1392, 75] on icon "button" at bounding box center [1389, 77] width 23 height 23
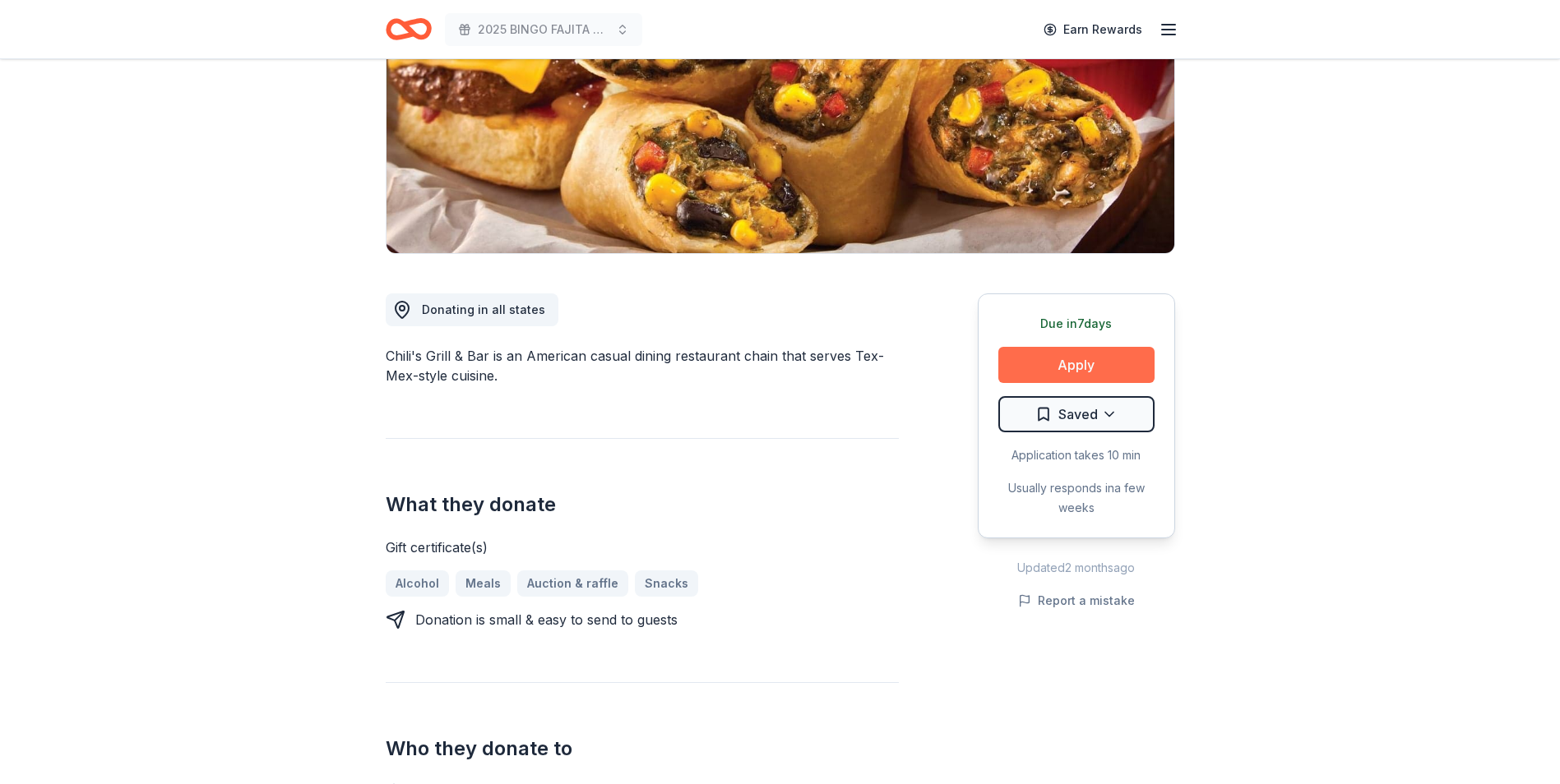
scroll to position [247, 0]
click at [1046, 369] on button "Apply" at bounding box center [1076, 365] width 156 height 36
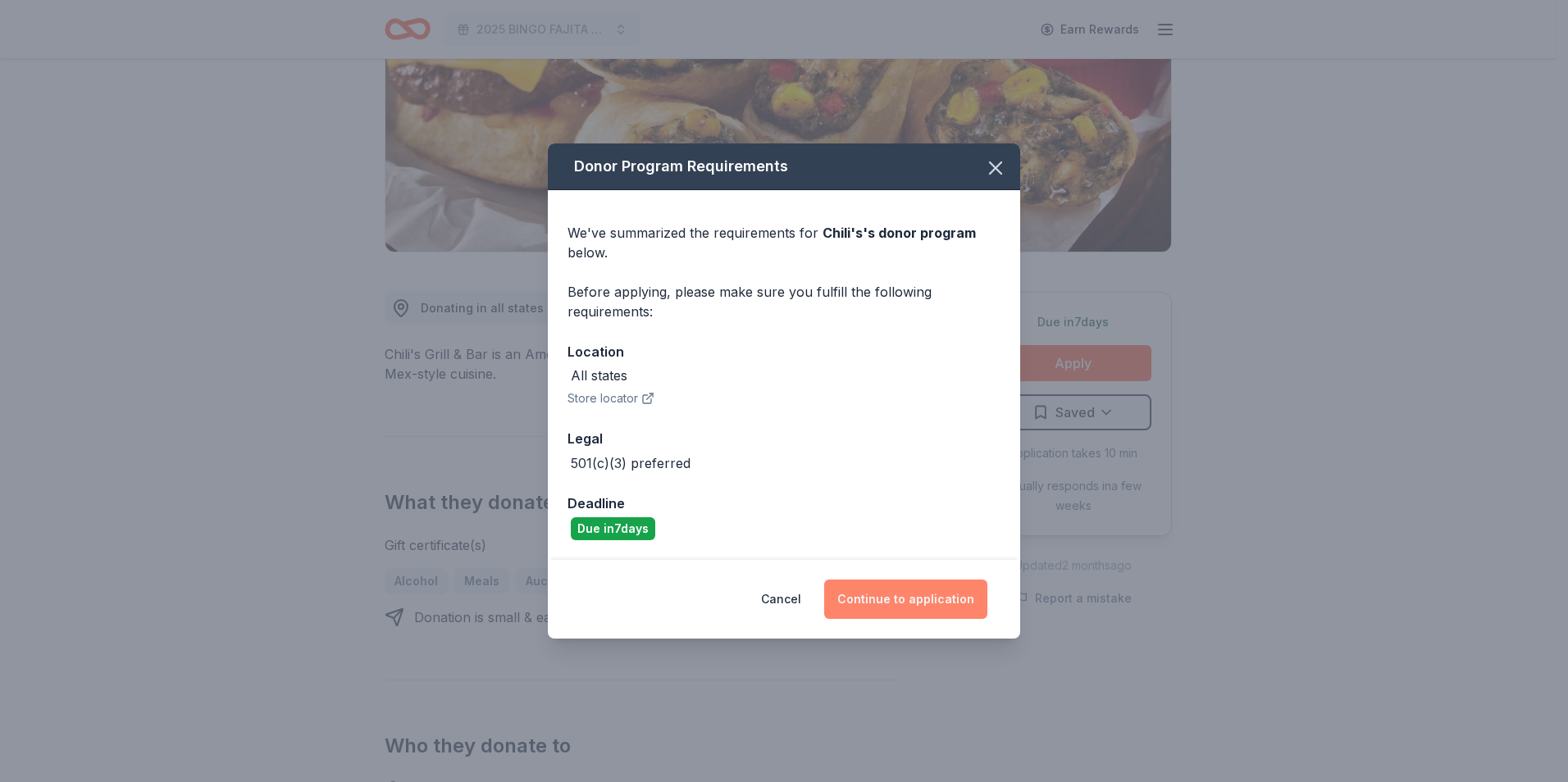
click at [915, 599] on button "Continue to application" at bounding box center [905, 599] width 163 height 39
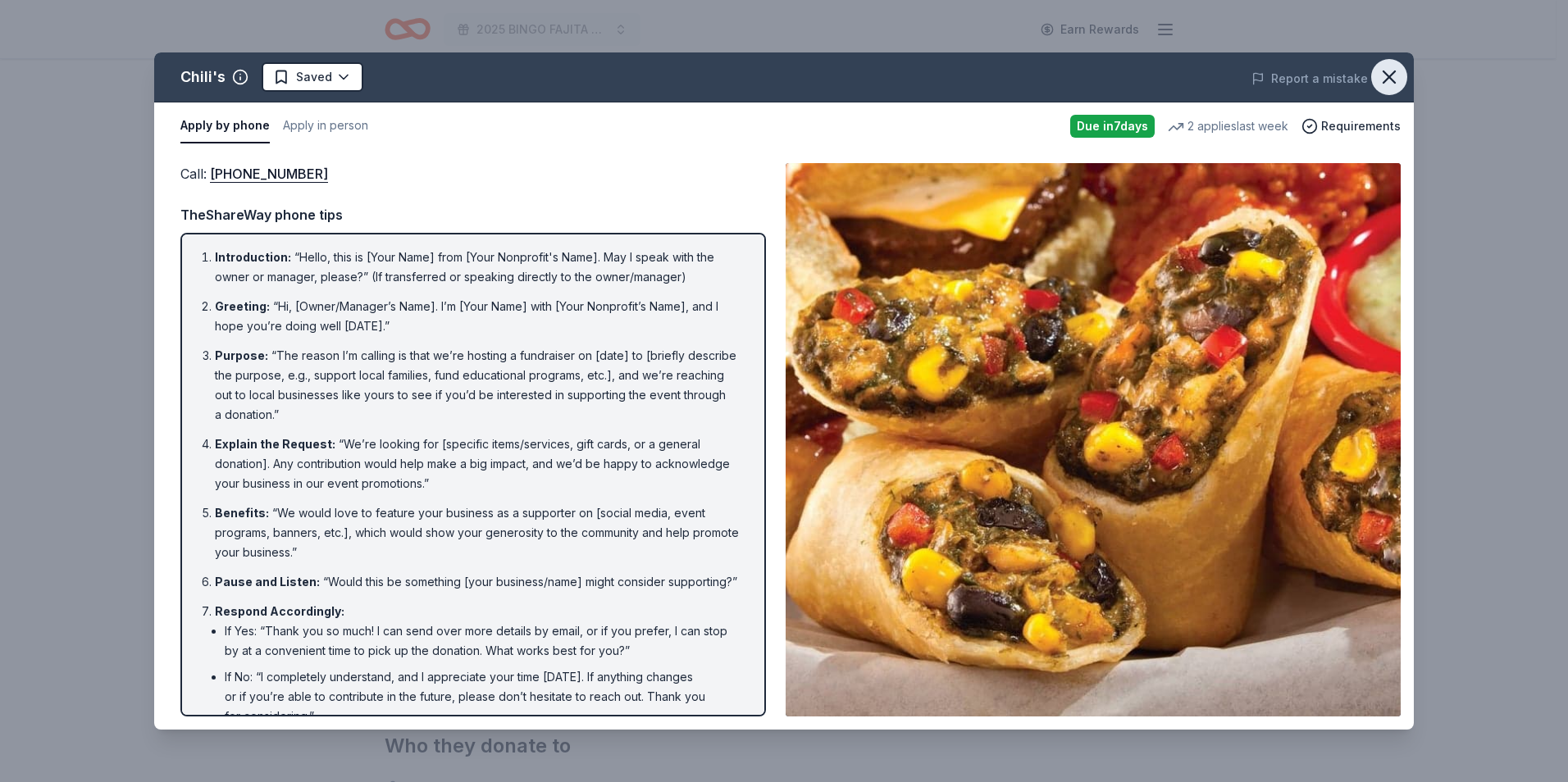
click at [1391, 70] on icon "button" at bounding box center [1389, 77] width 23 height 23
